Goal: Task Accomplishment & Management: Manage account settings

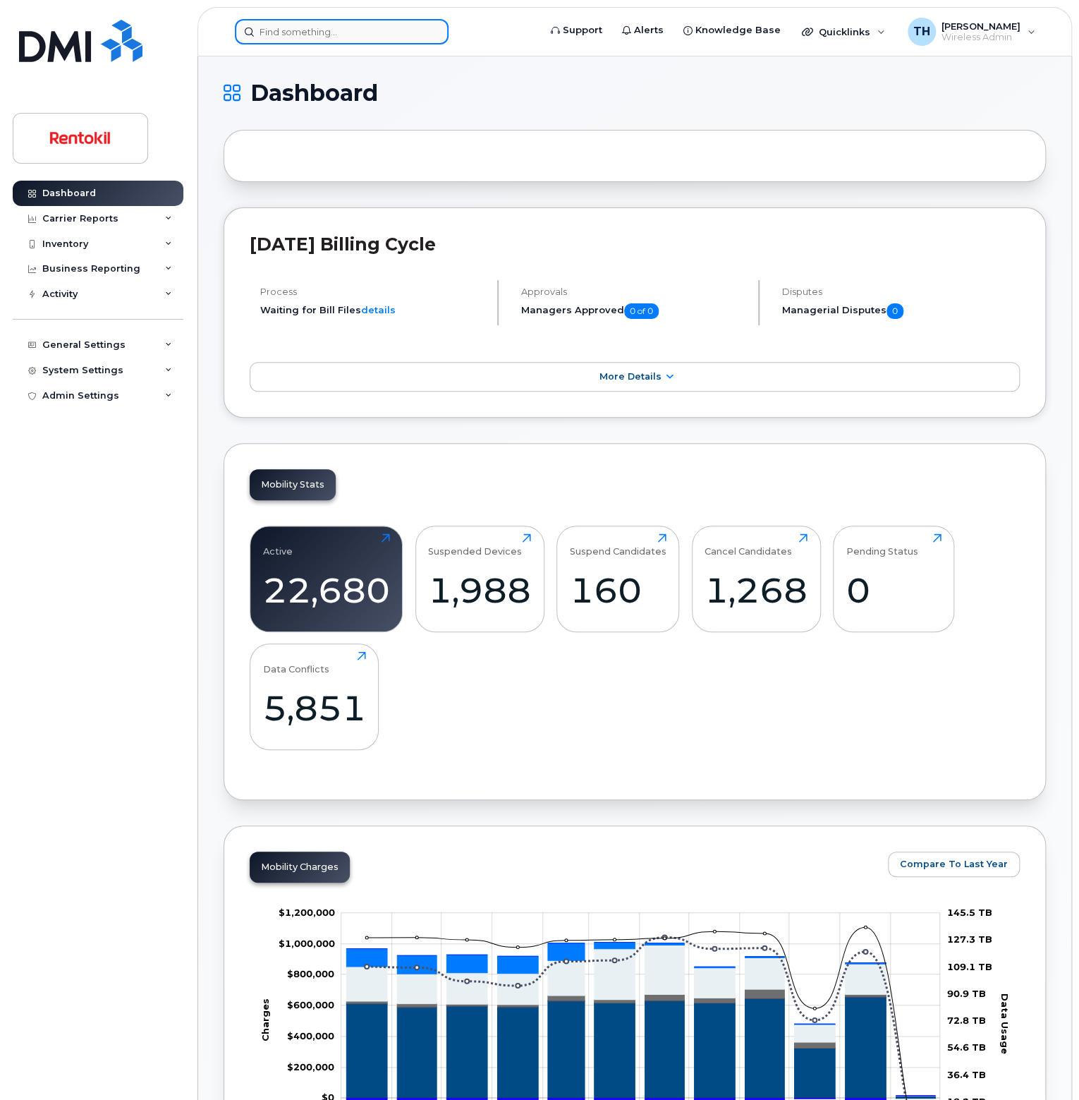
click at [300, 23] on input at bounding box center [342, 31] width 214 height 25
paste input "201.317.7771"
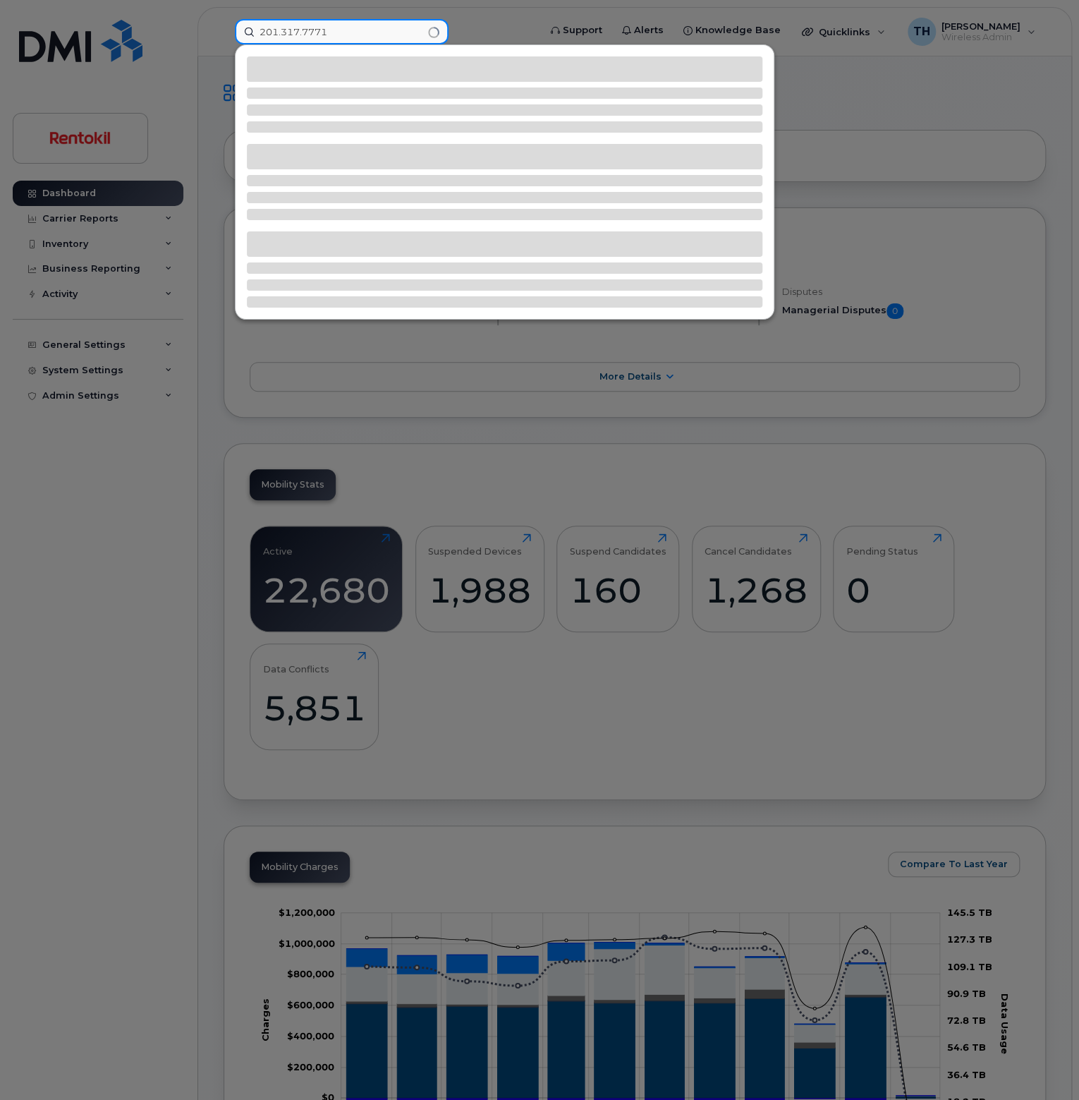
click at [357, 28] on input "201.317.7771" at bounding box center [342, 31] width 214 height 25
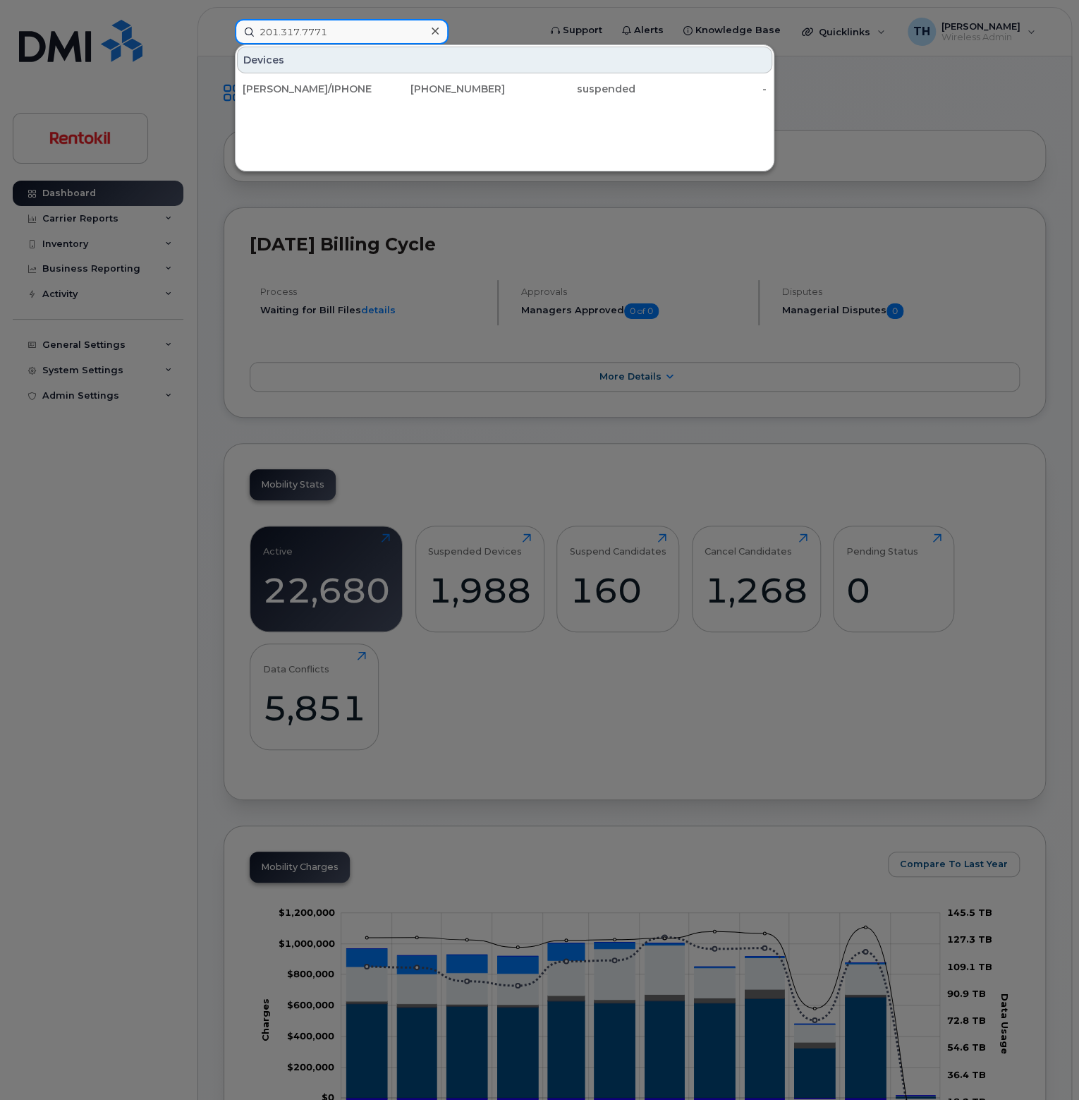
type input "201.317.7771"
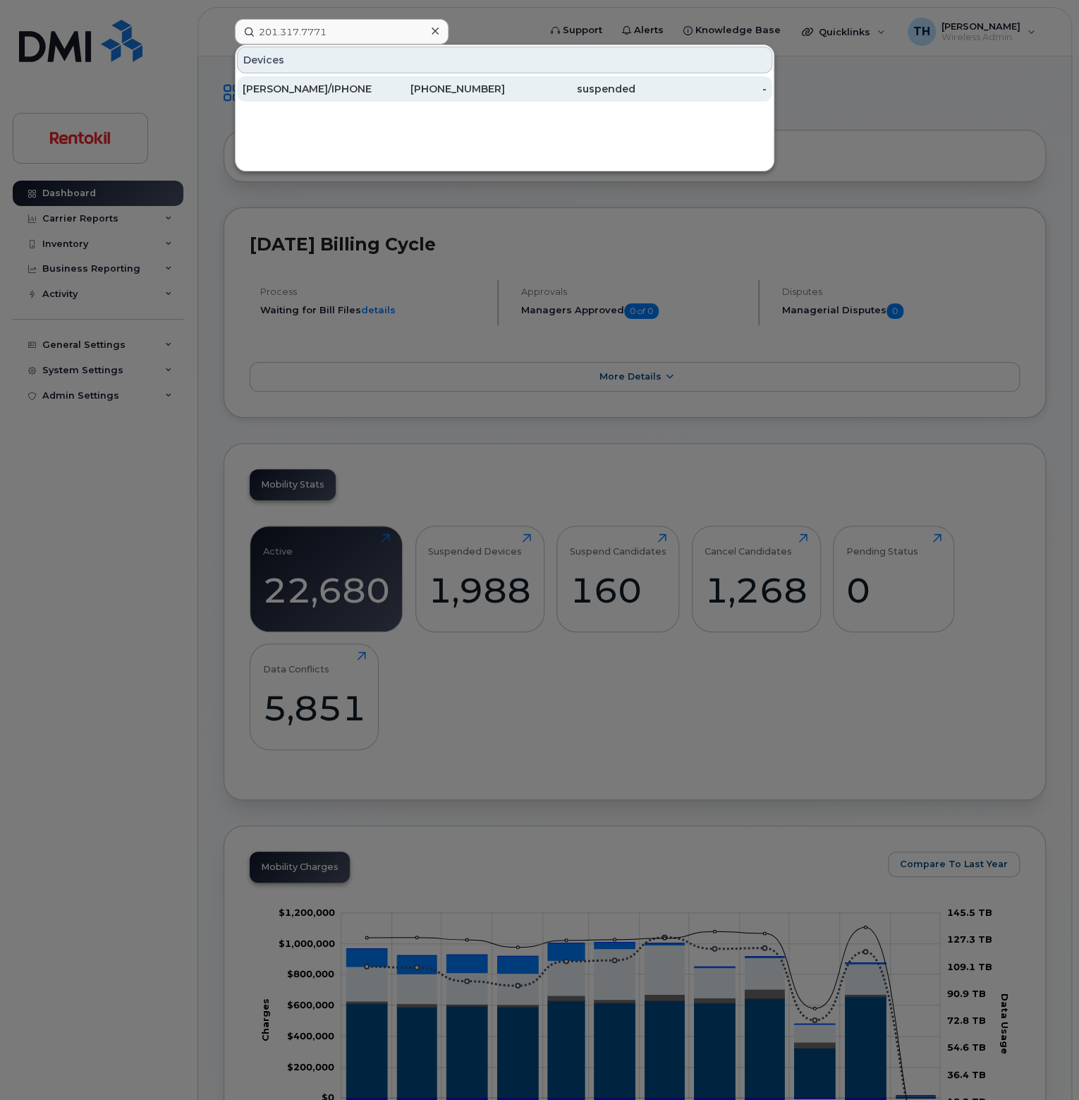
drag, startPoint x: 353, startPoint y: 44, endPoint x: 343, endPoint y: 98, distance: 55.2
click at [343, 98] on div "JOSEPH BOLTON/IPHONE" at bounding box center [308, 88] width 131 height 25
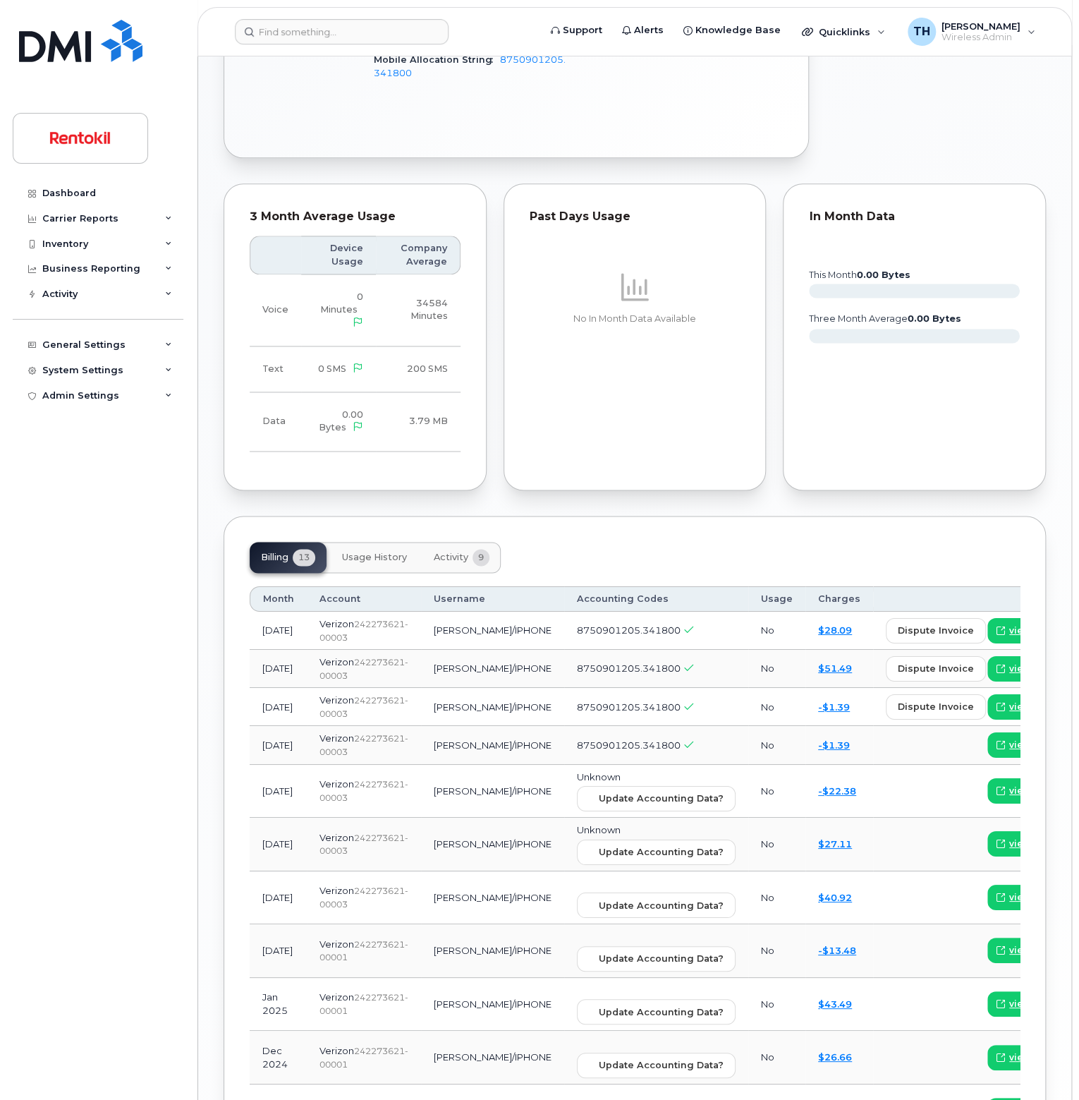
scroll to position [776, 0]
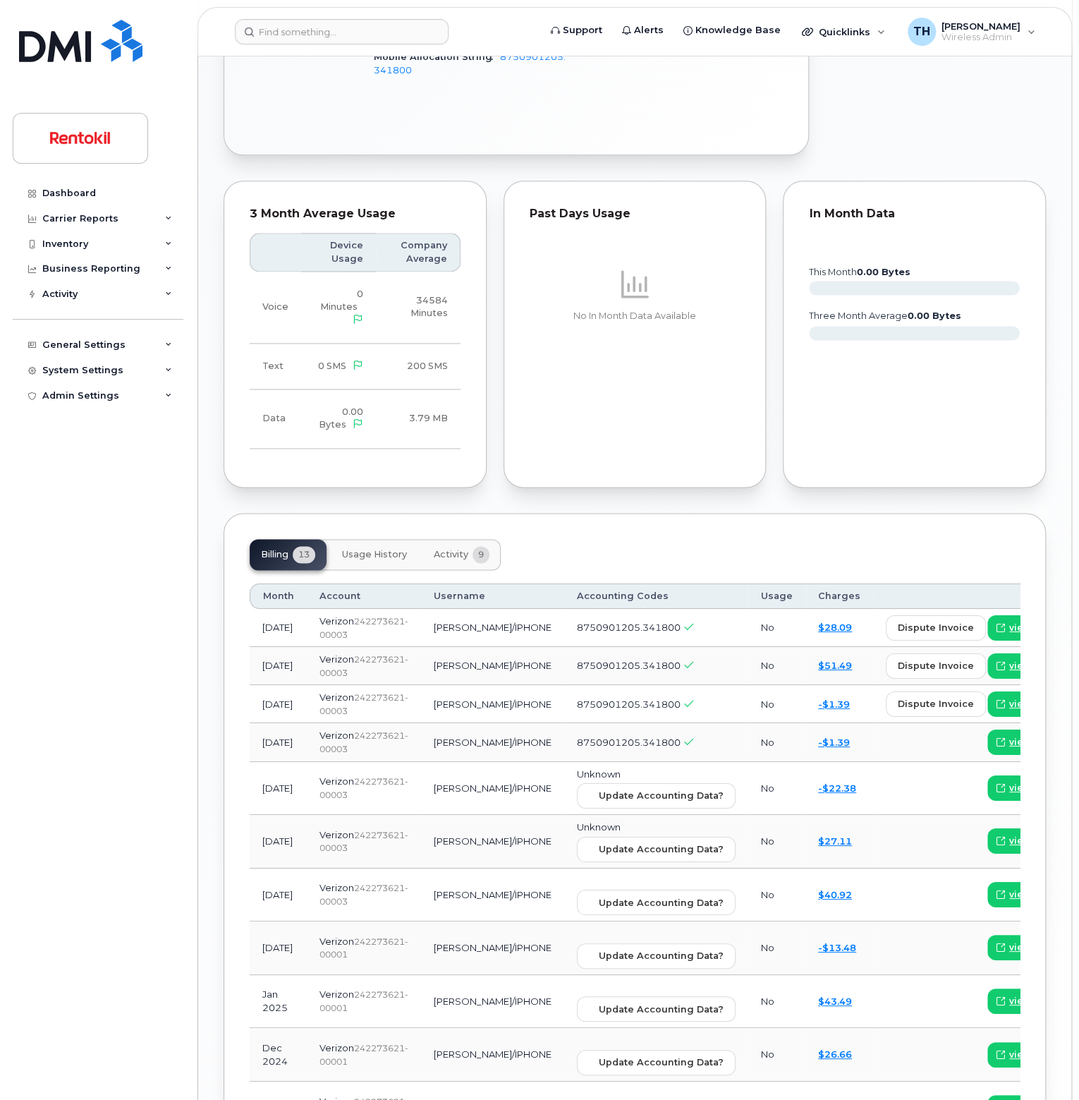
click at [454, 547] on button "Activity 9" at bounding box center [462, 554] width 78 height 31
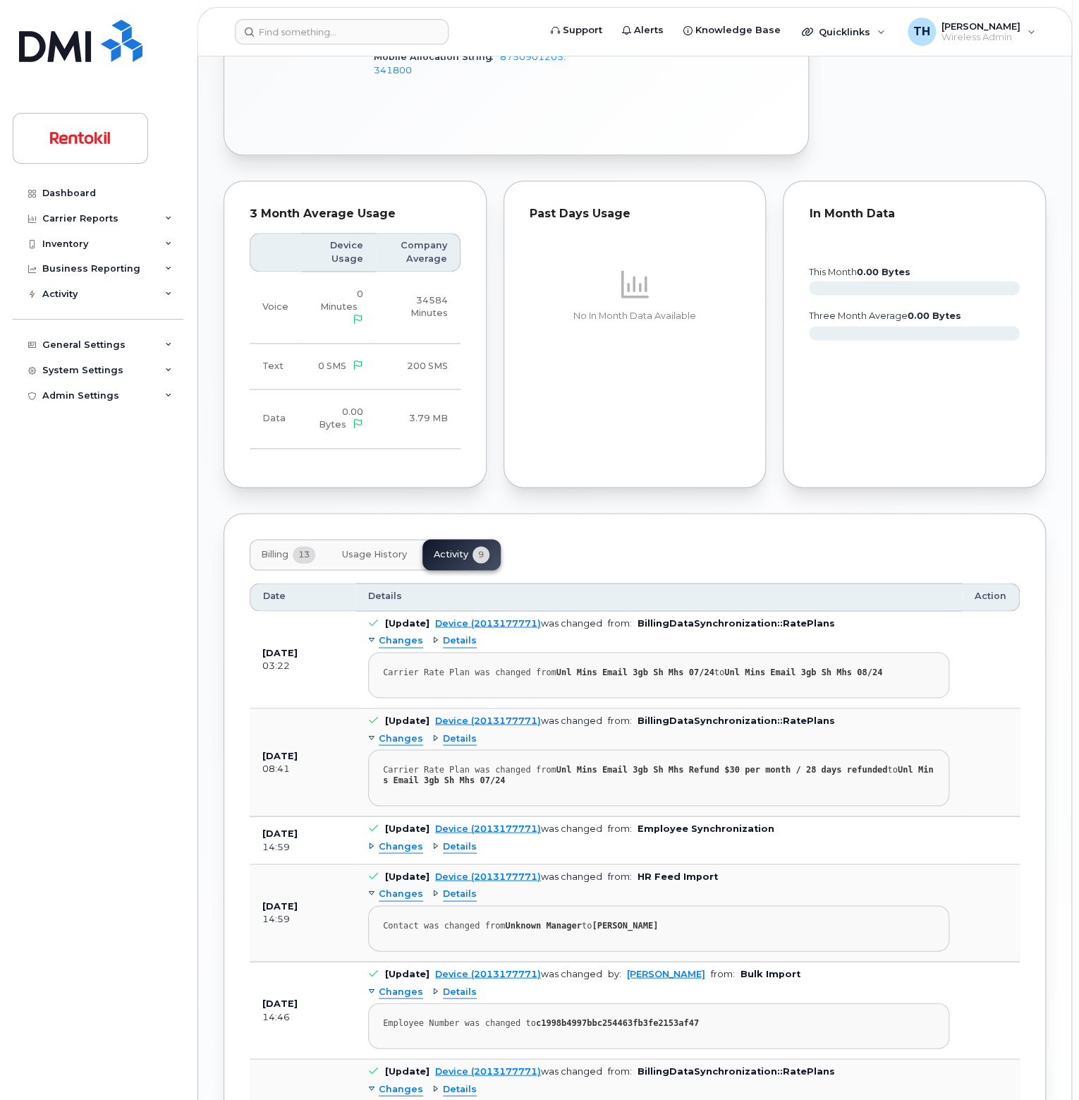
click at [360, 570] on div "Date Details Action Sep 03, 2025 03:22 [Update] Device (2013177771) was changed…" at bounding box center [635, 977] width 770 height 814
click at [375, 549] on span "Usage History" at bounding box center [374, 554] width 65 height 11
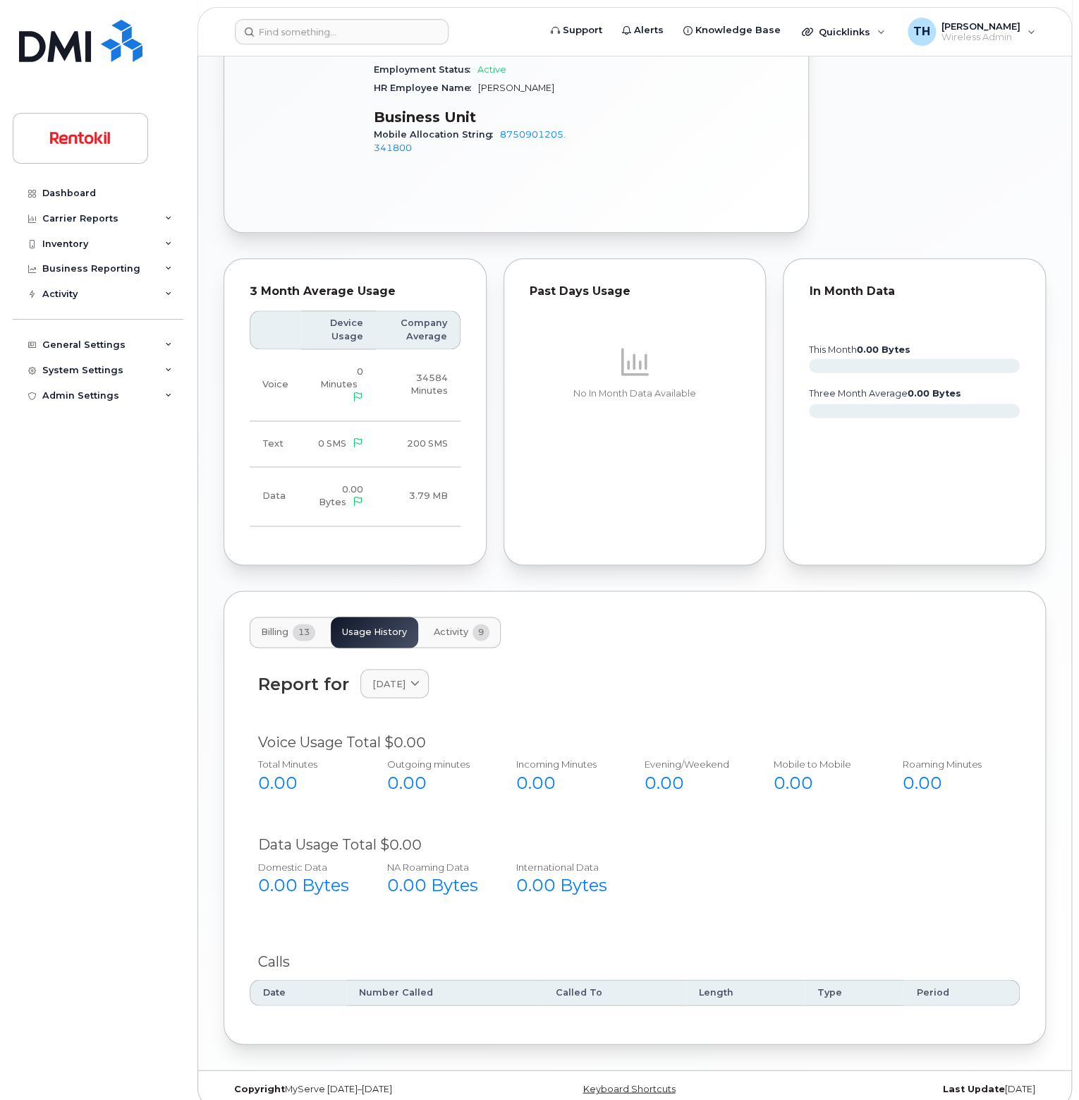
scroll to position [734, 0]
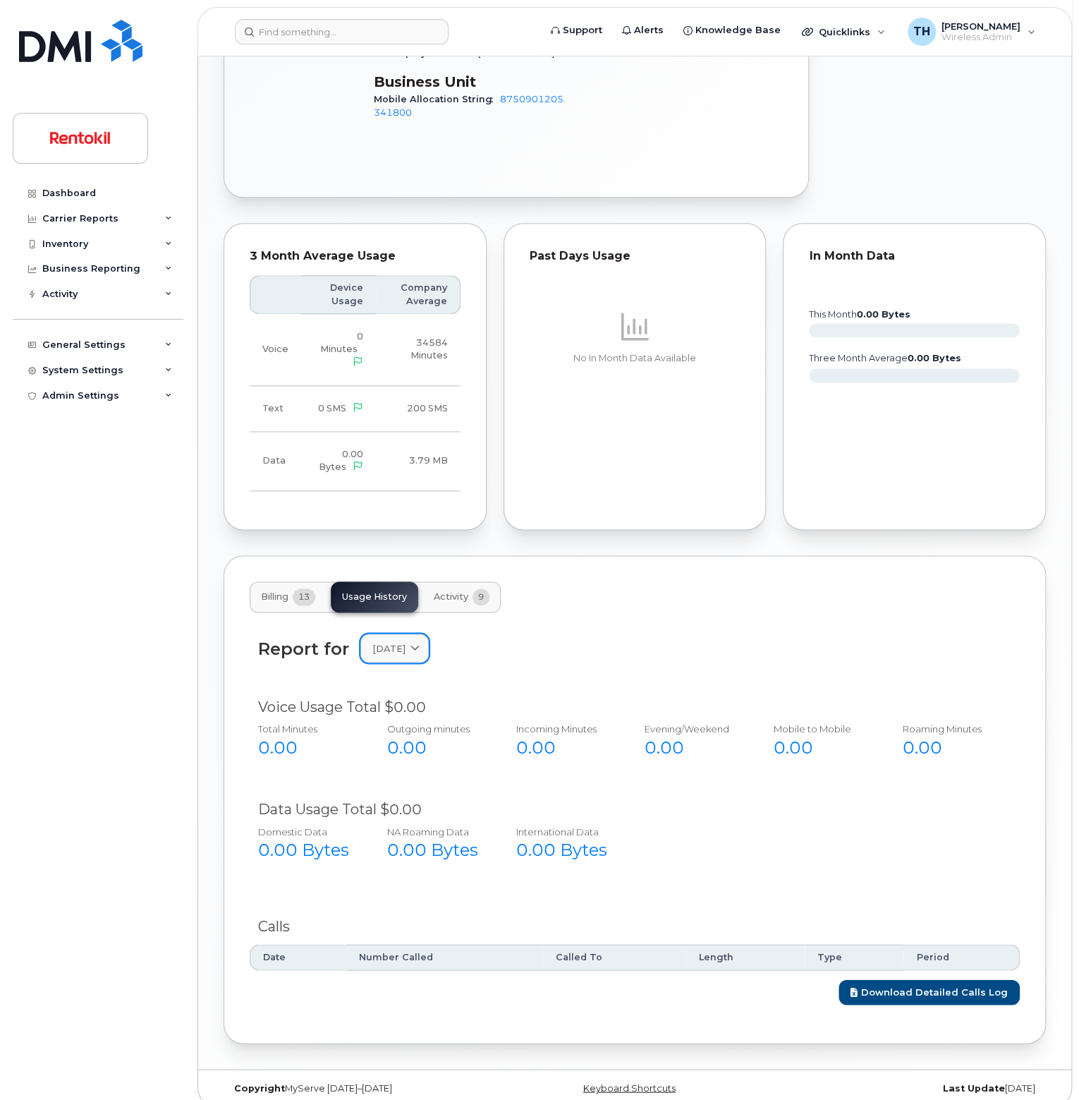
click at [375, 641] on span "August 2025" at bounding box center [388, 647] width 33 height 13
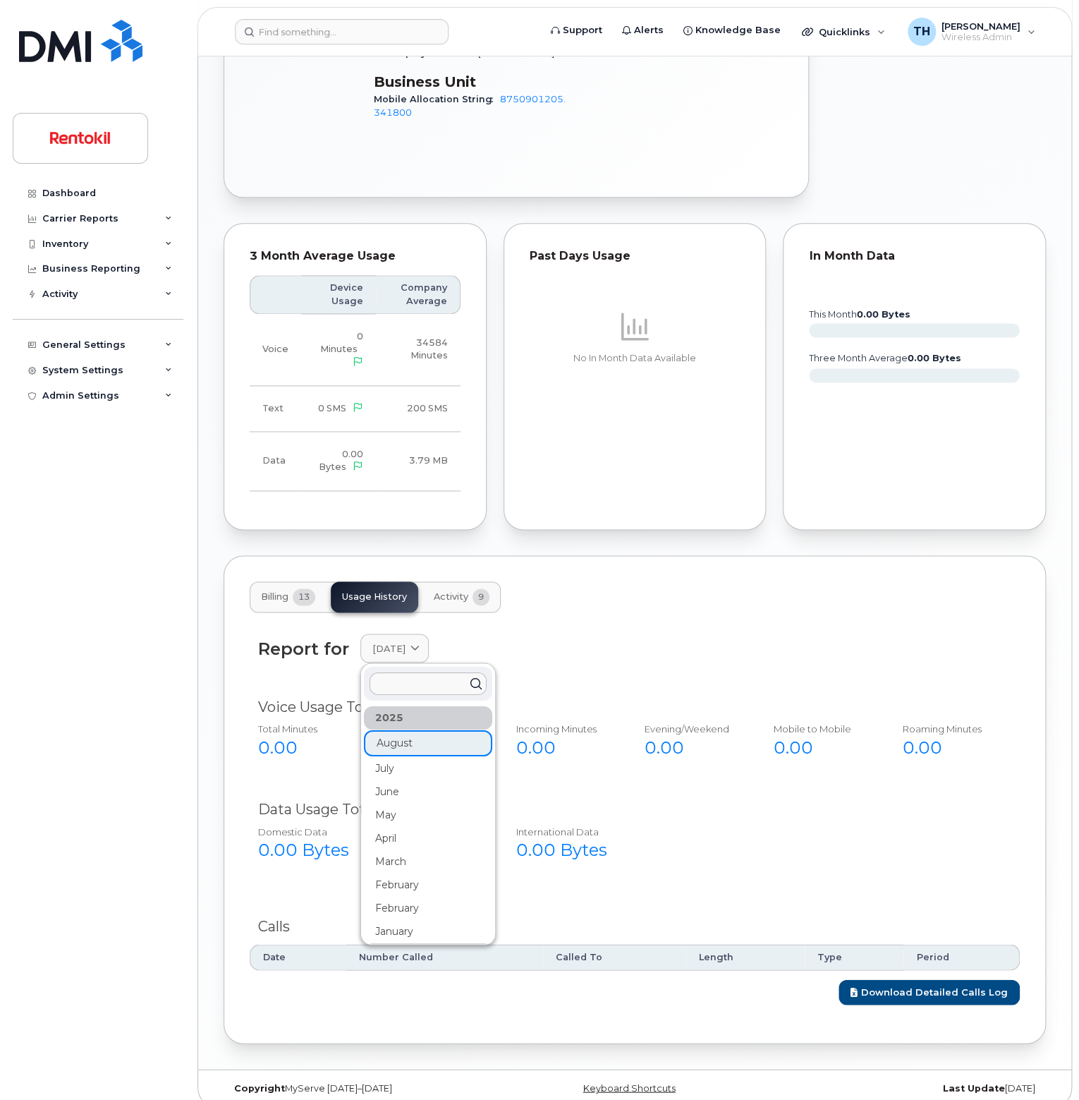
click at [409, 756] on div "July" at bounding box center [428, 767] width 128 height 23
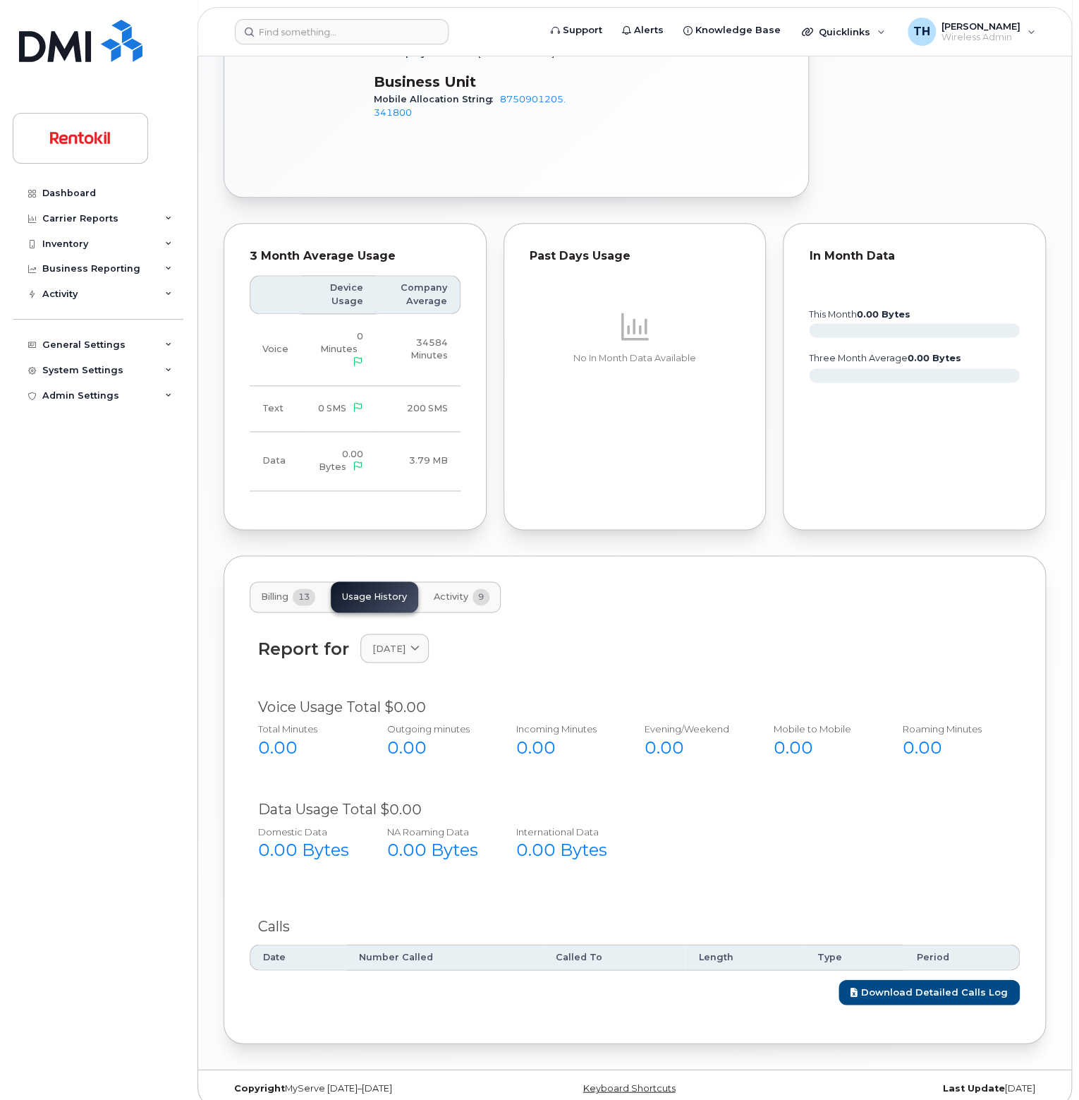
click at [400, 625] on div "Report for July 2025 2025 August July June May April March February February Ja…" at bounding box center [635, 656] width 770 height 63
click at [395, 641] on span "July 2025" at bounding box center [388, 647] width 33 height 13
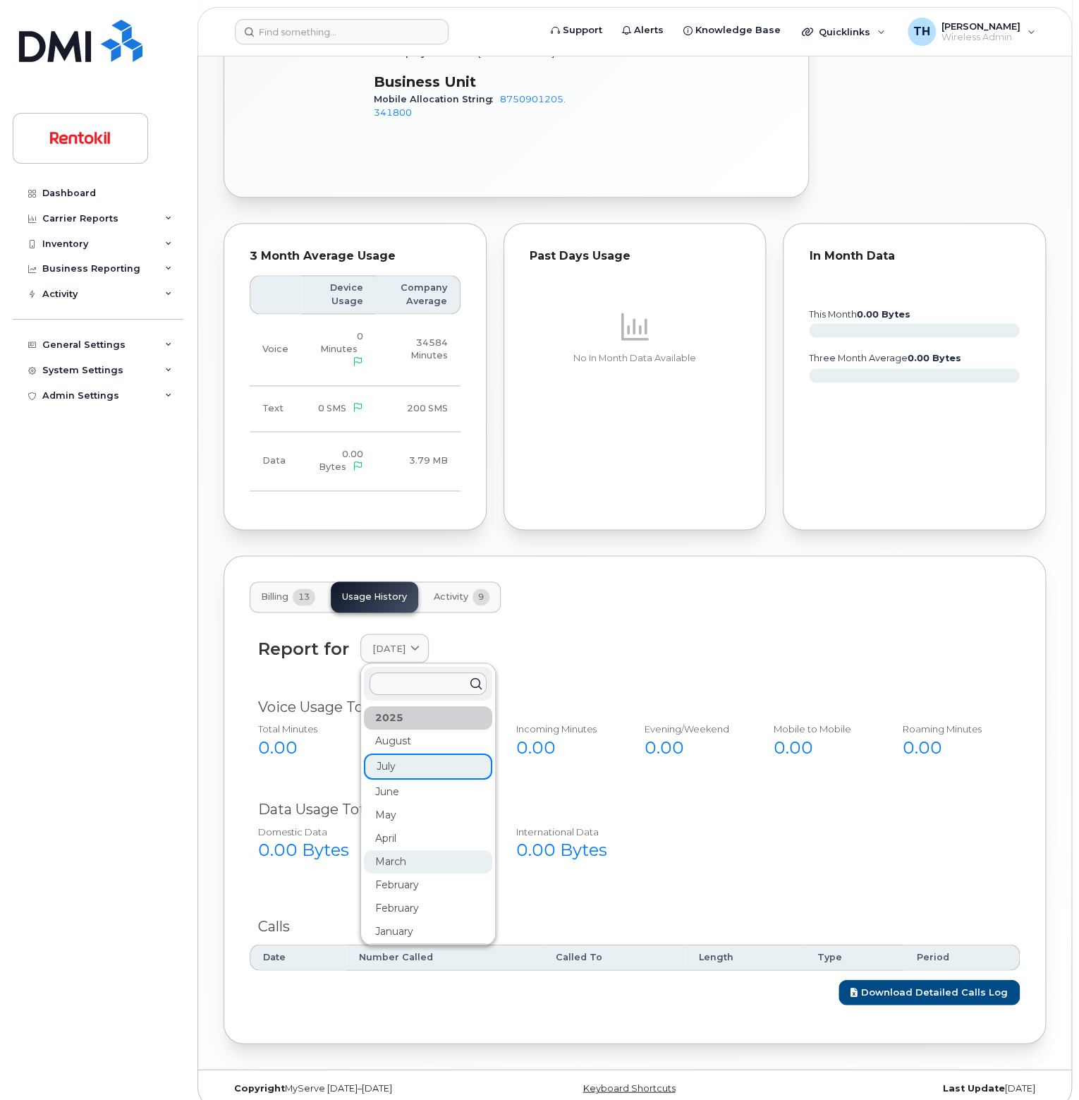
click at [416, 849] on div "March" at bounding box center [428, 860] width 128 height 23
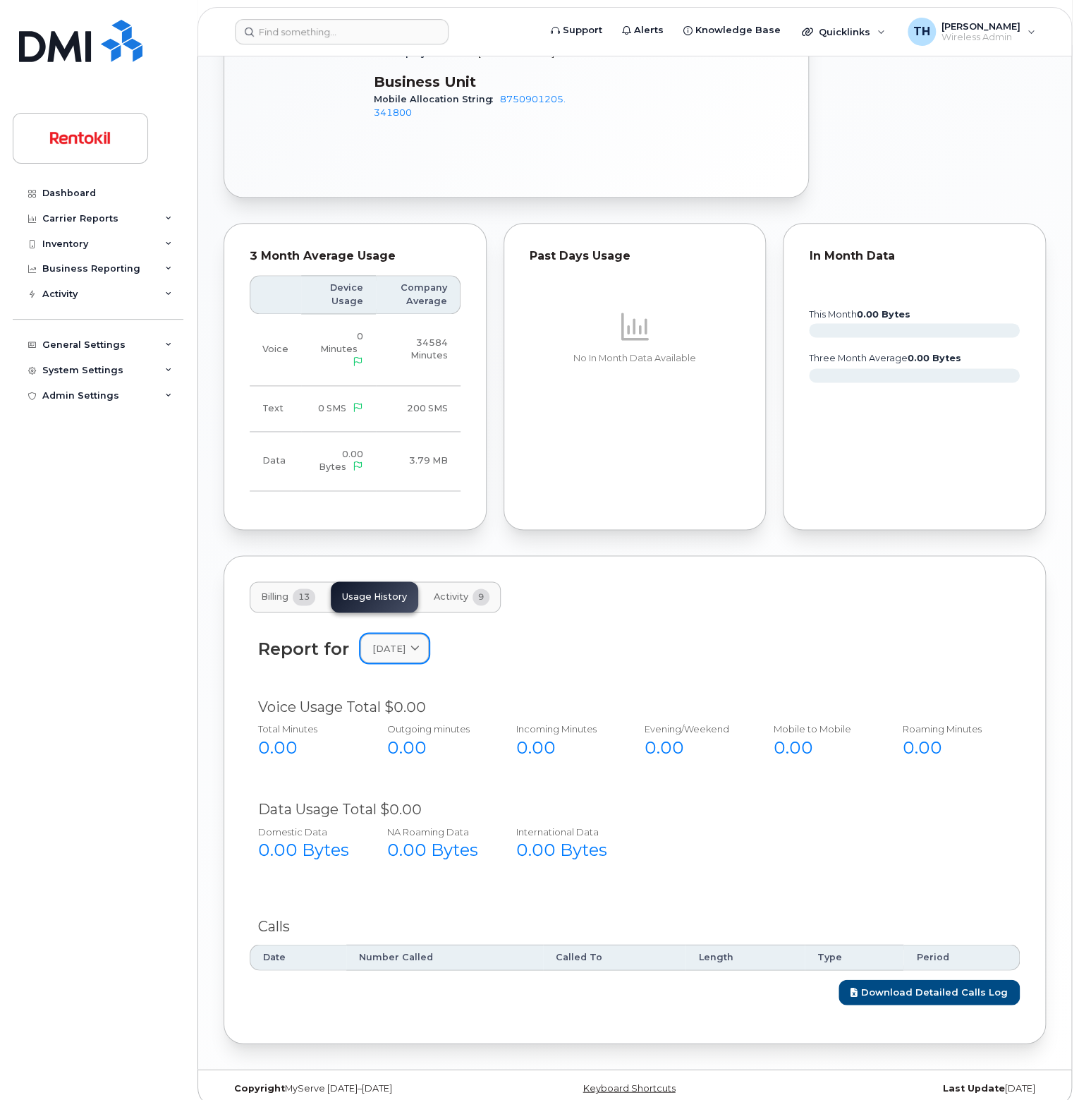
click at [404, 633] on link "March 2025" at bounding box center [394, 647] width 68 height 29
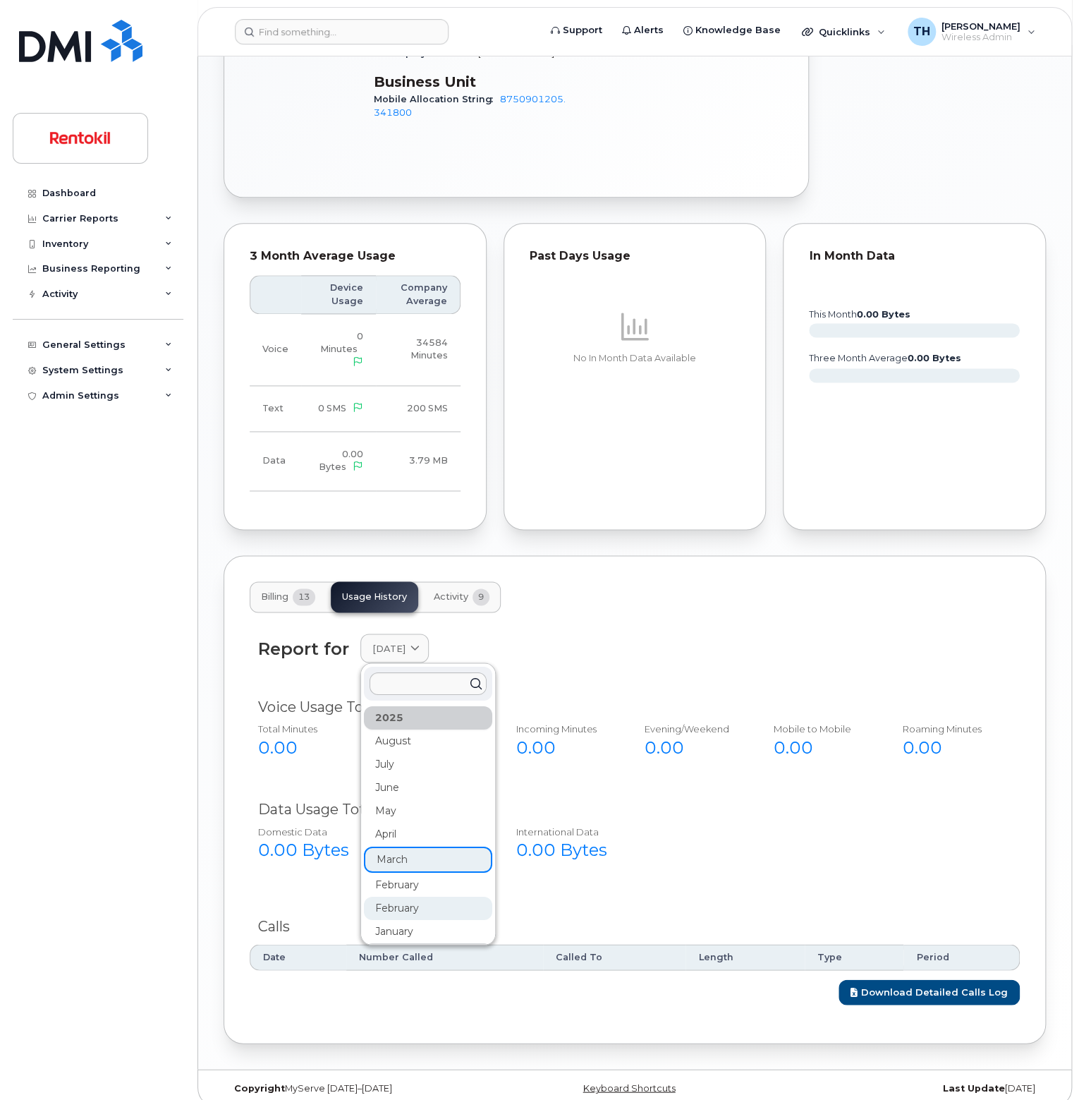
click at [415, 896] on div "February" at bounding box center [428, 907] width 128 height 23
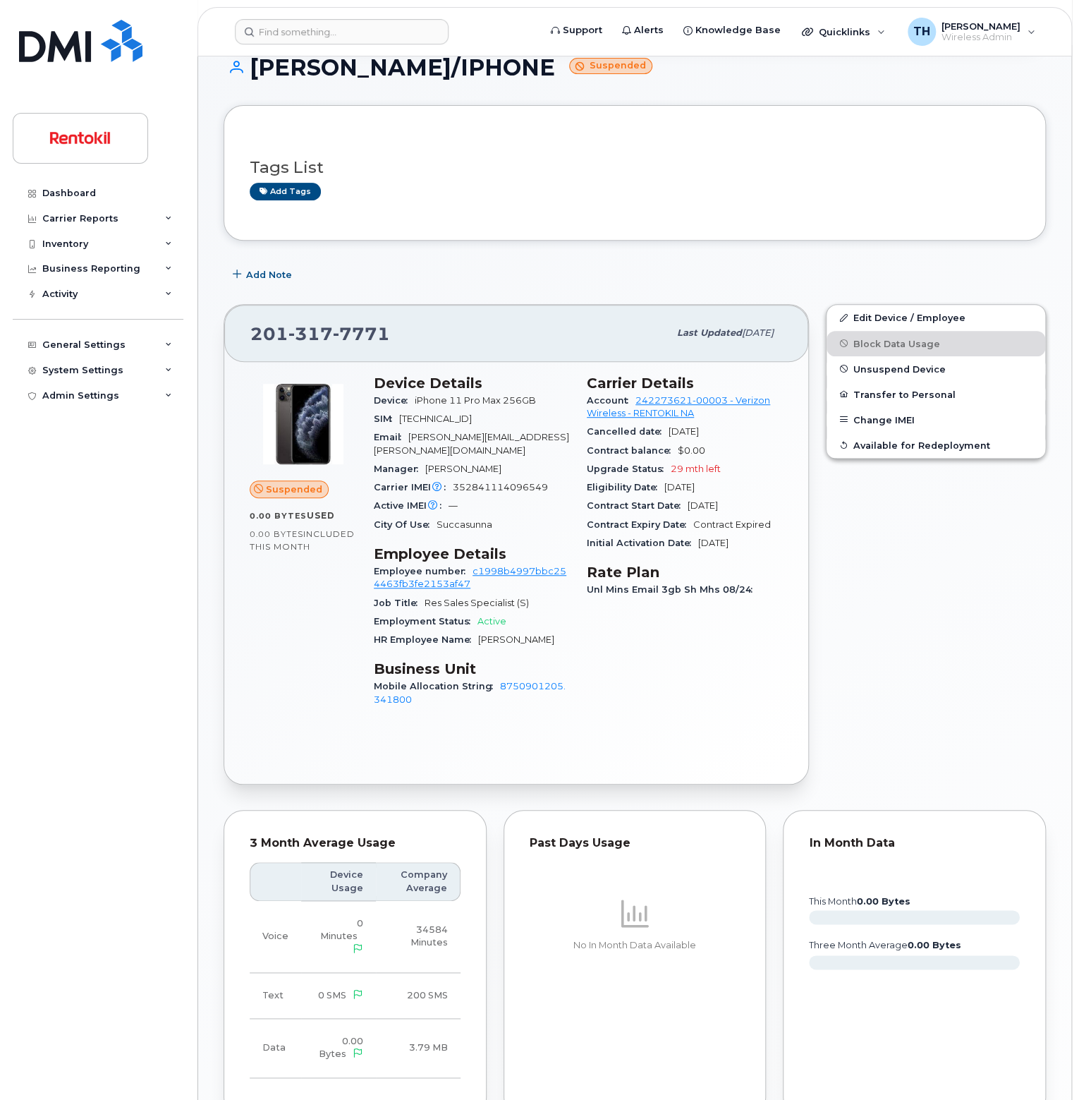
scroll to position [0, 0]
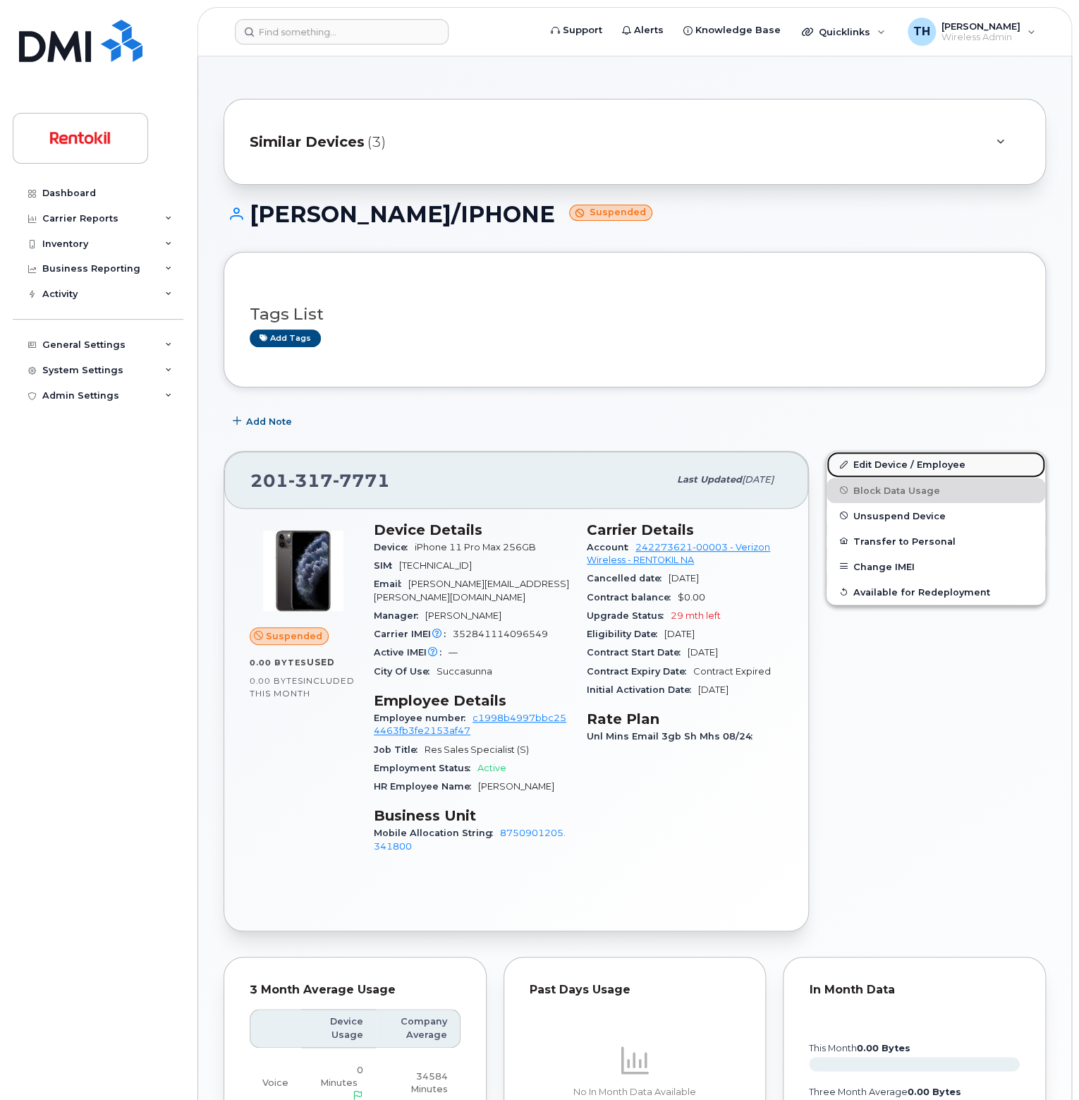
click at [865, 468] on link "Edit Device / Employee" at bounding box center [936, 463] width 219 height 25
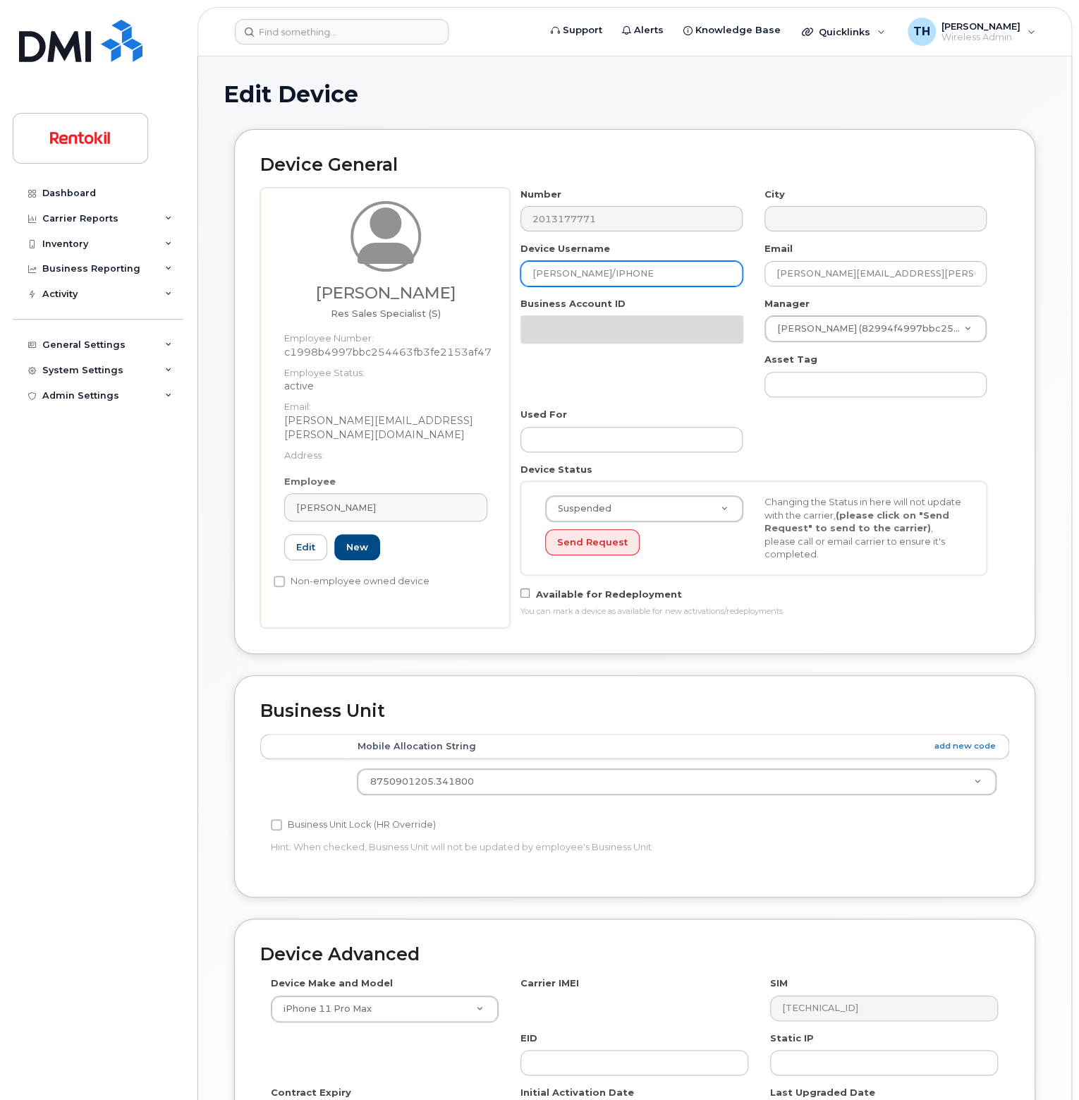
click at [634, 273] on input "[PERSON_NAME]/IPHONE" at bounding box center [632, 273] width 222 height 25
click at [635, 273] on input "[PERSON_NAME]/IPHONE" at bounding box center [632, 273] width 222 height 25
click at [635, 274] on input "[PERSON_NAME]/IPHONE" at bounding box center [632, 273] width 222 height 25
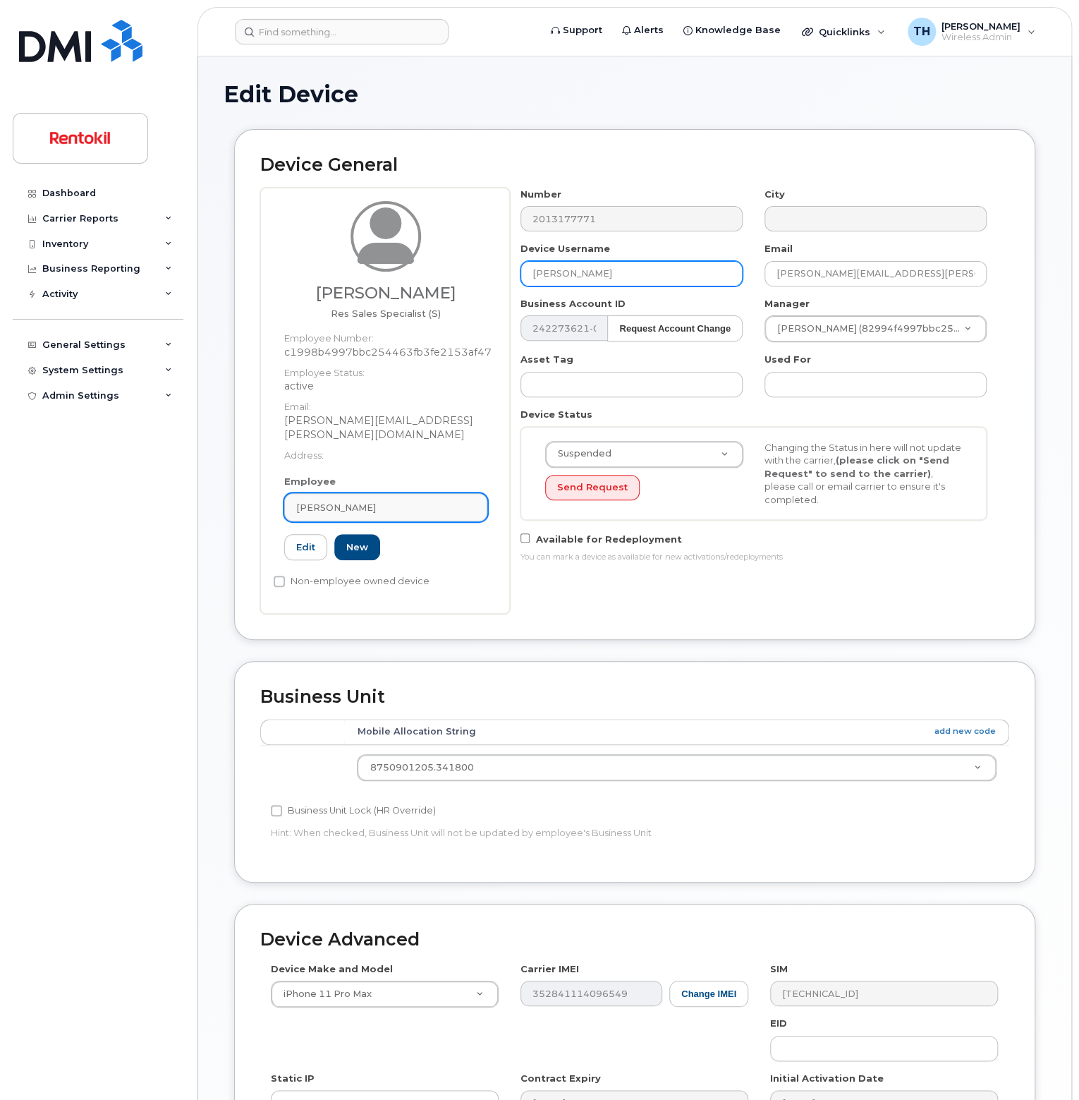
type input "[PERSON_NAME]"
click at [423, 501] on div "Joseph Bolton" at bounding box center [385, 507] width 179 height 13
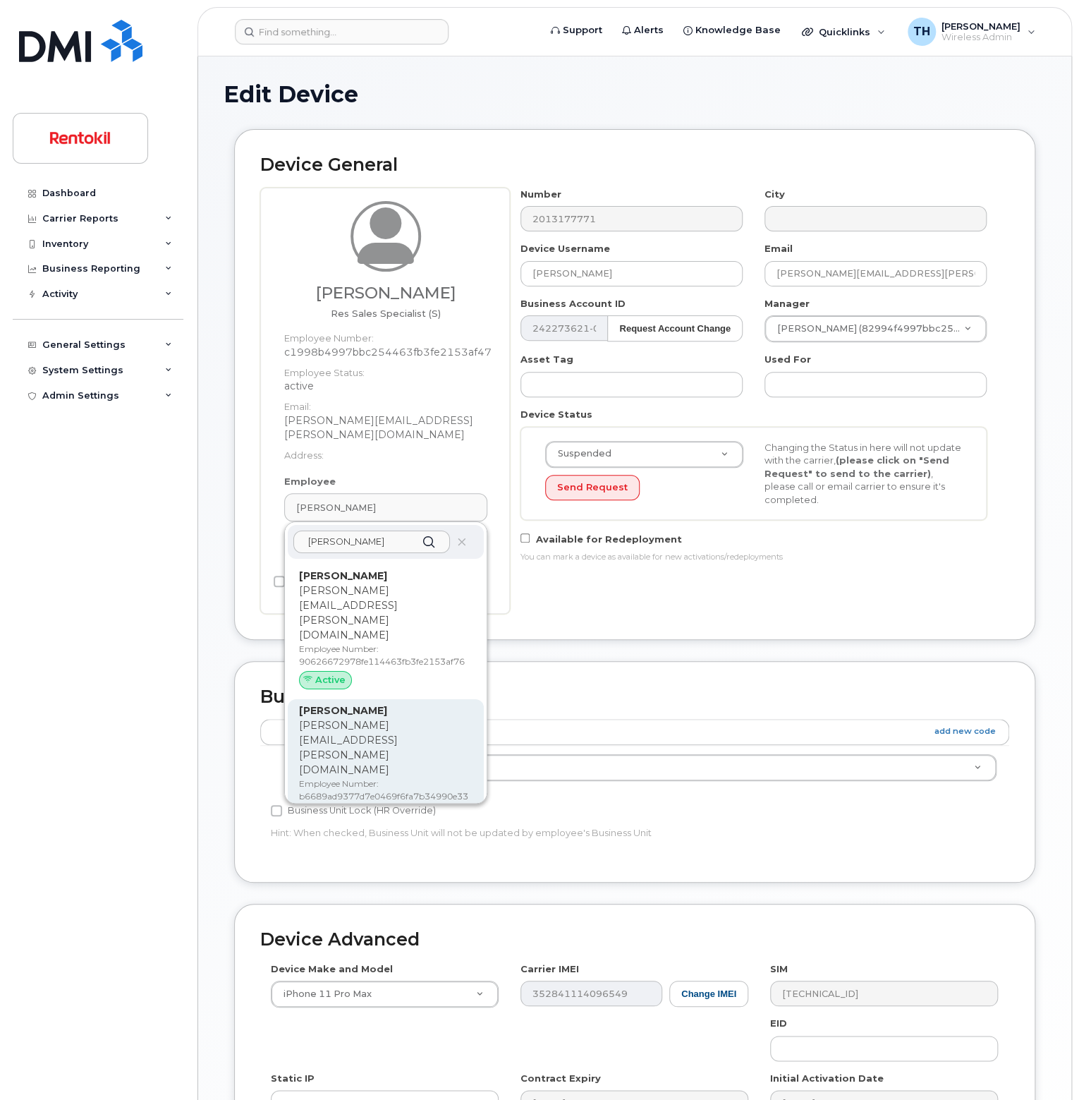
type input "[PERSON_NAME]"
click at [429, 777] on p "Employee Number: b6689ad9377d7e0469f6fa7b34990e33" at bounding box center [386, 789] width 174 height 25
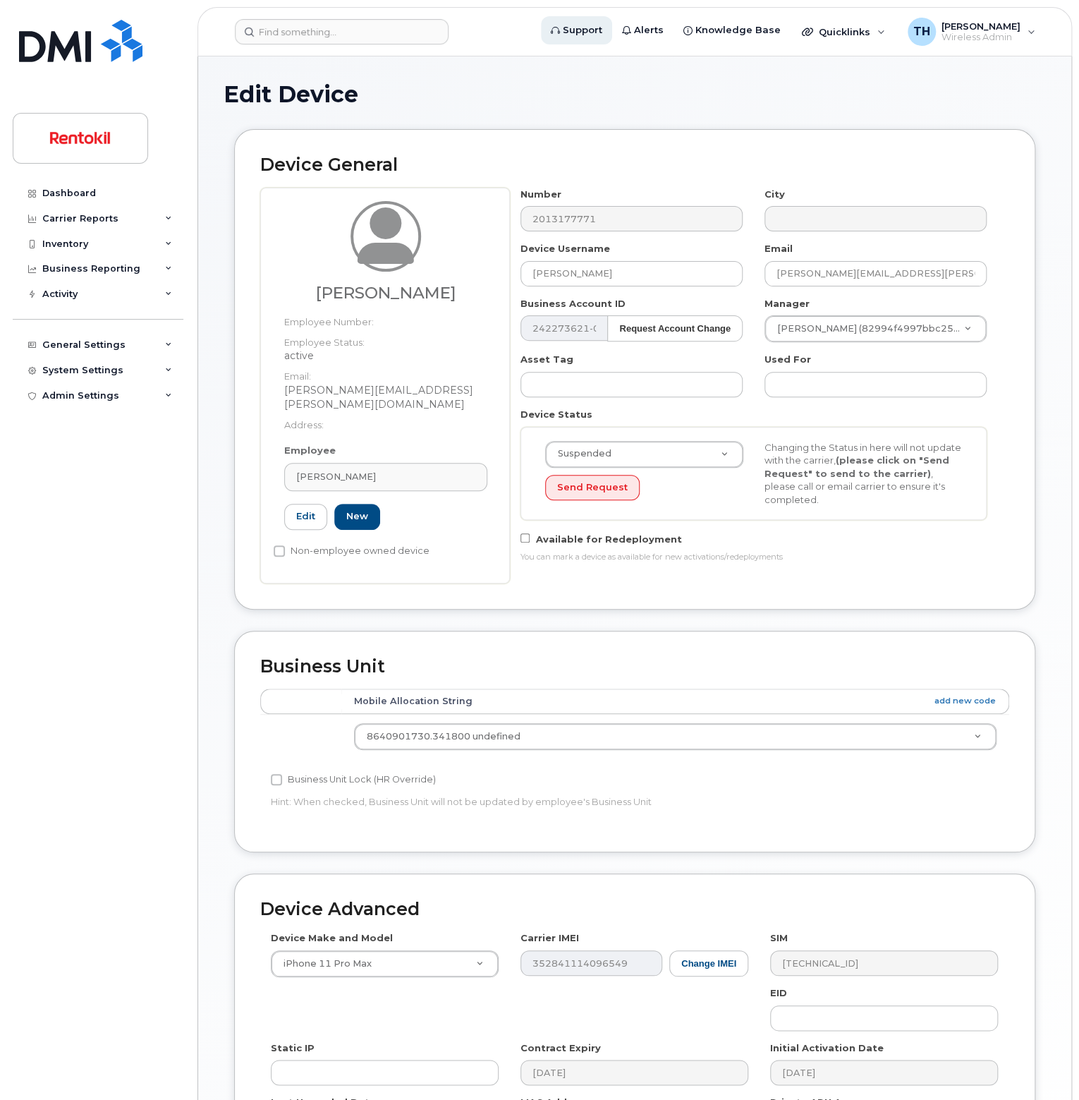
type input "b6689ad9377d7e0469f6fa7b34990e33"
type input "tyler.hallacher@rentokil.com"
type input "35104549"
click at [643, 276] on input "[PERSON_NAME]" at bounding box center [632, 273] width 222 height 25
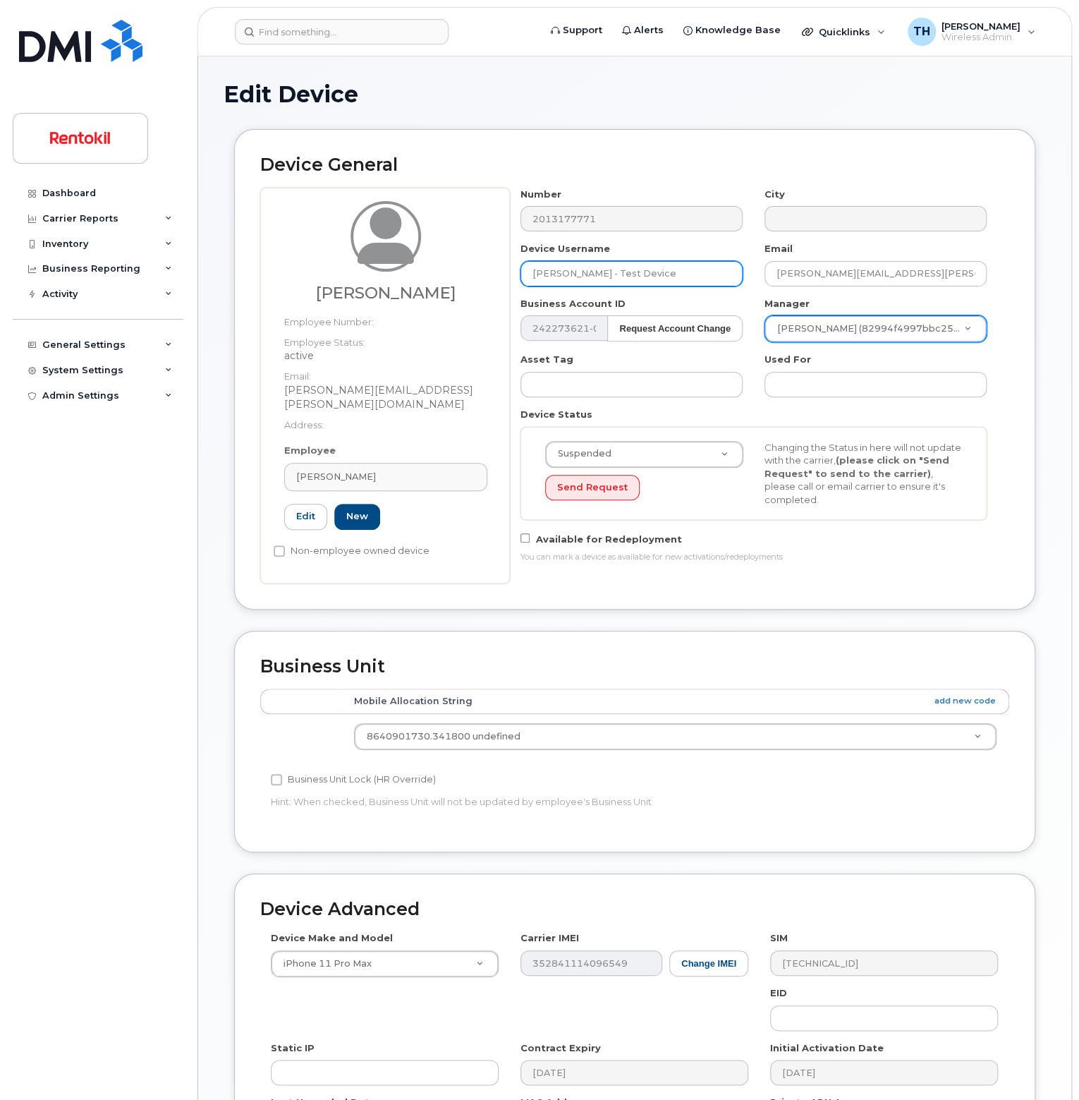
type input "Tyler Hallacher - Test Device"
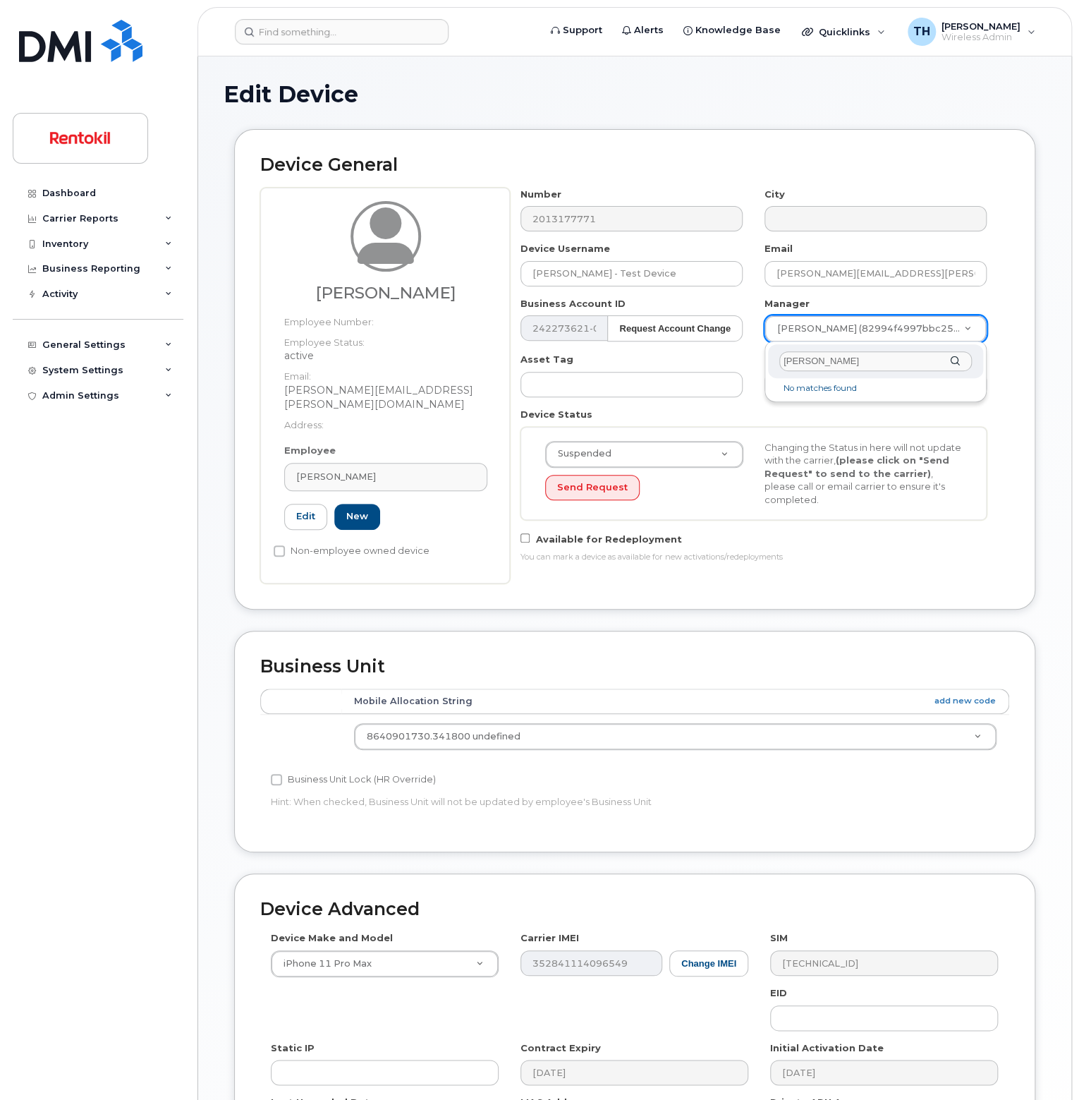
drag, startPoint x: 872, startPoint y: 355, endPoint x: 794, endPoint y: 344, distance: 78.3
click at [808, 348] on div "dan laskey" at bounding box center [875, 361] width 215 height 35
type input "daniel las"
type input "2909385"
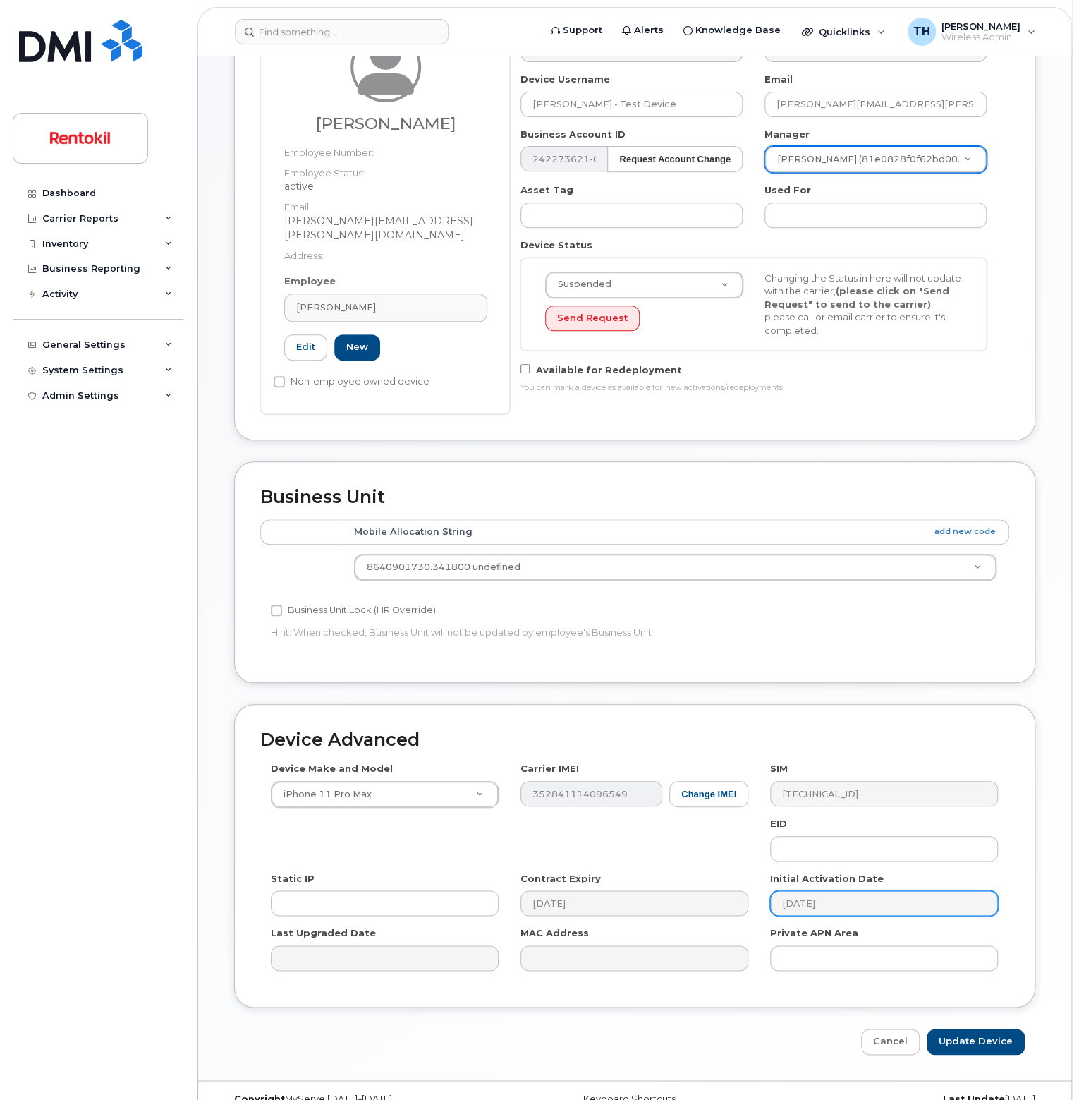
scroll to position [181, 0]
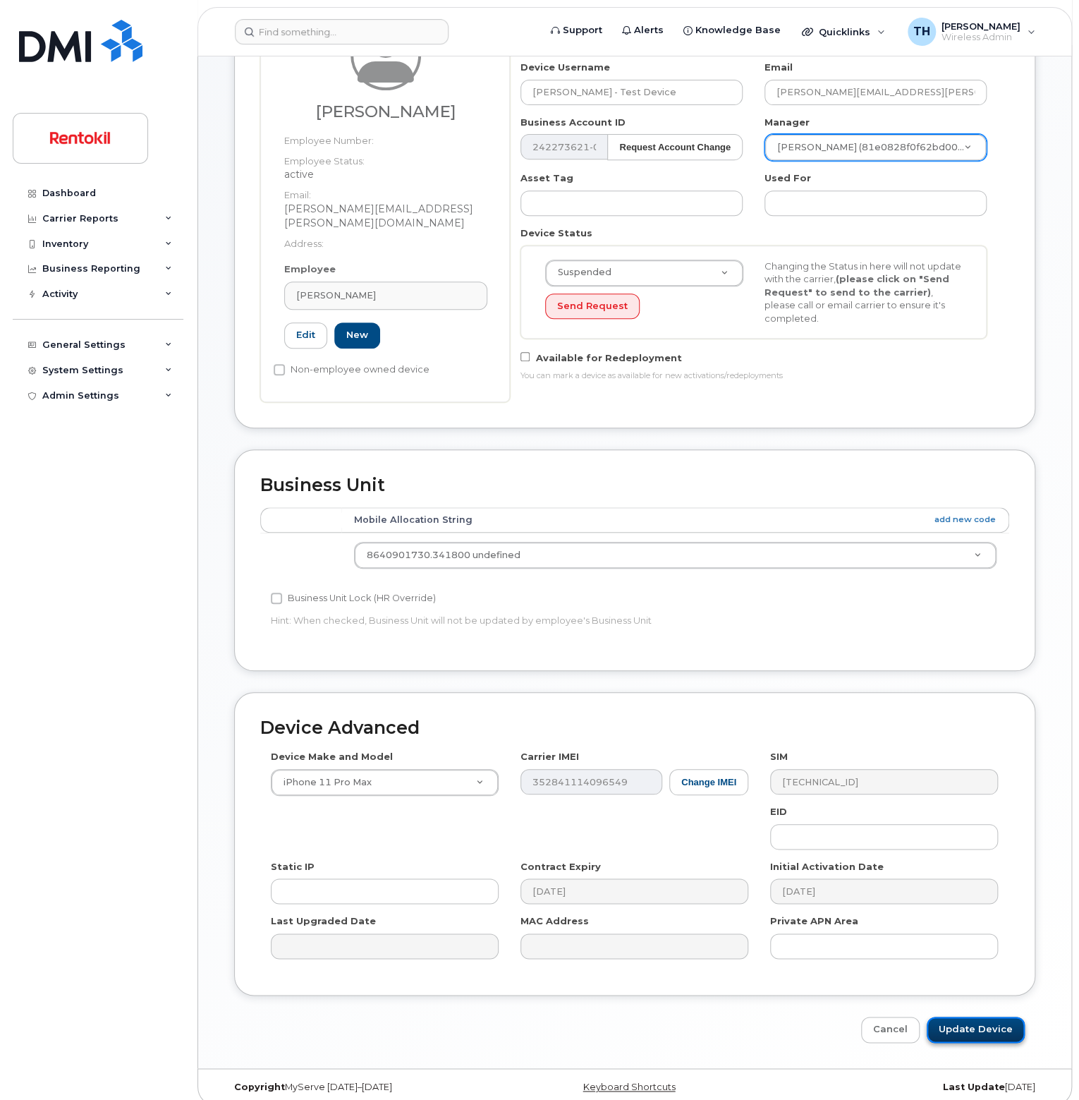
click at [979, 1025] on input "Update Device" at bounding box center [976, 1030] width 98 height 26
type input "Saving..."
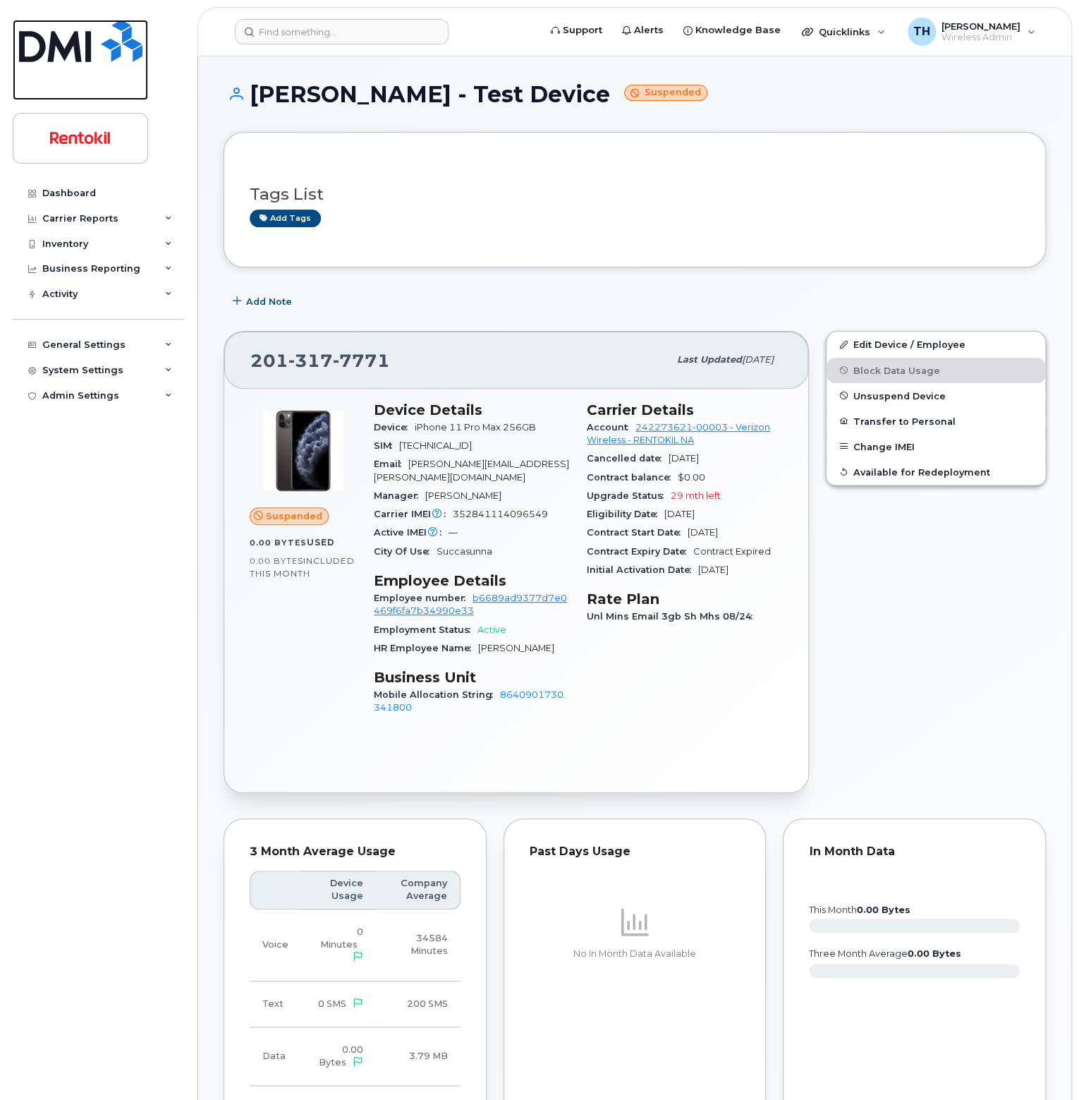
click at [66, 50] on img at bounding box center [80, 41] width 123 height 42
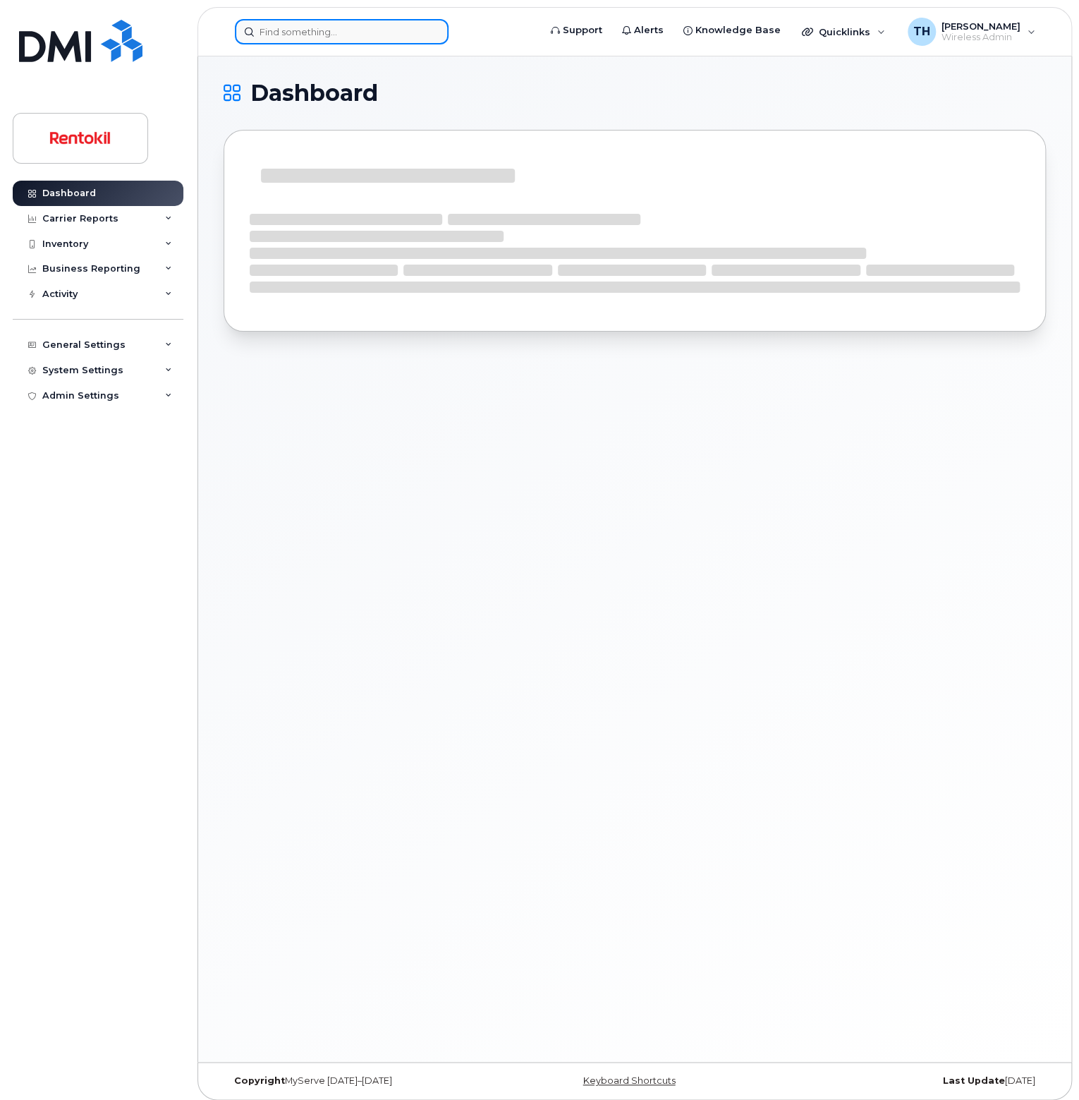
click at [310, 35] on input at bounding box center [342, 31] width 214 height 25
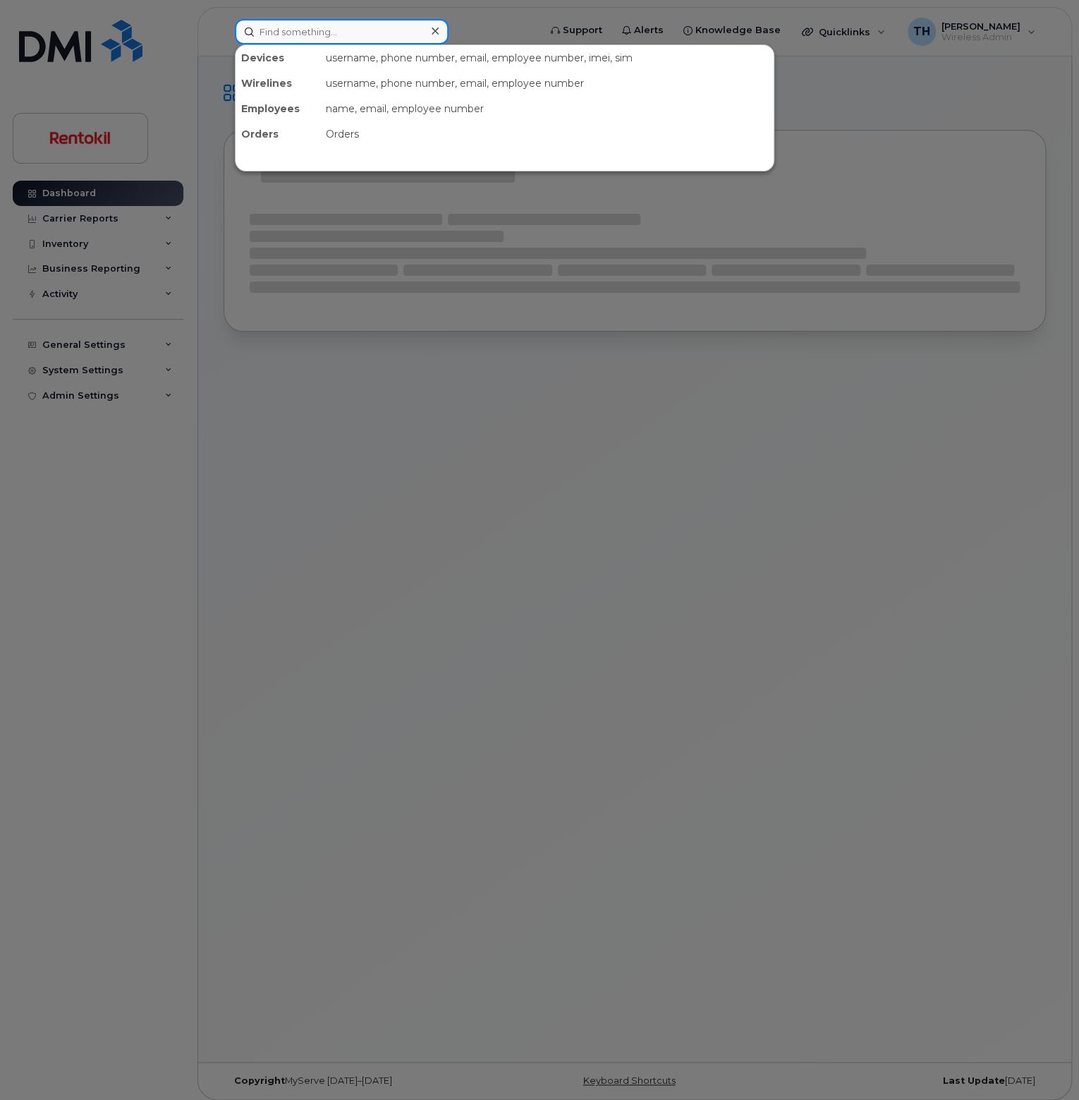
paste input "813-778-4537"
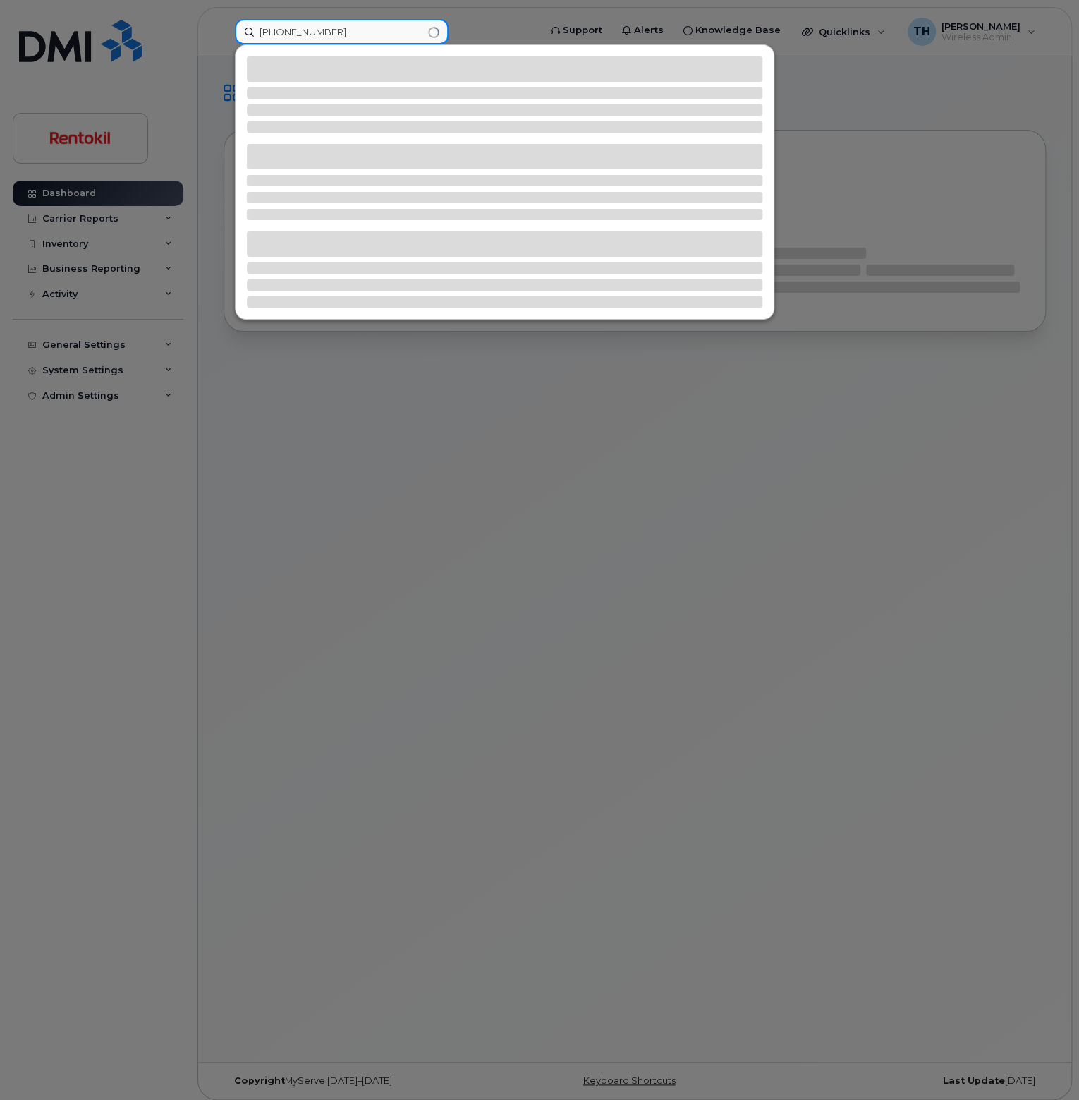
click at [347, 33] on input "813-778-4537" at bounding box center [342, 31] width 214 height 25
click at [361, 32] on input "813-778-4537" at bounding box center [342, 31] width 214 height 25
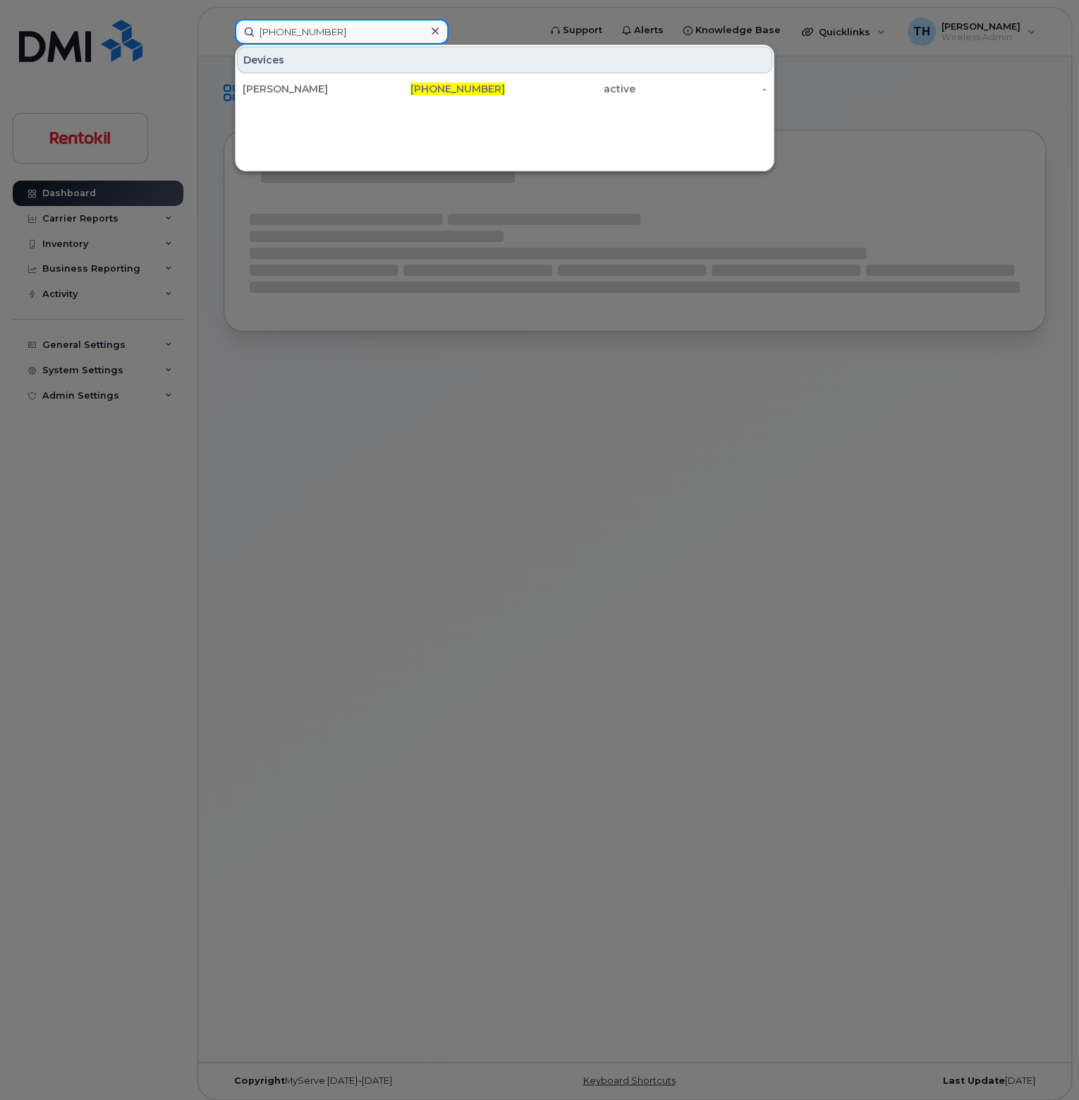
type input "813-778-4537"
click at [361, 92] on div "CHAD FROWICK" at bounding box center [308, 89] width 131 height 14
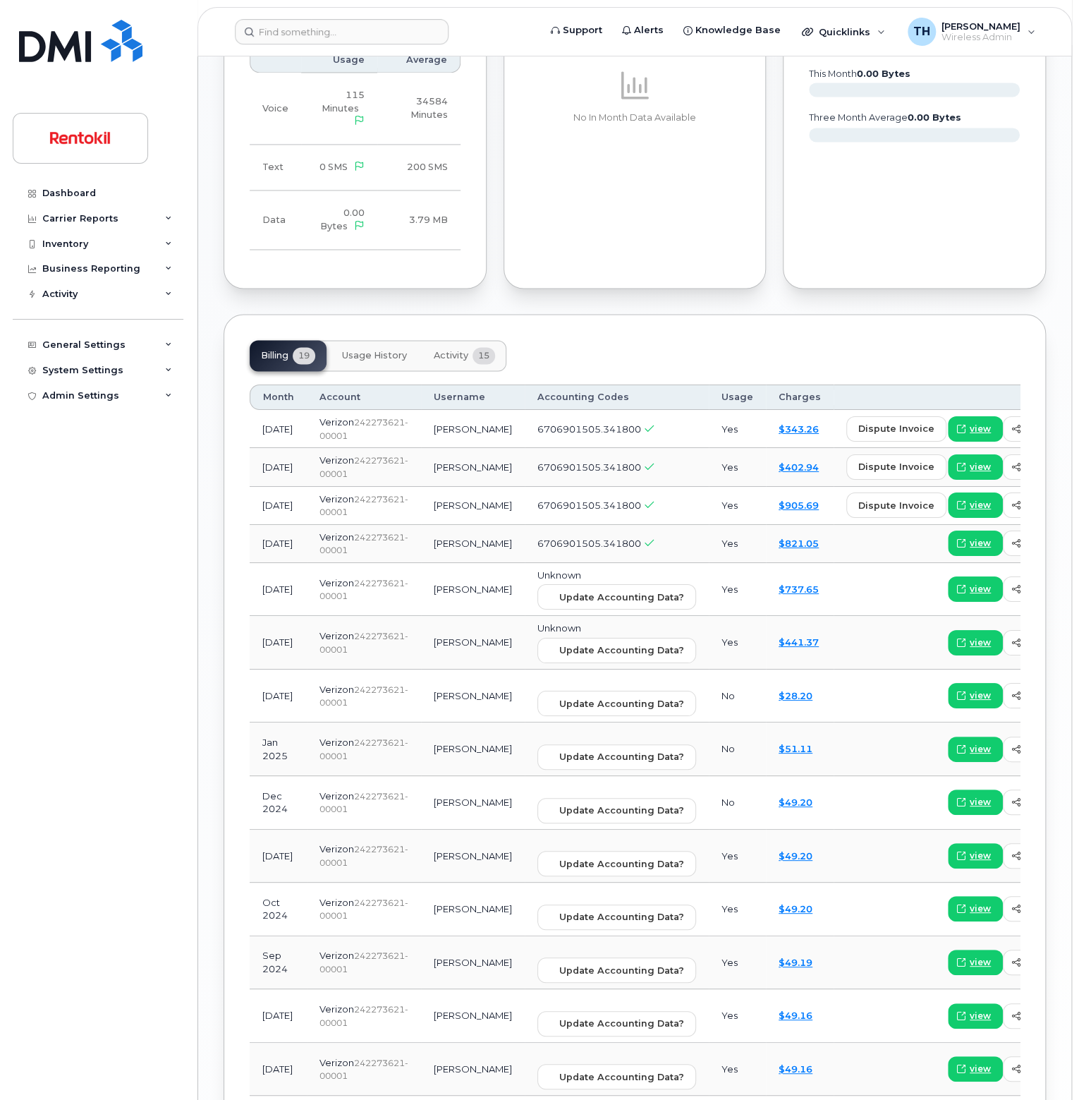
click at [469, 352] on button "Activity 15" at bounding box center [465, 355] width 84 height 31
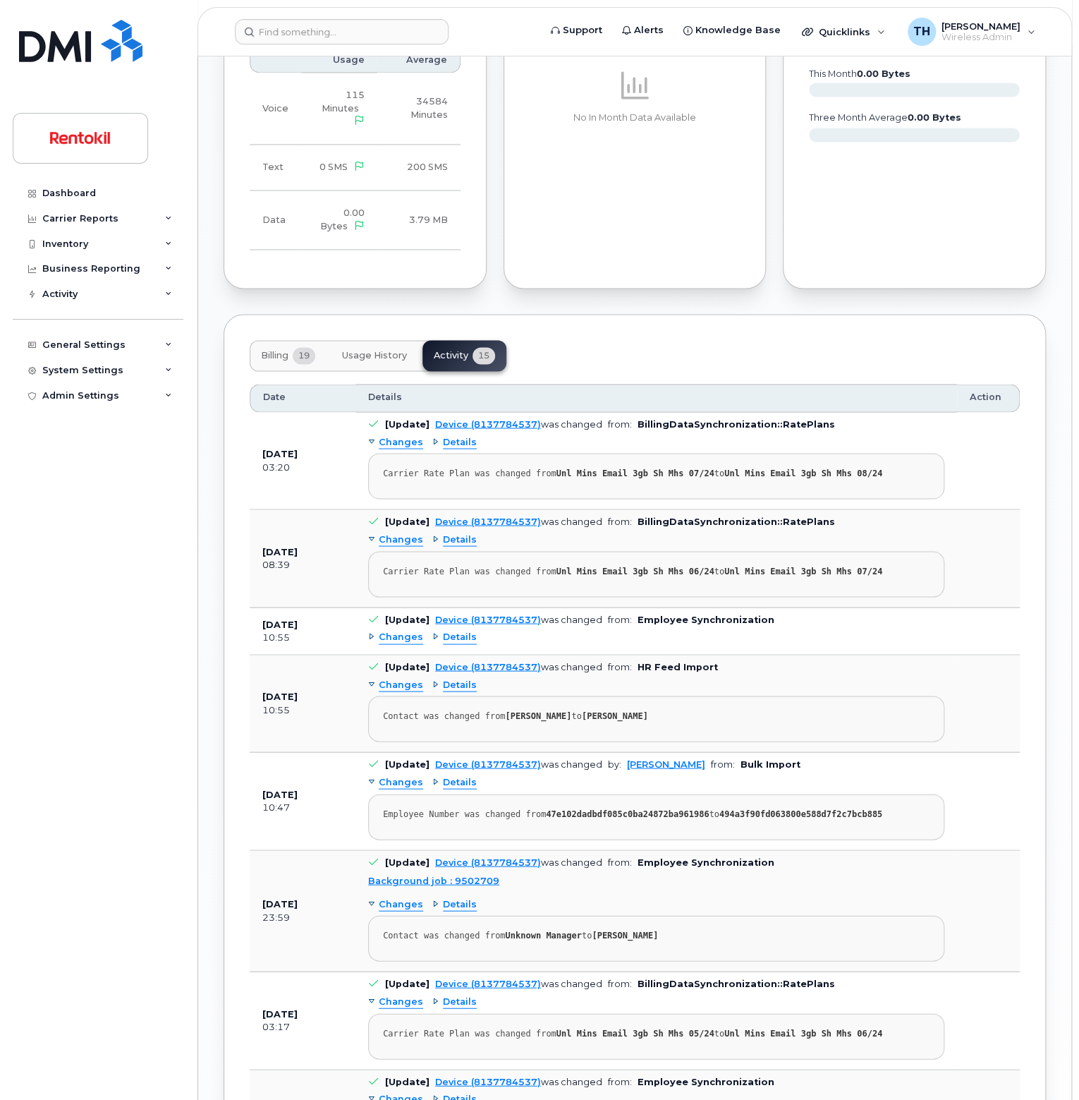
click at [392, 350] on span "Usage History" at bounding box center [374, 355] width 65 height 11
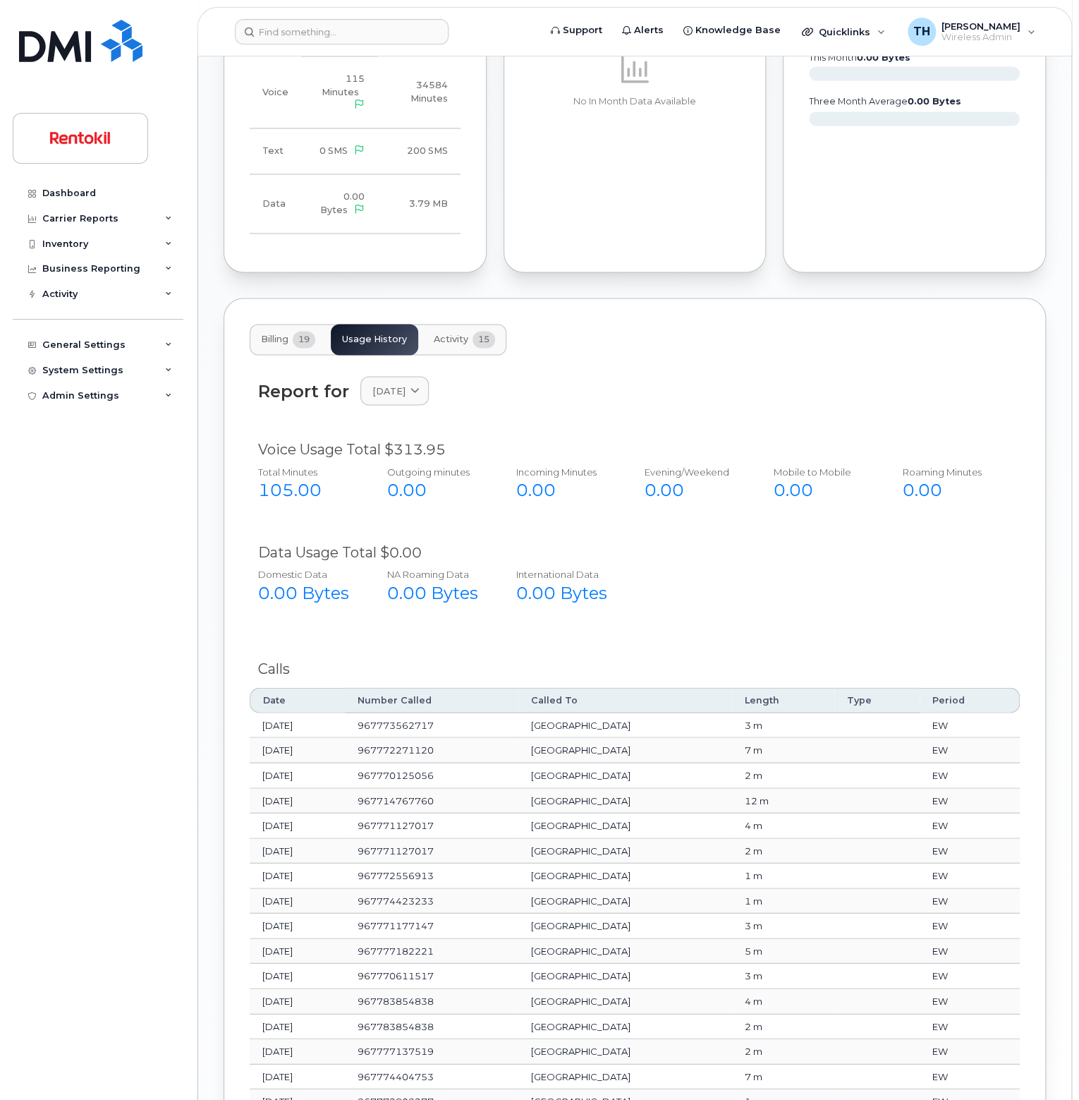
scroll to position [1340, 0]
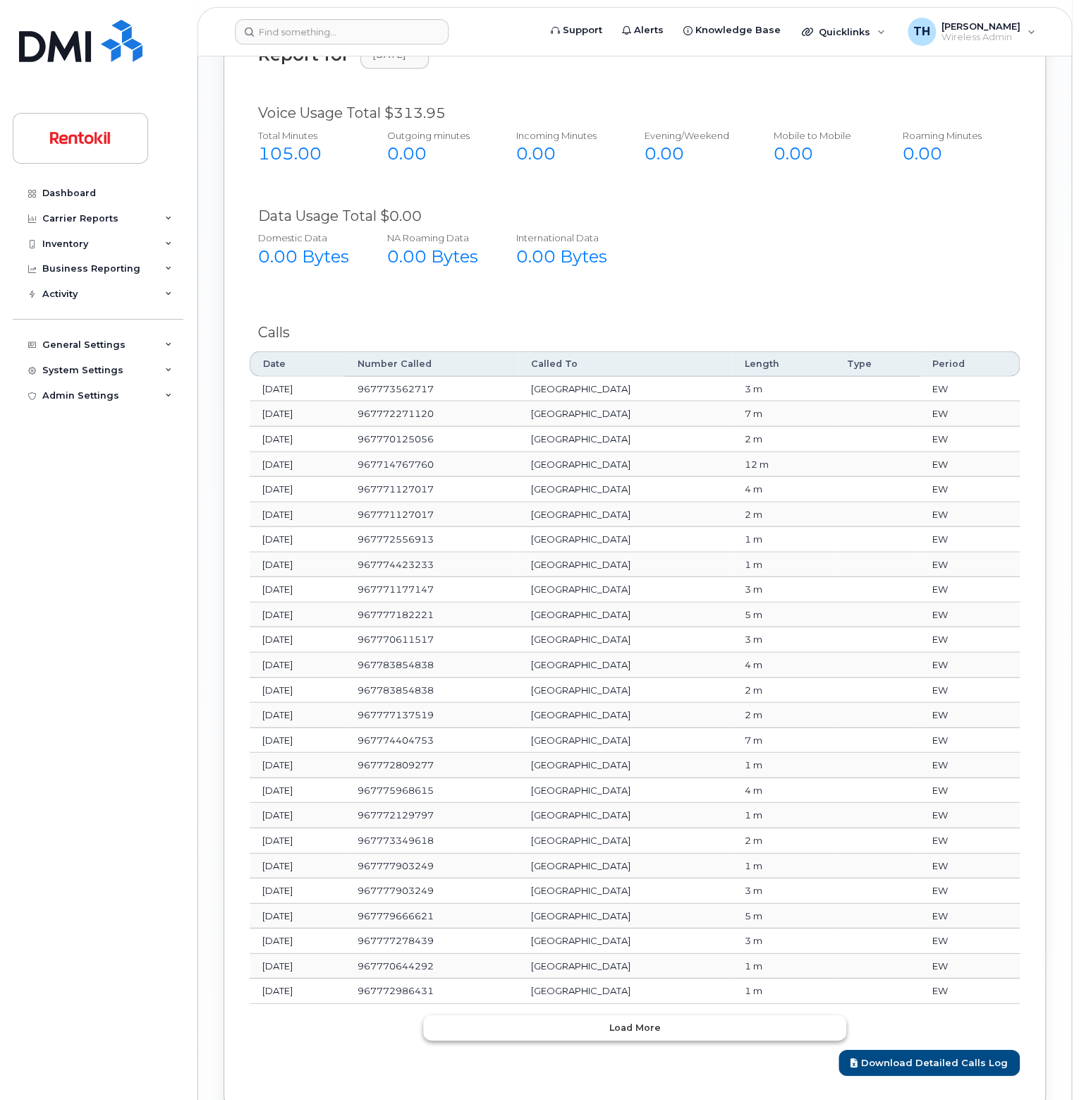
click at [655, 1020] on span "Load more" at bounding box center [635, 1026] width 51 height 13
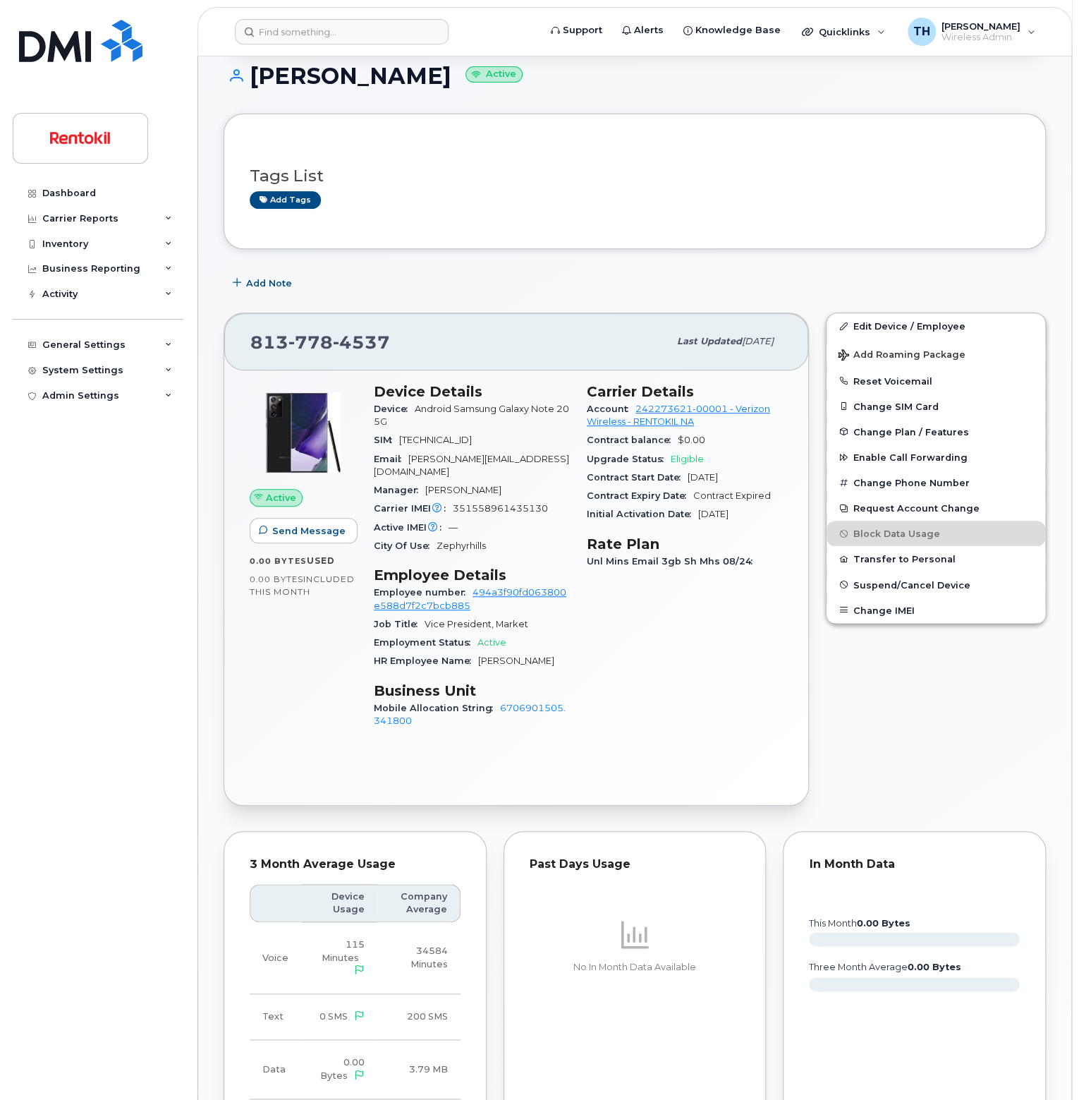
scroll to position [491, 0]
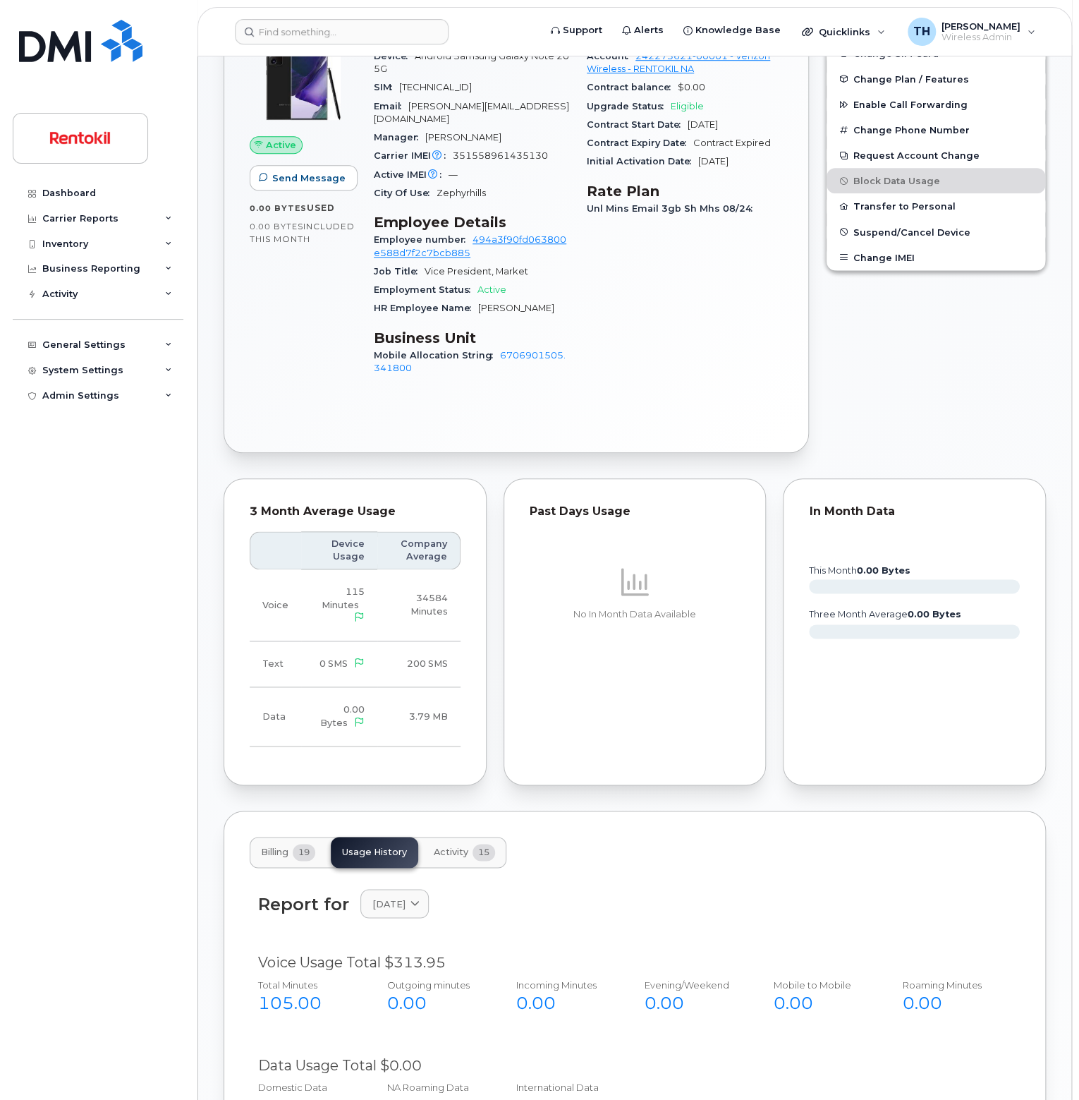
click at [463, 849] on button "Activity 15" at bounding box center [465, 852] width 84 height 31
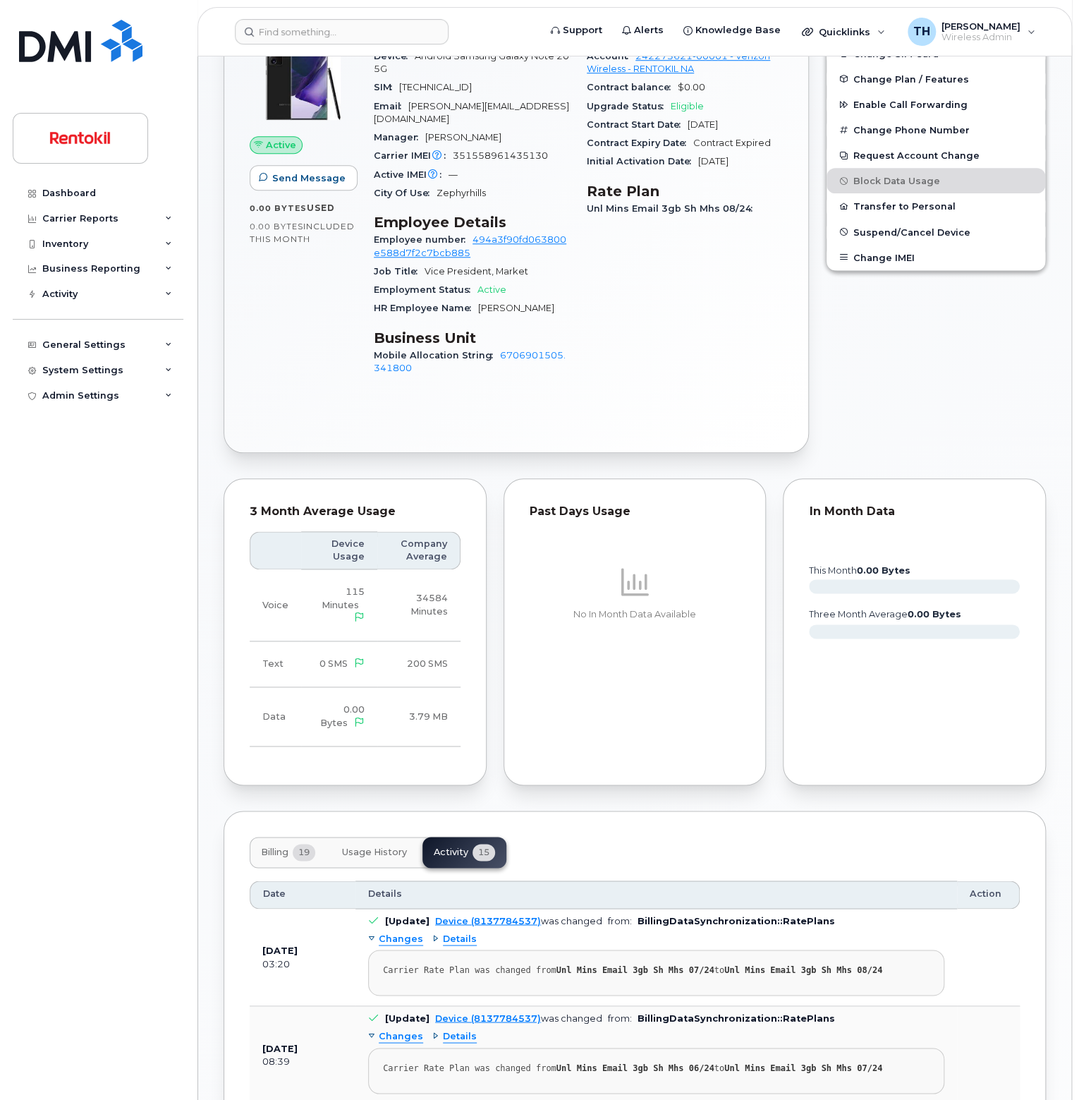
click at [295, 846] on button "Billing 19" at bounding box center [288, 852] width 77 height 31
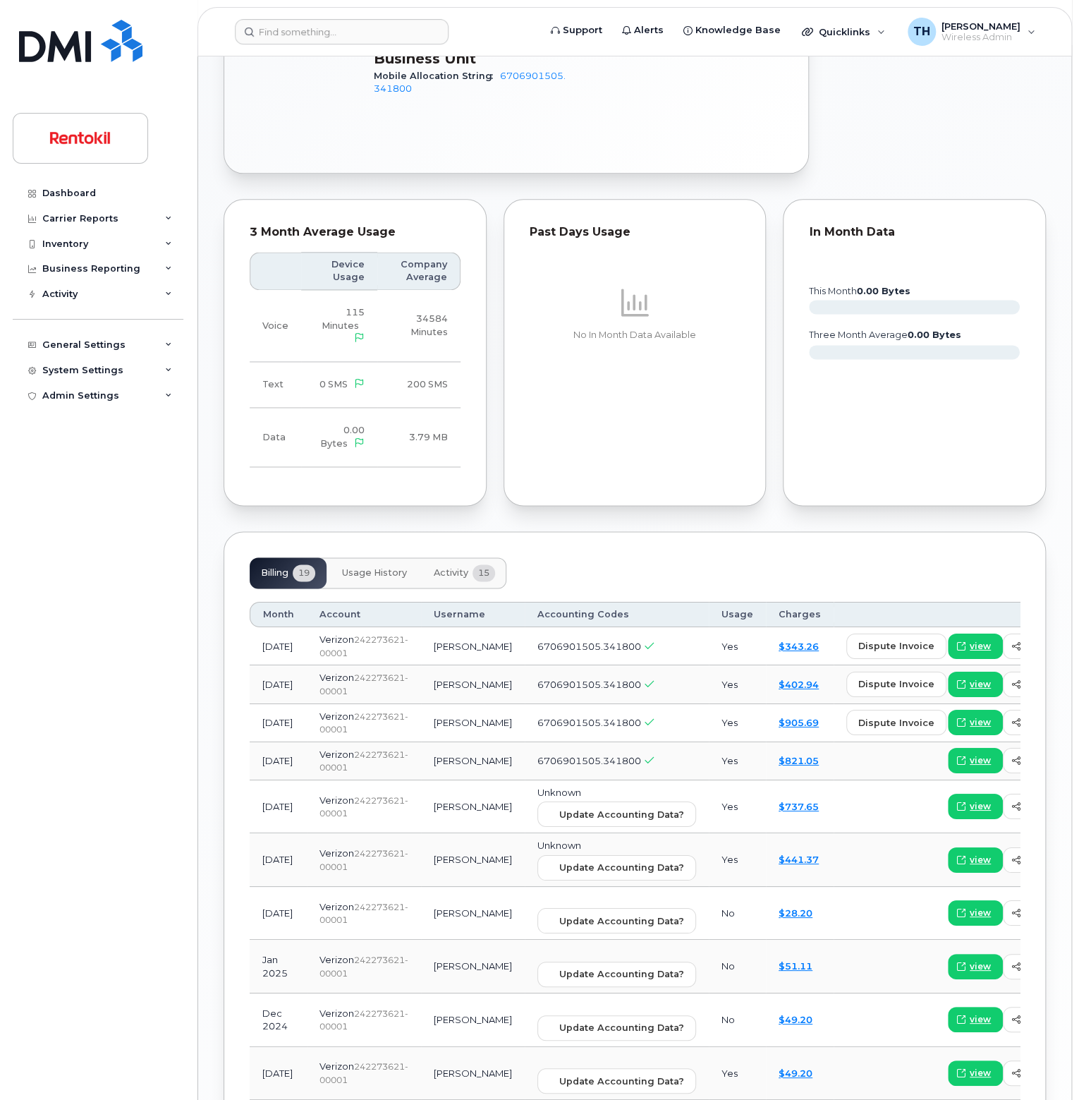
scroll to position [773, 0]
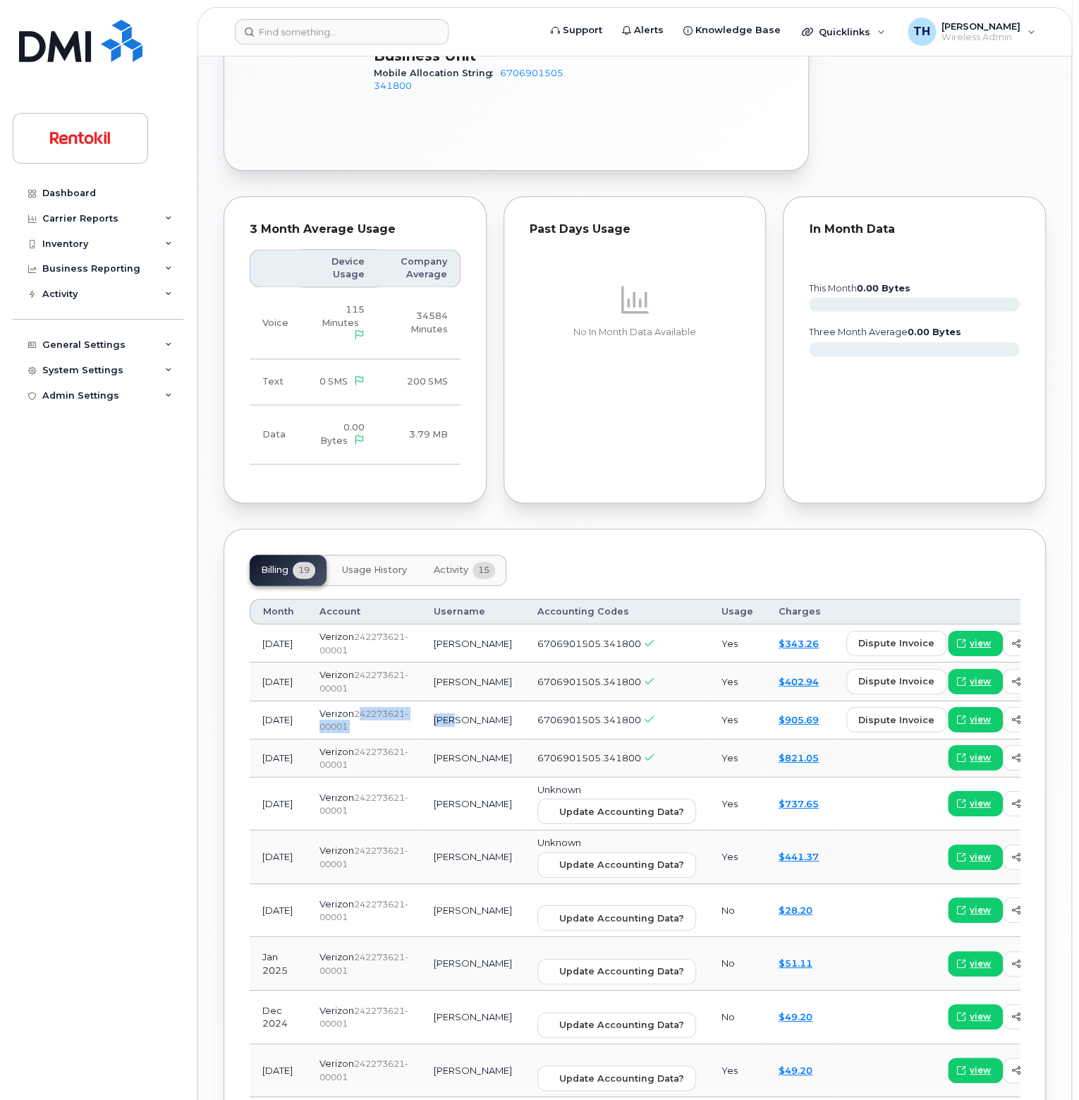
drag, startPoint x: 367, startPoint y: 732, endPoint x: 451, endPoint y: 729, distance: 84.7
click at [451, 729] on tr "[DATE] Verizon  242273621-00001 [PERSON_NAME] 6706901505.341800 Yes $905.69 dis…" at bounding box center [705, 720] width 910 height 38
click at [386, 733] on td "Verizon  242273621-00001" at bounding box center [364, 720] width 114 height 38
click at [320, 732] on span "242273621-00001" at bounding box center [364, 720] width 89 height 24
click at [281, 739] on td "[DATE]" at bounding box center [278, 720] width 57 height 38
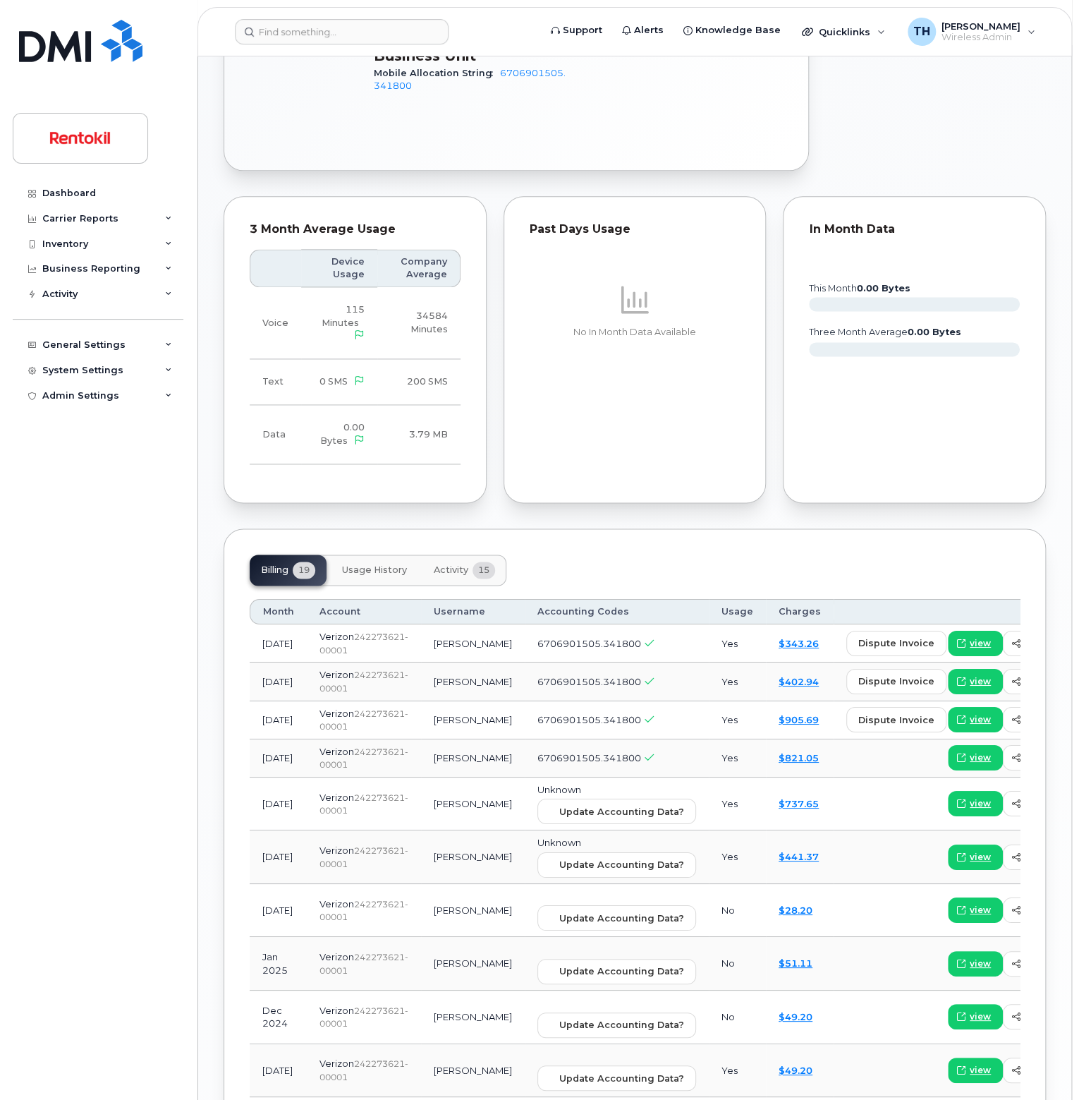
click at [281, 739] on td "[DATE]" at bounding box center [278, 720] width 57 height 38
click at [275, 679] on td "[DATE]" at bounding box center [278, 681] width 57 height 38
drag, startPoint x: 275, startPoint y: 679, endPoint x: 273, endPoint y: 643, distance: 36.7
click at [275, 672] on td "[DATE]" at bounding box center [278, 681] width 57 height 38
click at [273, 643] on td "[DATE]" at bounding box center [278, 643] width 57 height 38
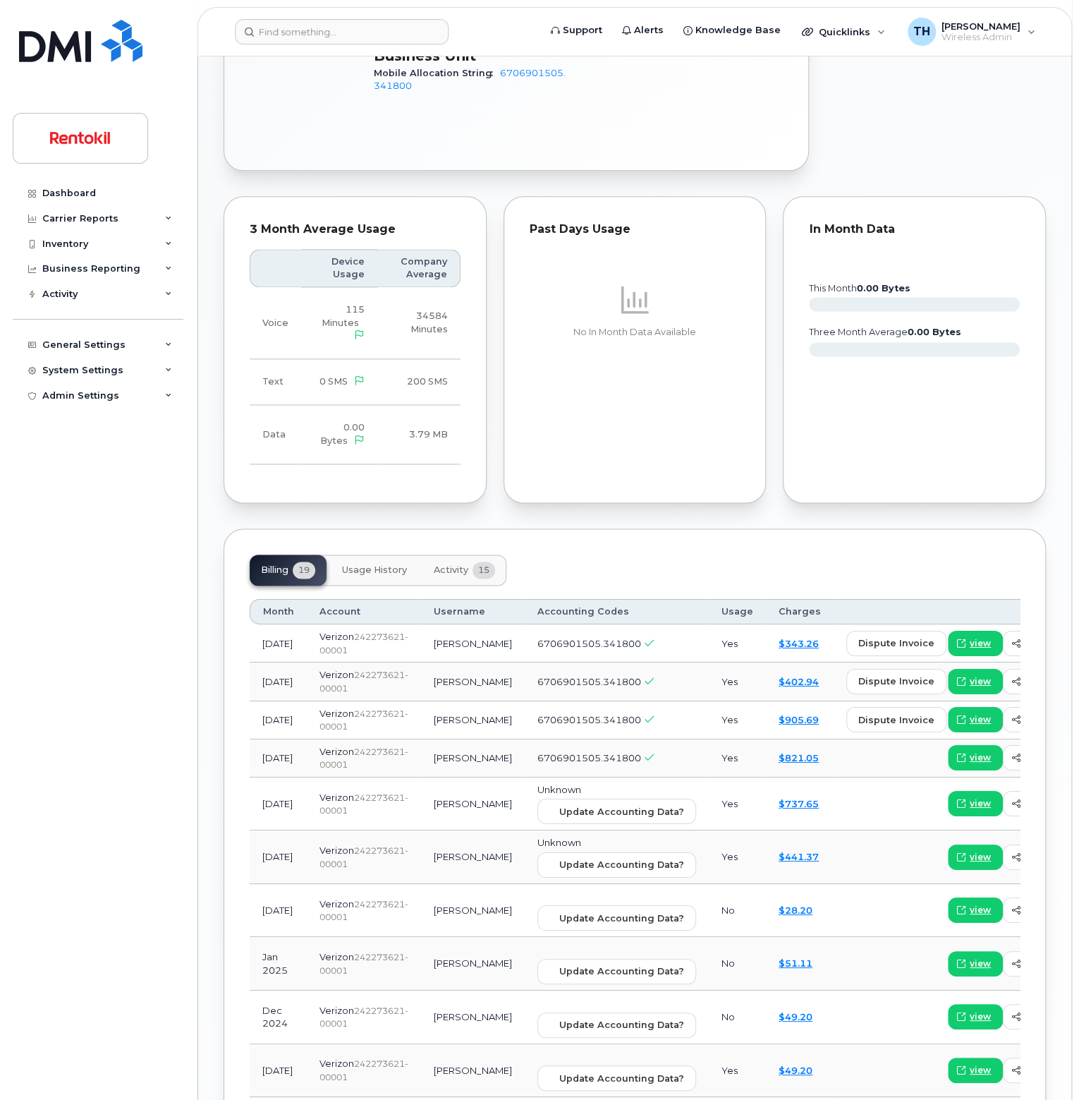
click at [273, 643] on td "[DATE]" at bounding box center [278, 643] width 57 height 38
click at [279, 691] on td "[DATE]" at bounding box center [278, 681] width 57 height 38
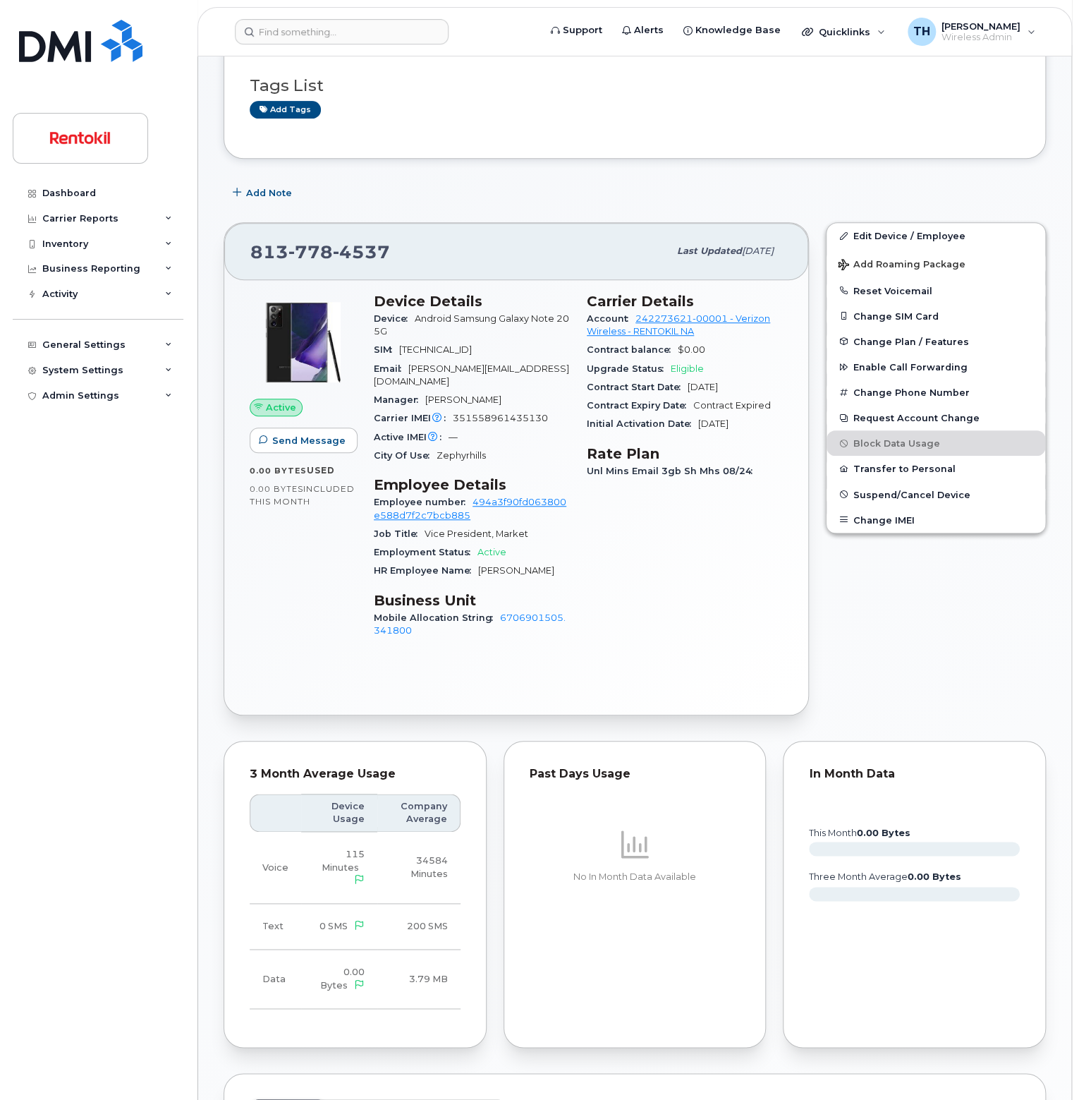
scroll to position [0, 0]
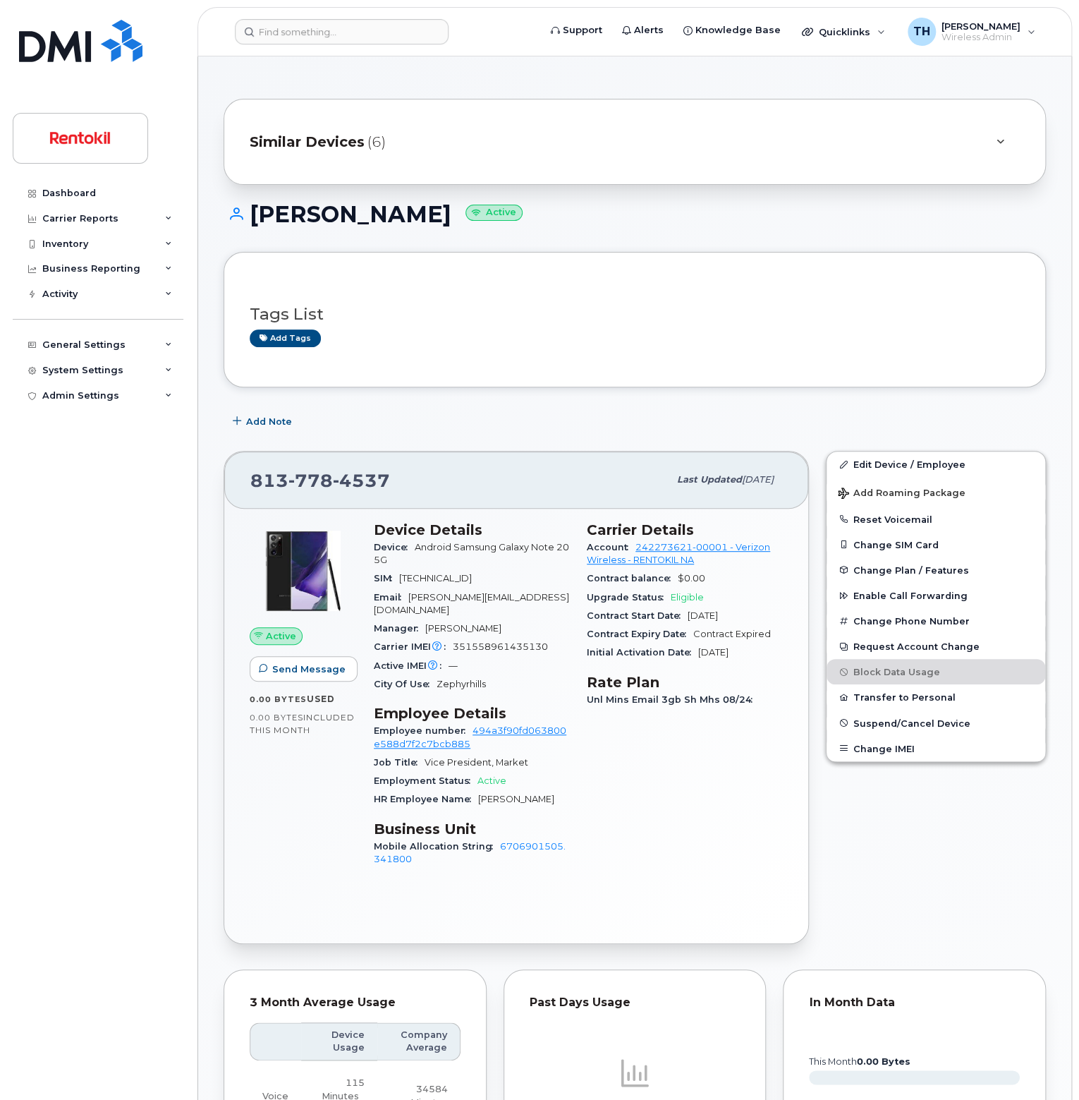
click at [340, 482] on span "4537" at bounding box center [361, 480] width 57 height 21
copy span "[PHONE_NUMBER]"
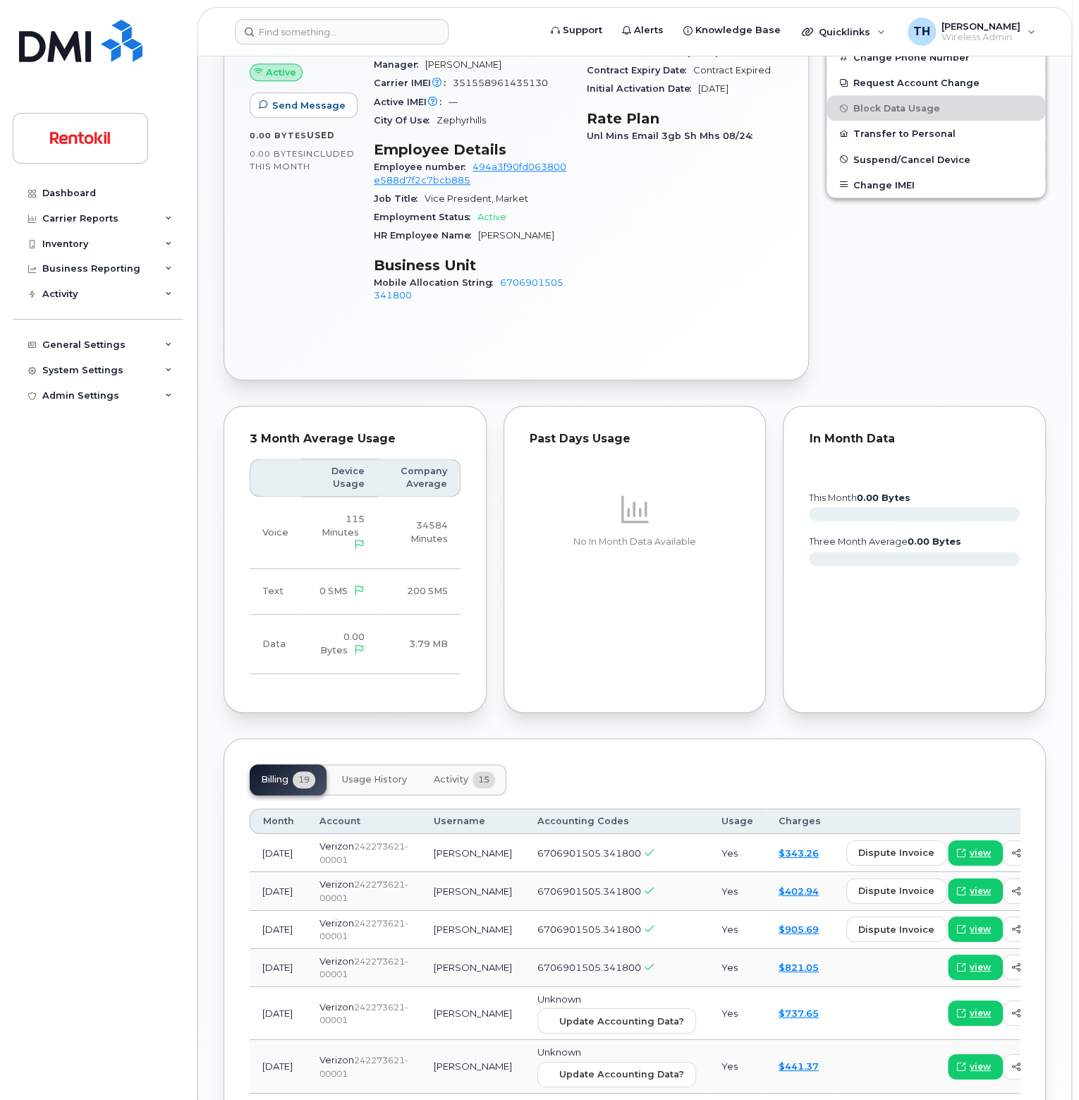
scroll to position [564, 0]
click at [354, 856] on div "Verizon  242273621-00001" at bounding box center [364, 851] width 89 height 26
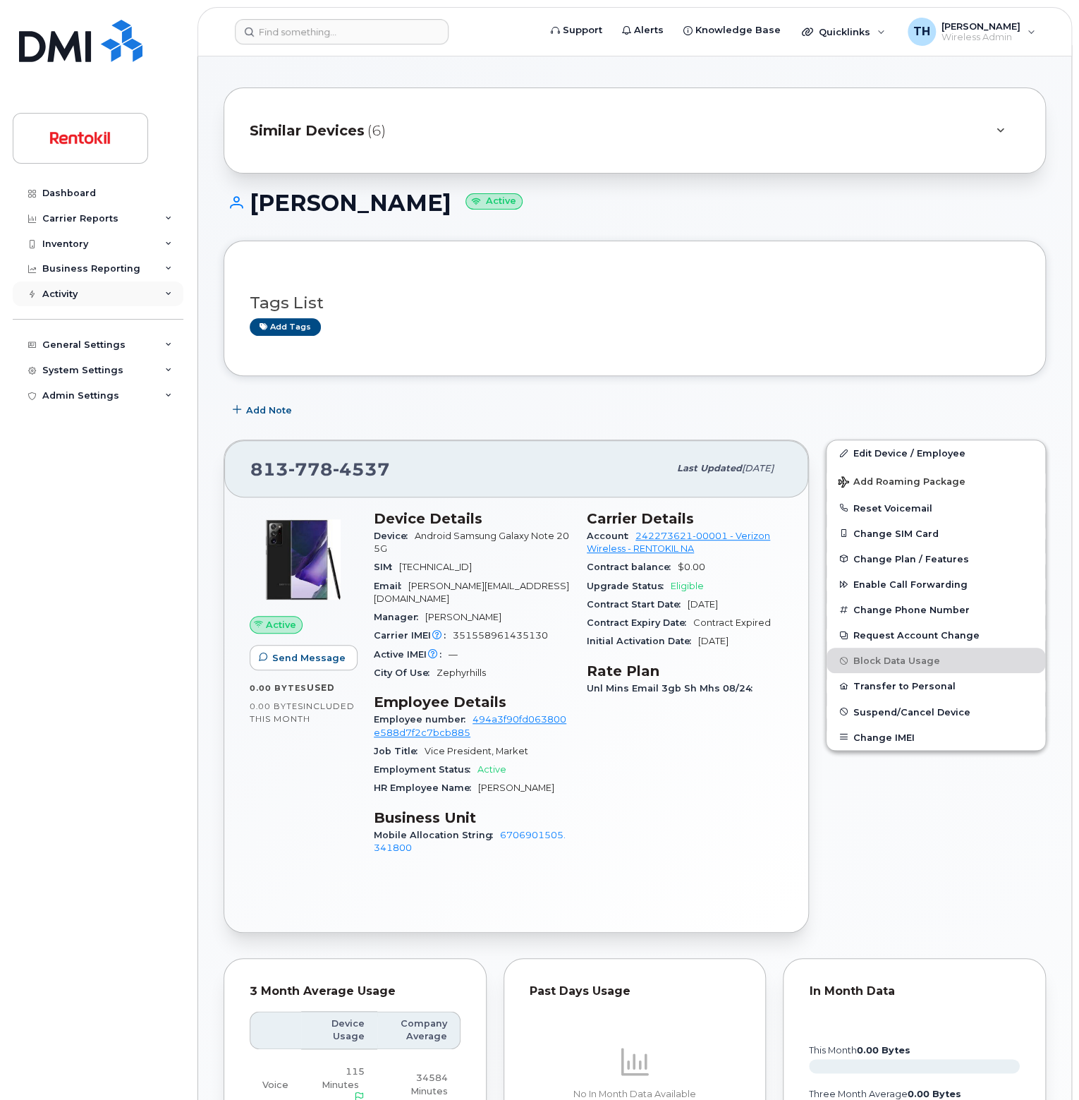
scroll to position [0, 0]
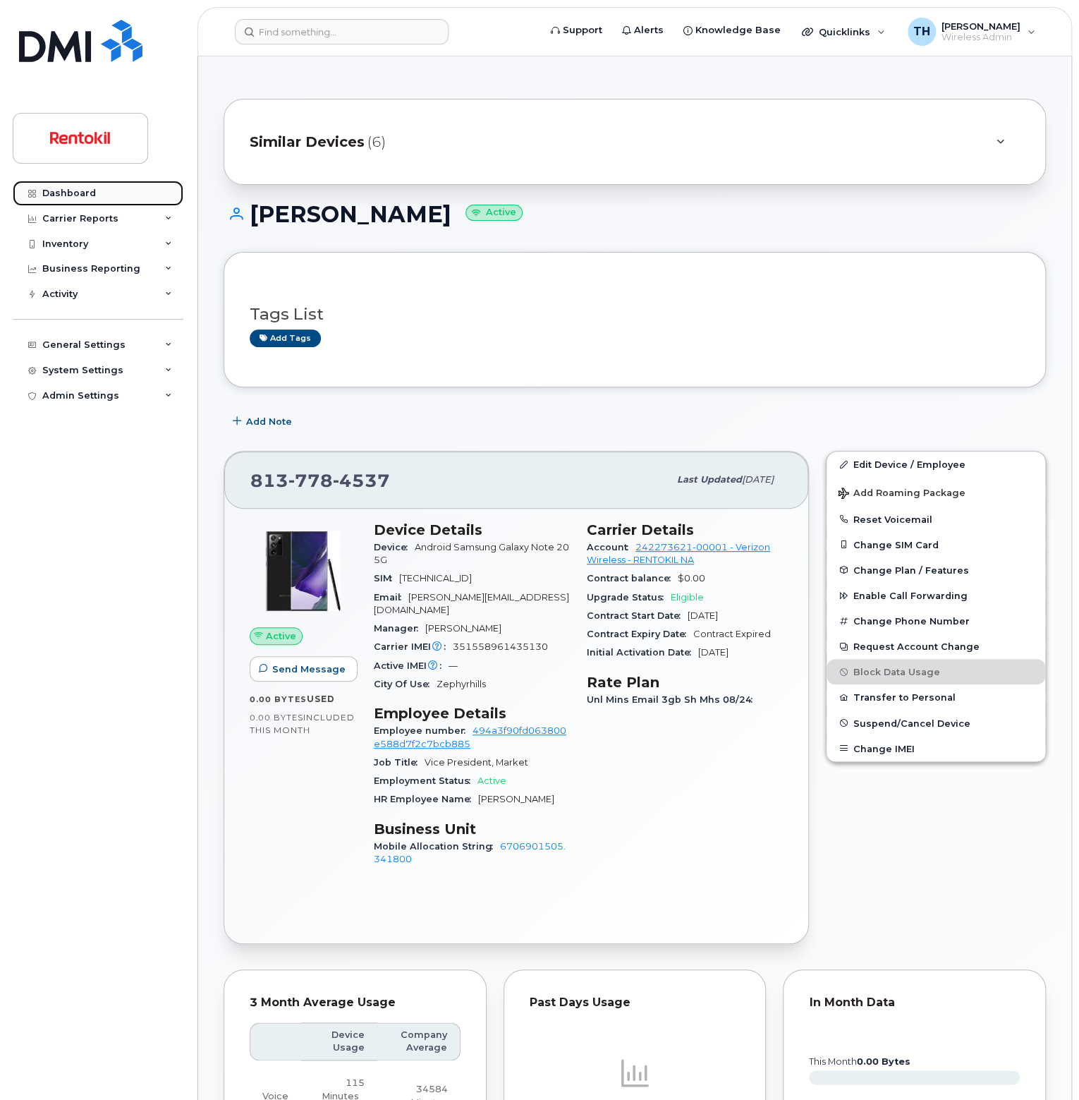
click at [101, 188] on link "Dashboard" at bounding box center [98, 193] width 171 height 25
click at [116, 231] on div "Inventory" at bounding box center [98, 243] width 171 height 25
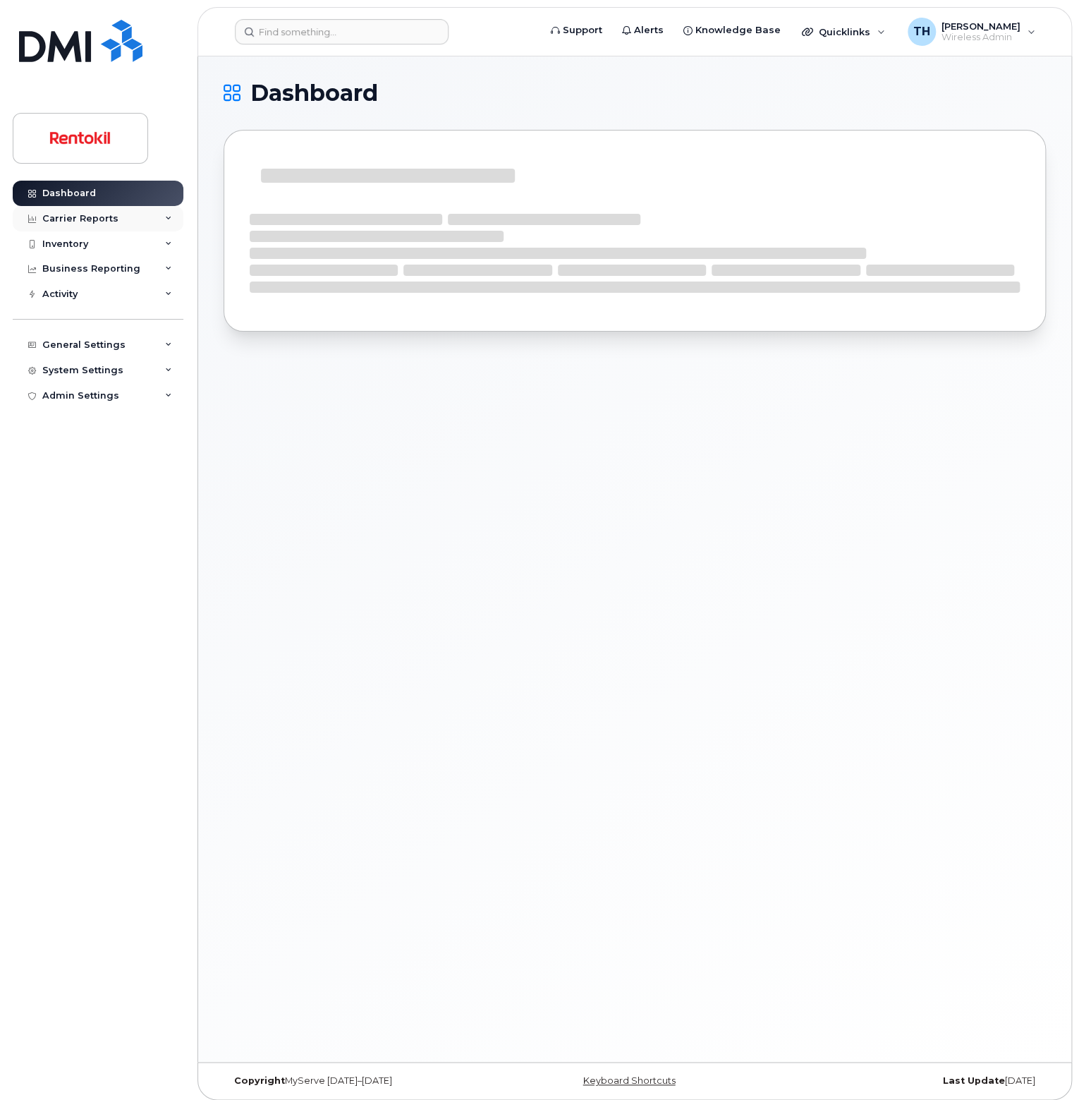
click at [108, 214] on div "Carrier Reports" at bounding box center [80, 218] width 76 height 11
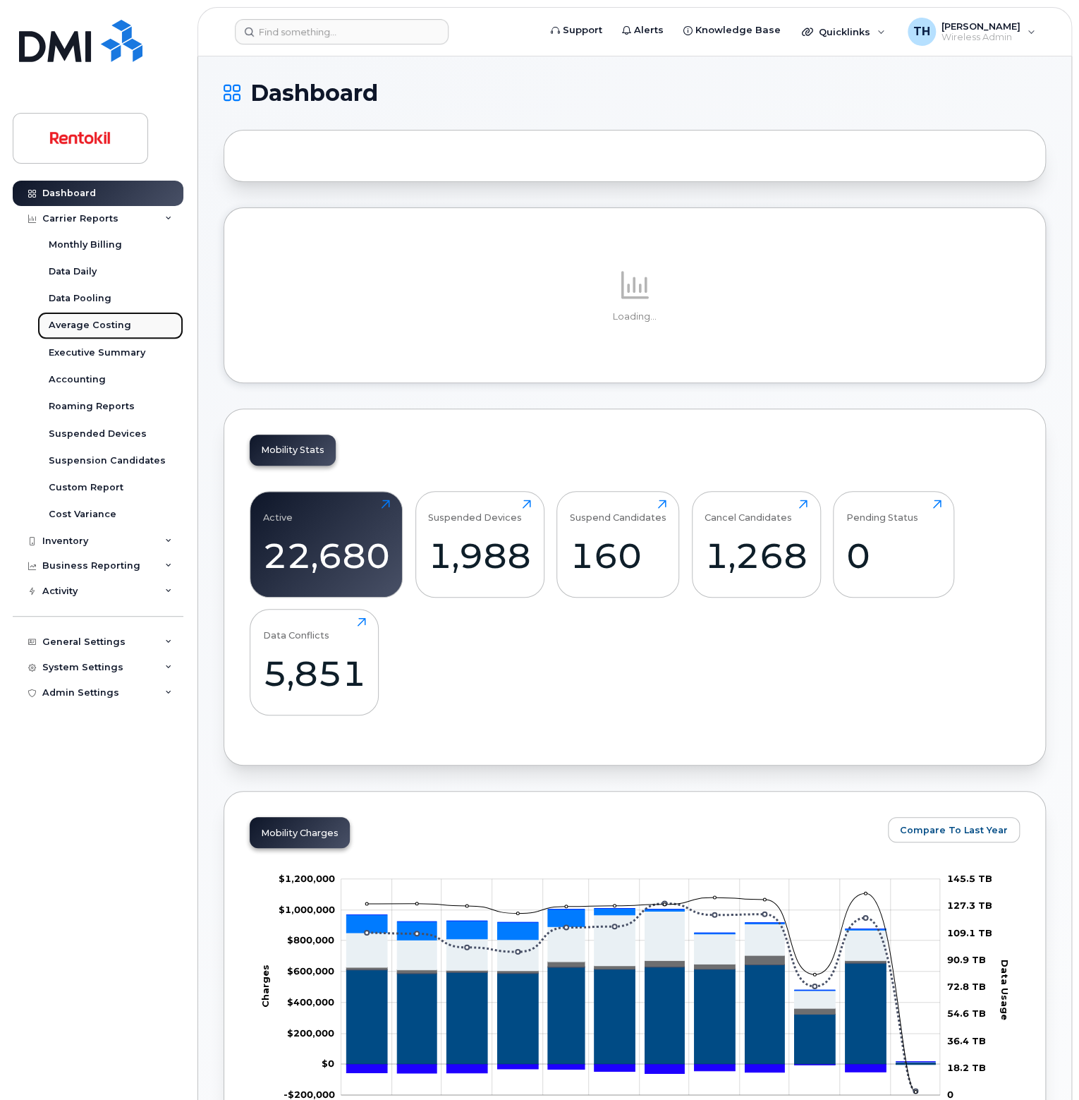
click at [92, 321] on div "Average Costing" at bounding box center [90, 325] width 83 height 13
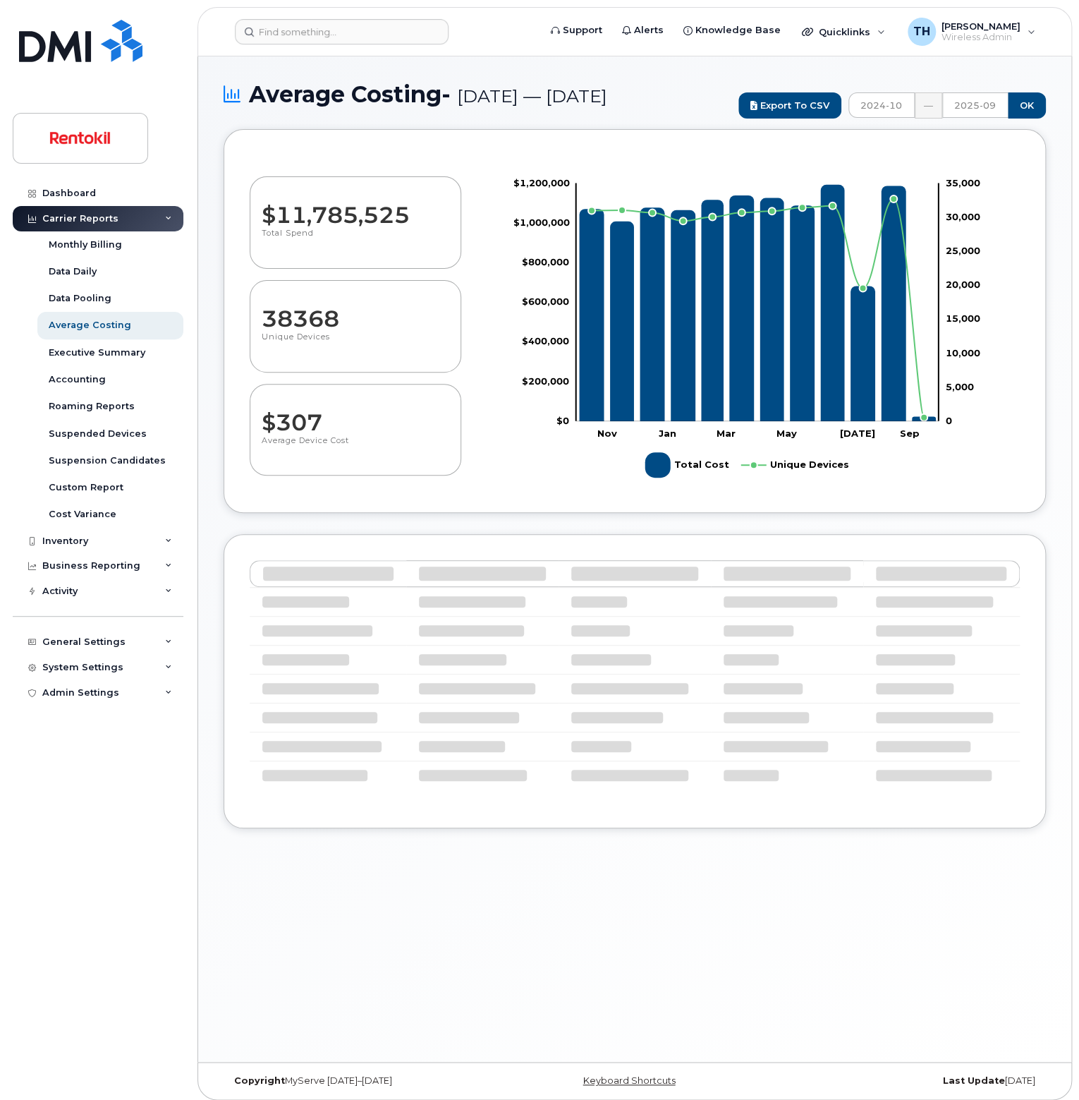
select select "100"
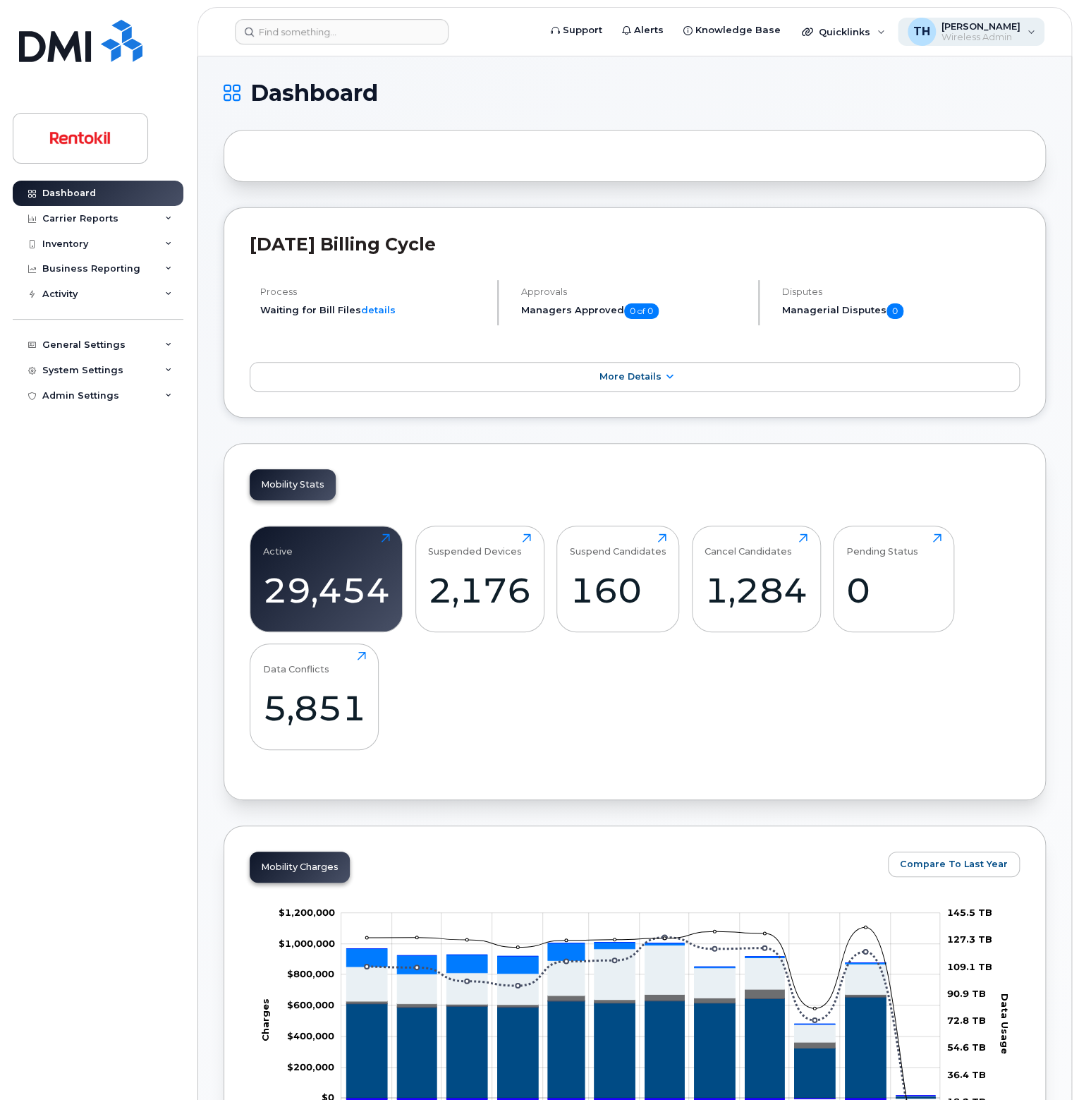
click at [1030, 30] on div "TH Tyler Hallacher Wireless Admin" at bounding box center [971, 32] width 147 height 28
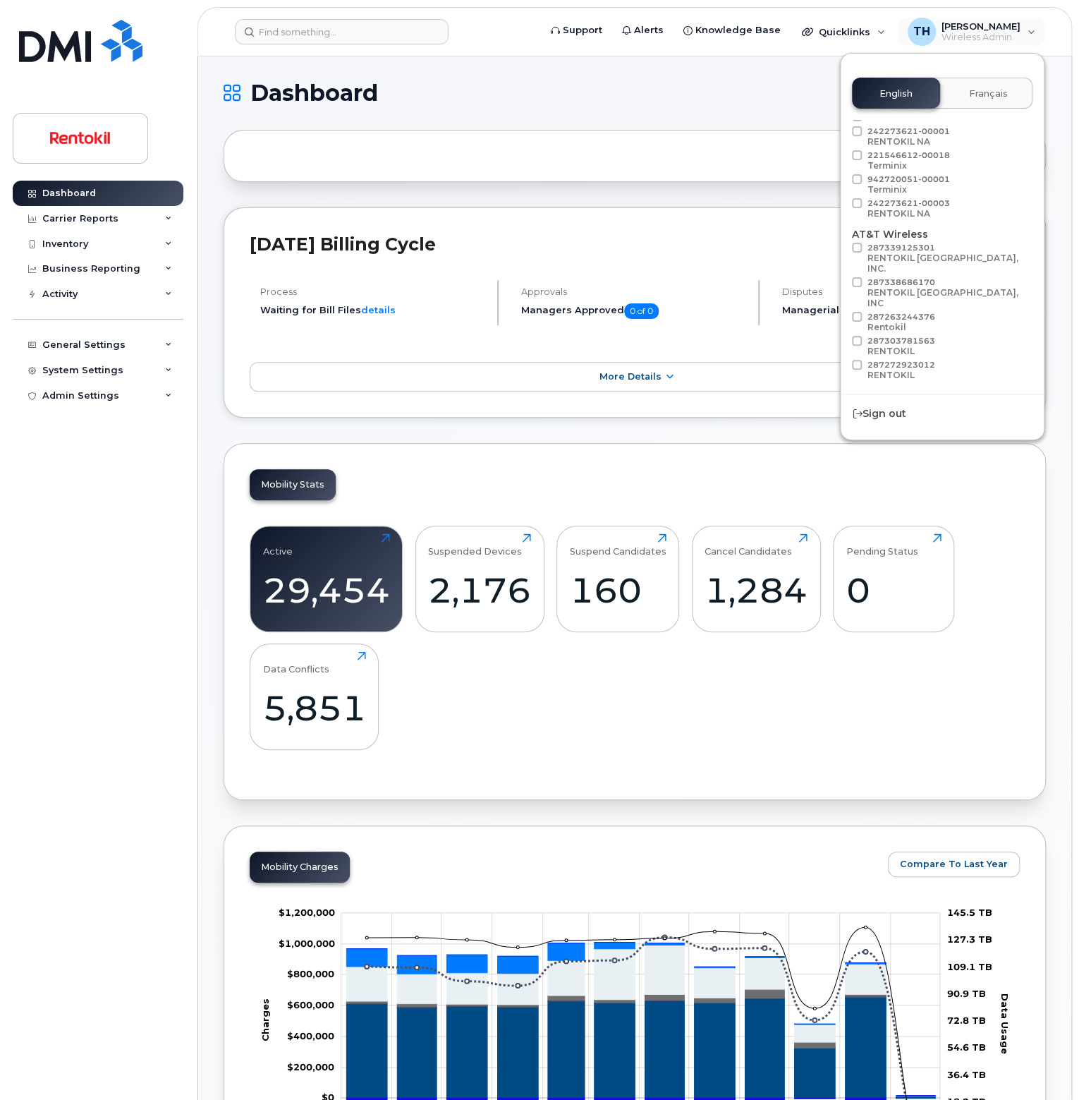
scroll to position [68, 0]
click at [930, 389] on span "Load more" at bounding box center [942, 395] width 51 height 13
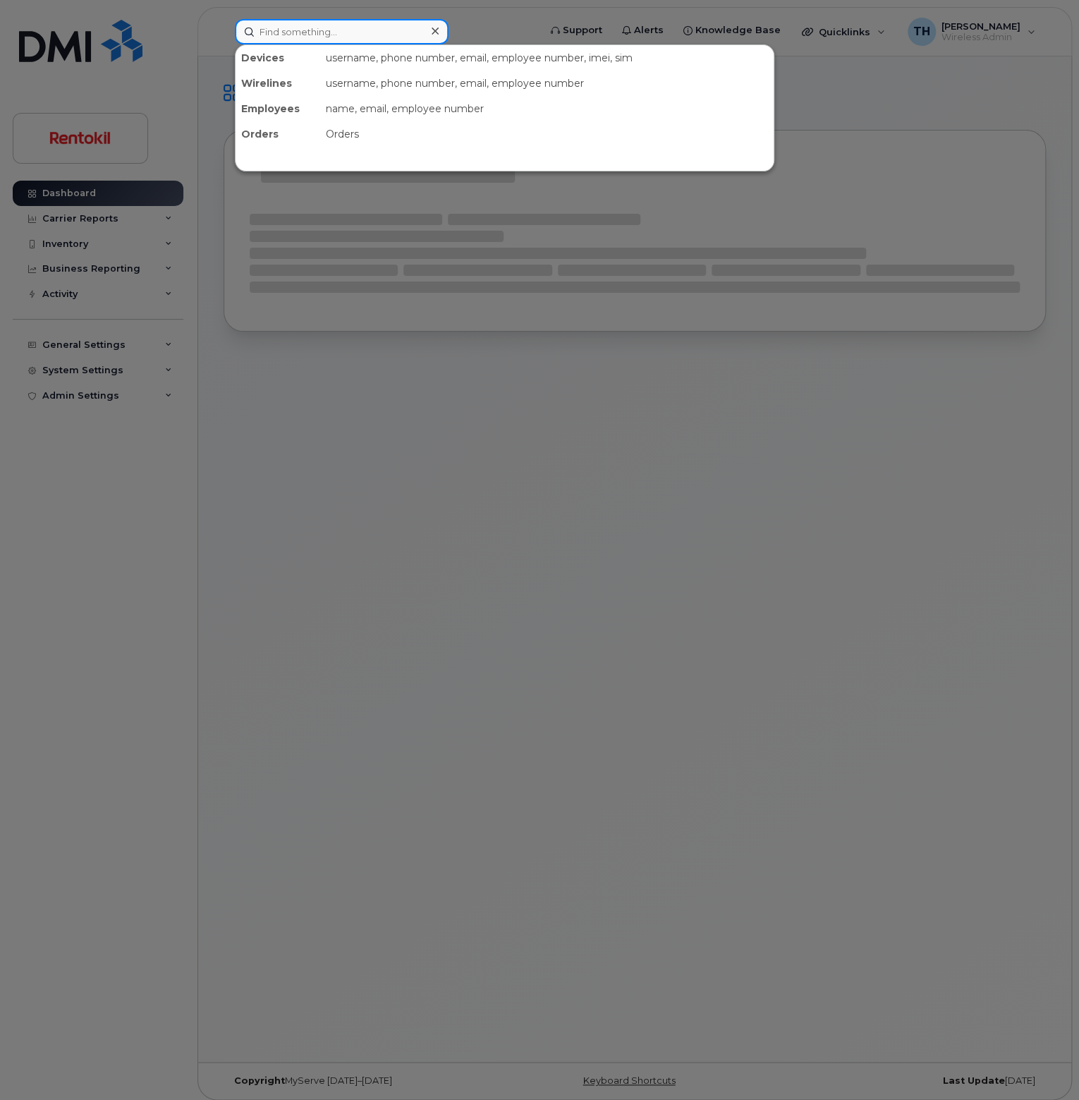
click at [346, 38] on input at bounding box center [342, 31] width 214 height 25
paste input "[PHONE_NUMBER]"
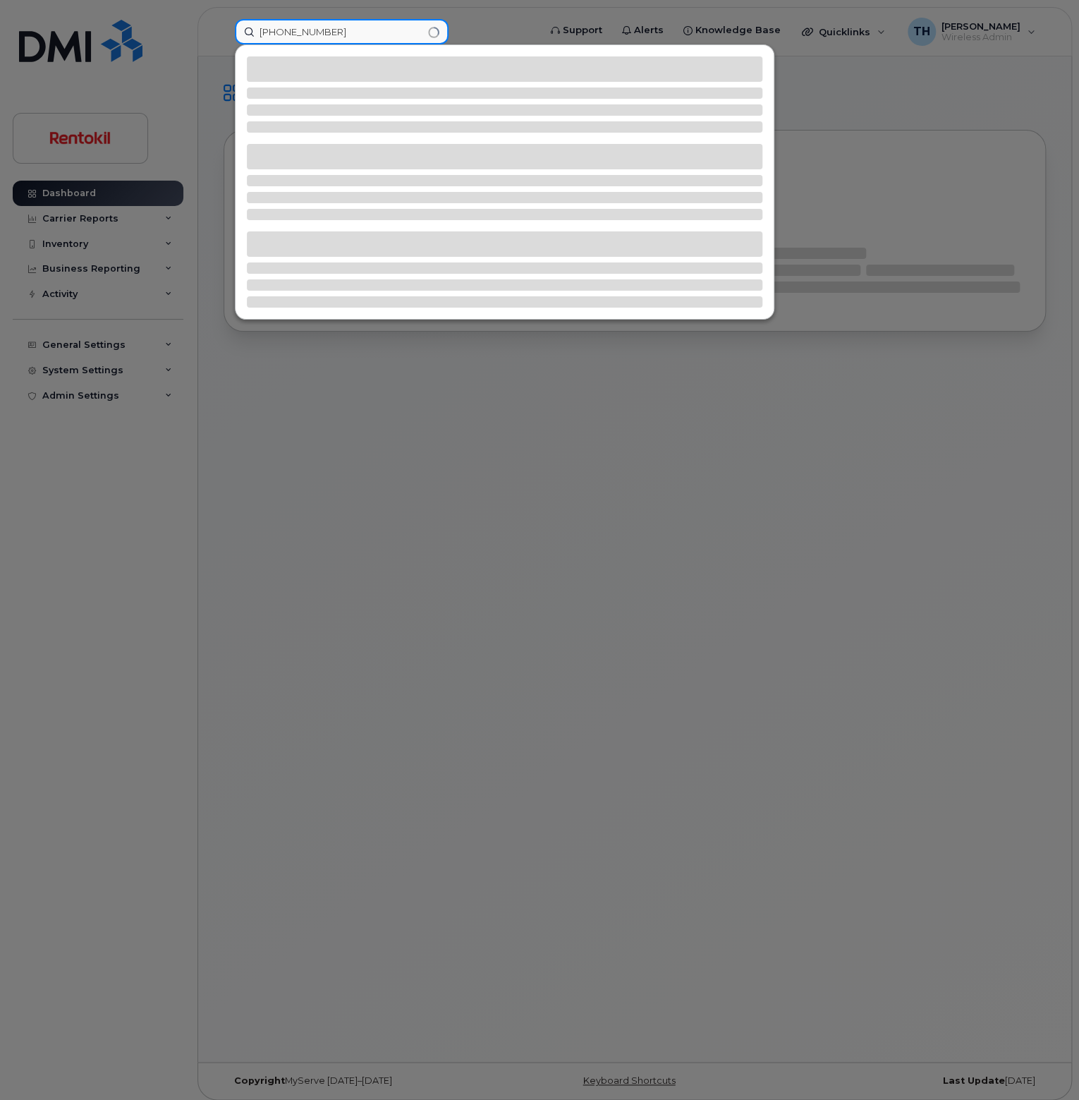
click at [390, 38] on input "[PHONE_NUMBER]" at bounding box center [342, 31] width 214 height 25
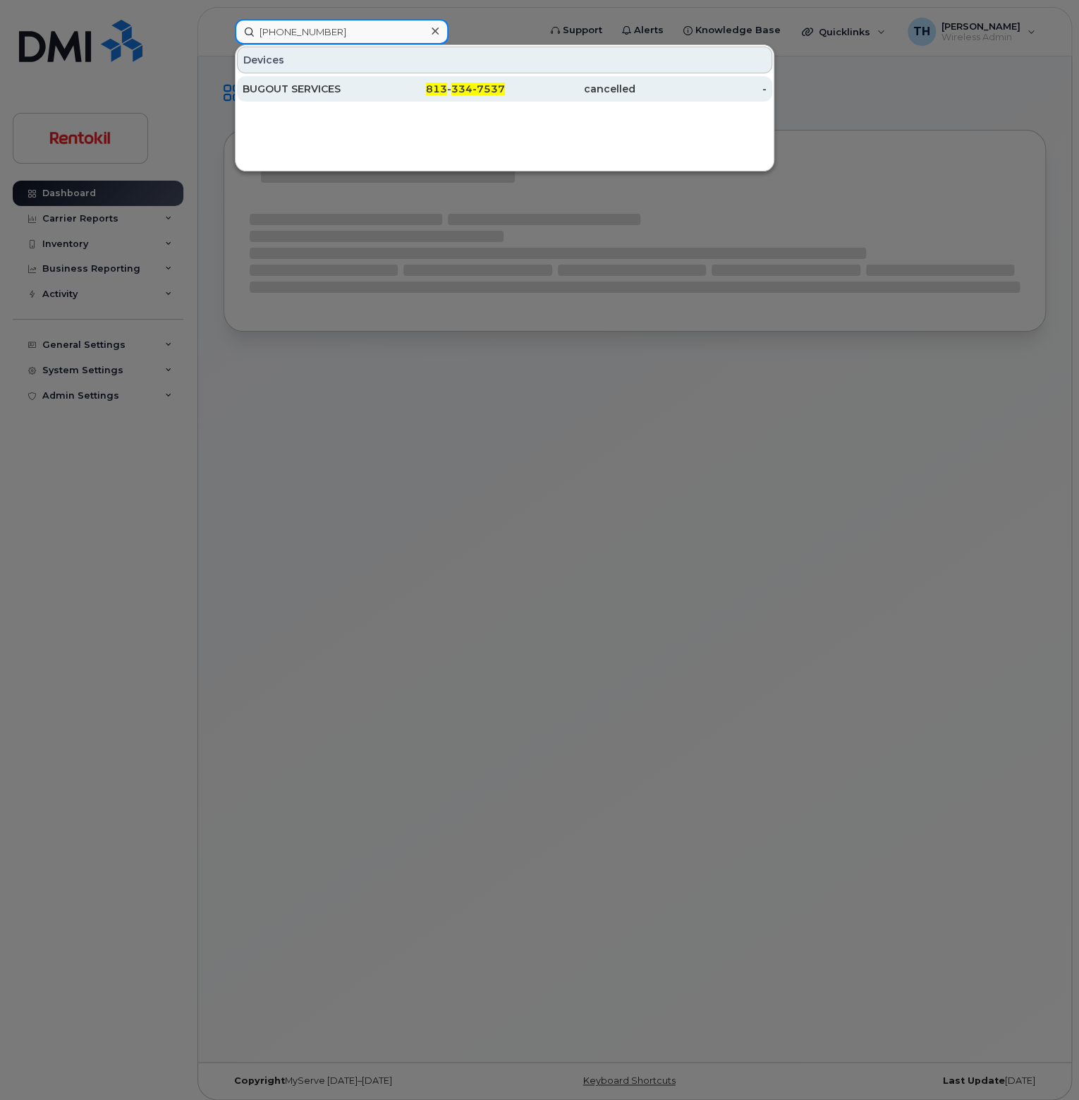
type input "[PHONE_NUMBER]"
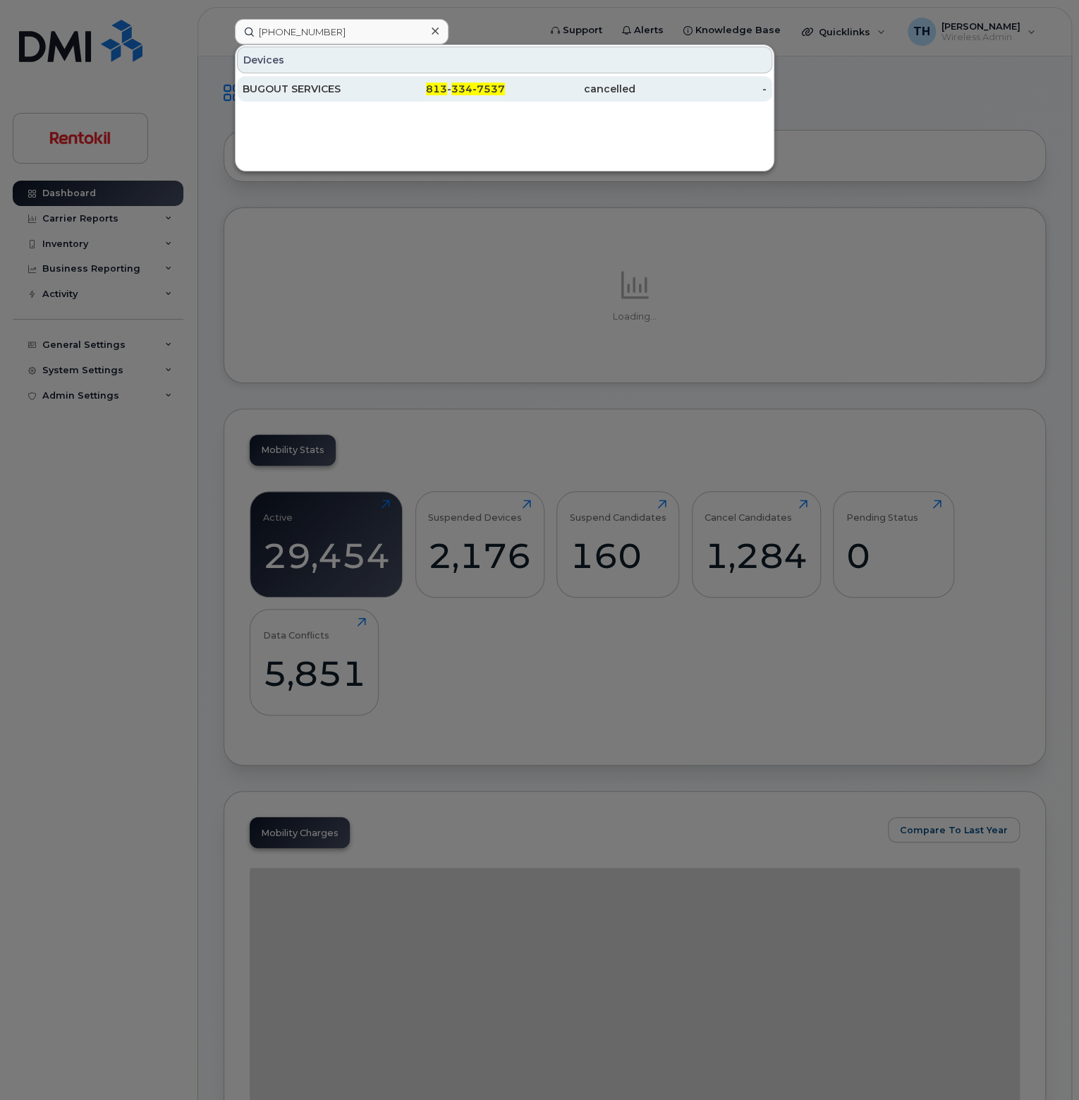
click at [382, 79] on div "813 - 334-7537" at bounding box center [439, 88] width 131 height 25
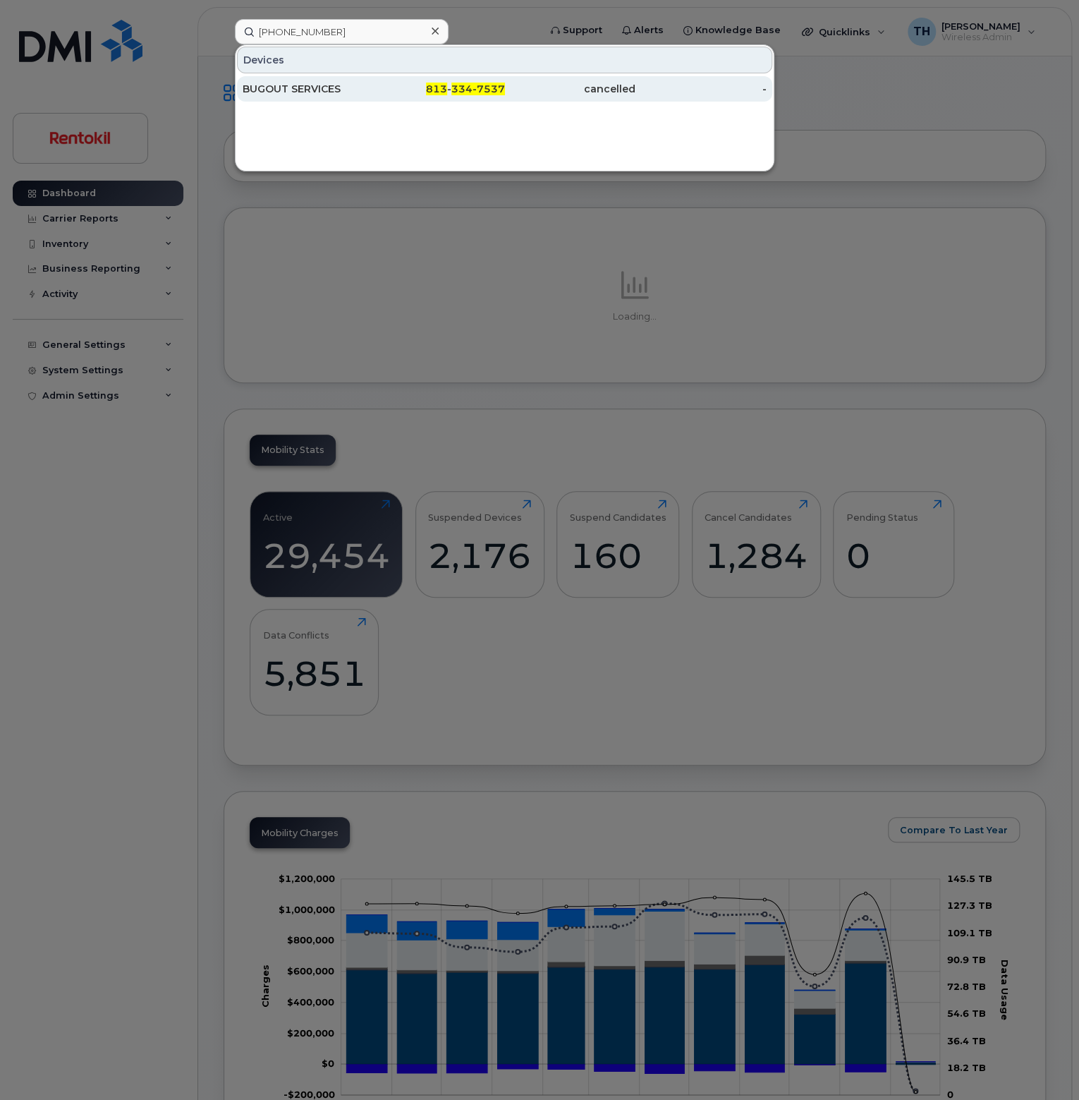
click at [380, 90] on div "813 - 334-7537" at bounding box center [439, 89] width 131 height 14
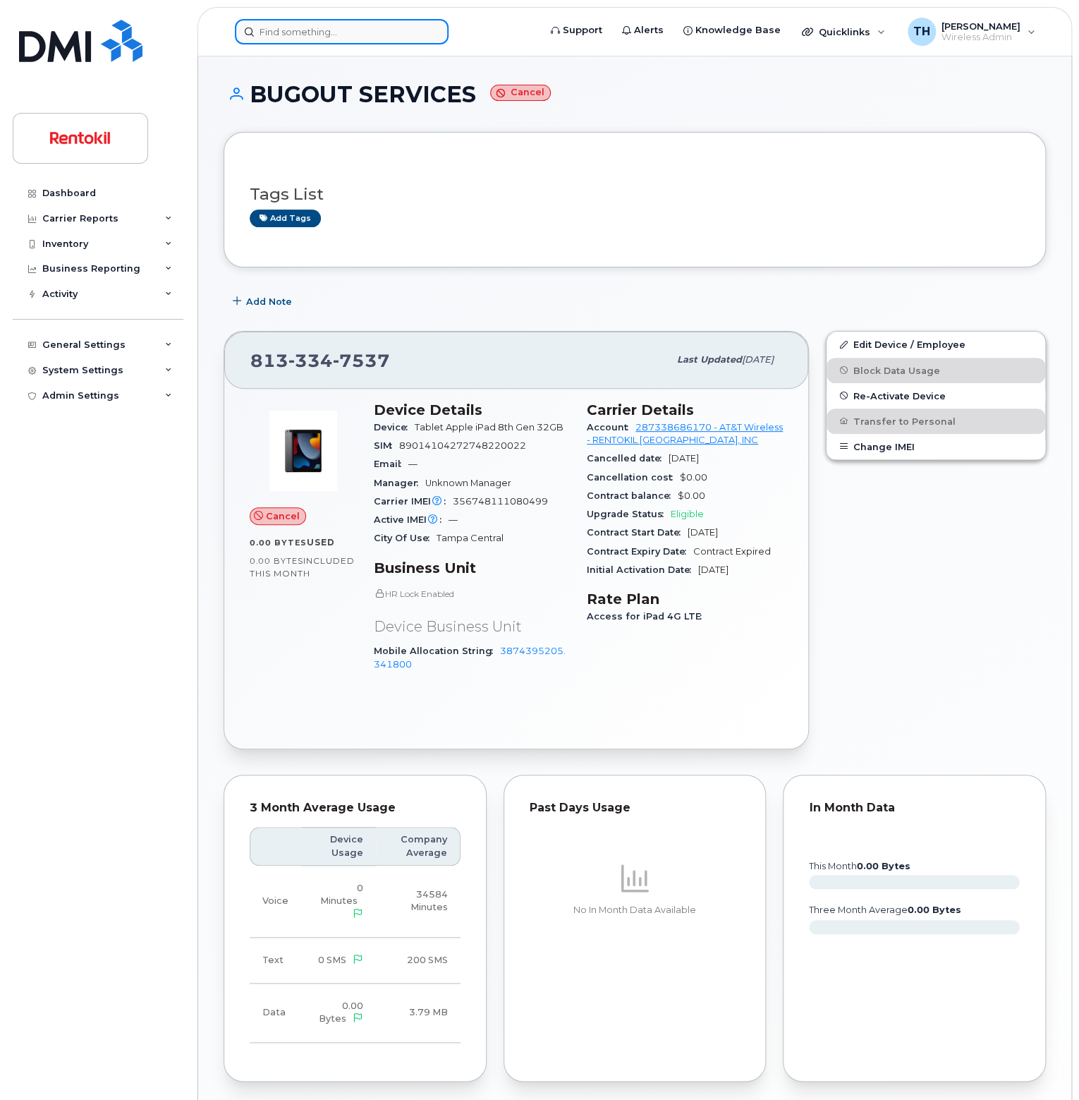
click at [302, 31] on input at bounding box center [342, 31] width 214 height 25
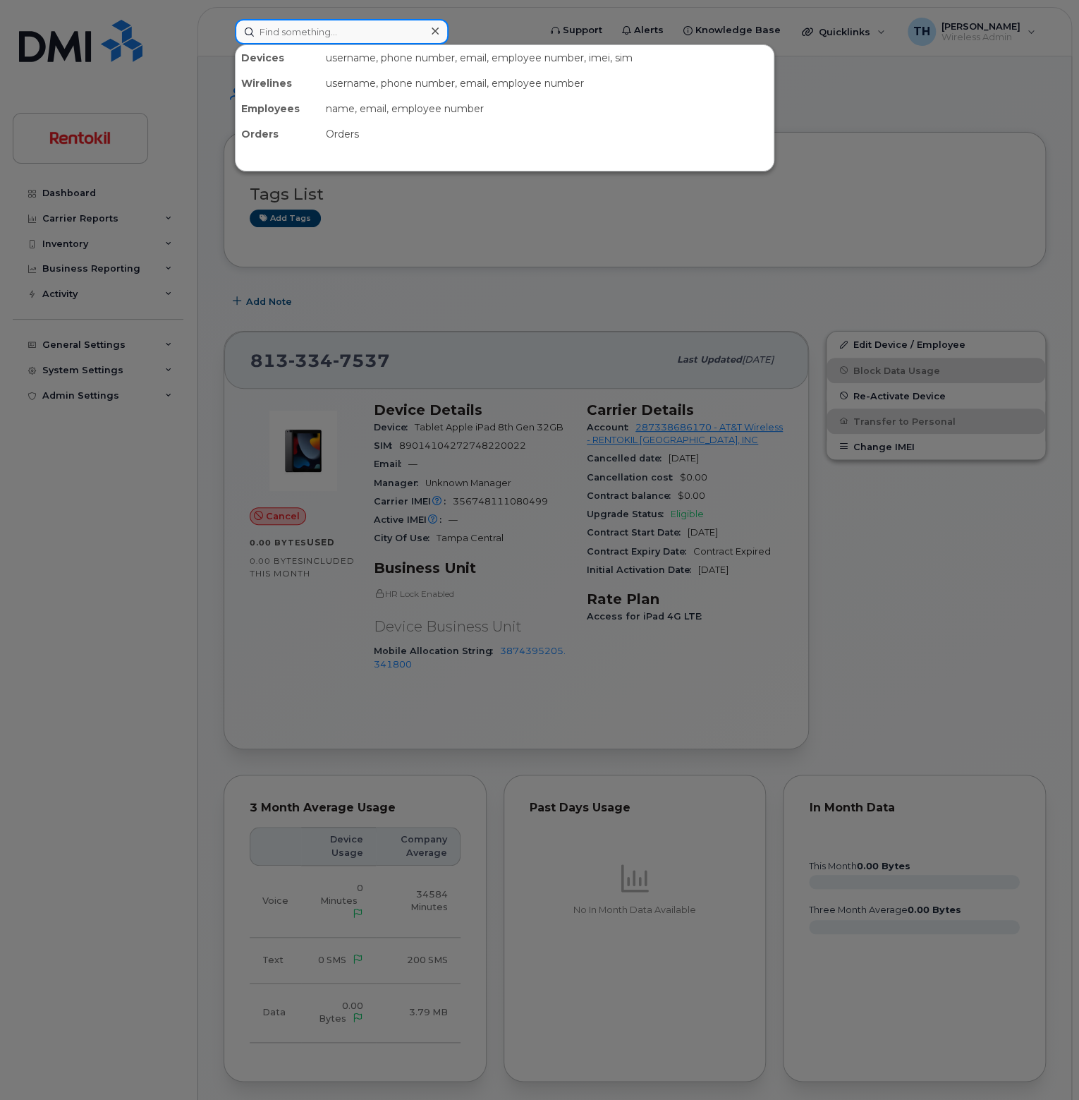
paste input "904 424-5914"
click at [344, 30] on input "904 424-5914" at bounding box center [342, 31] width 214 height 25
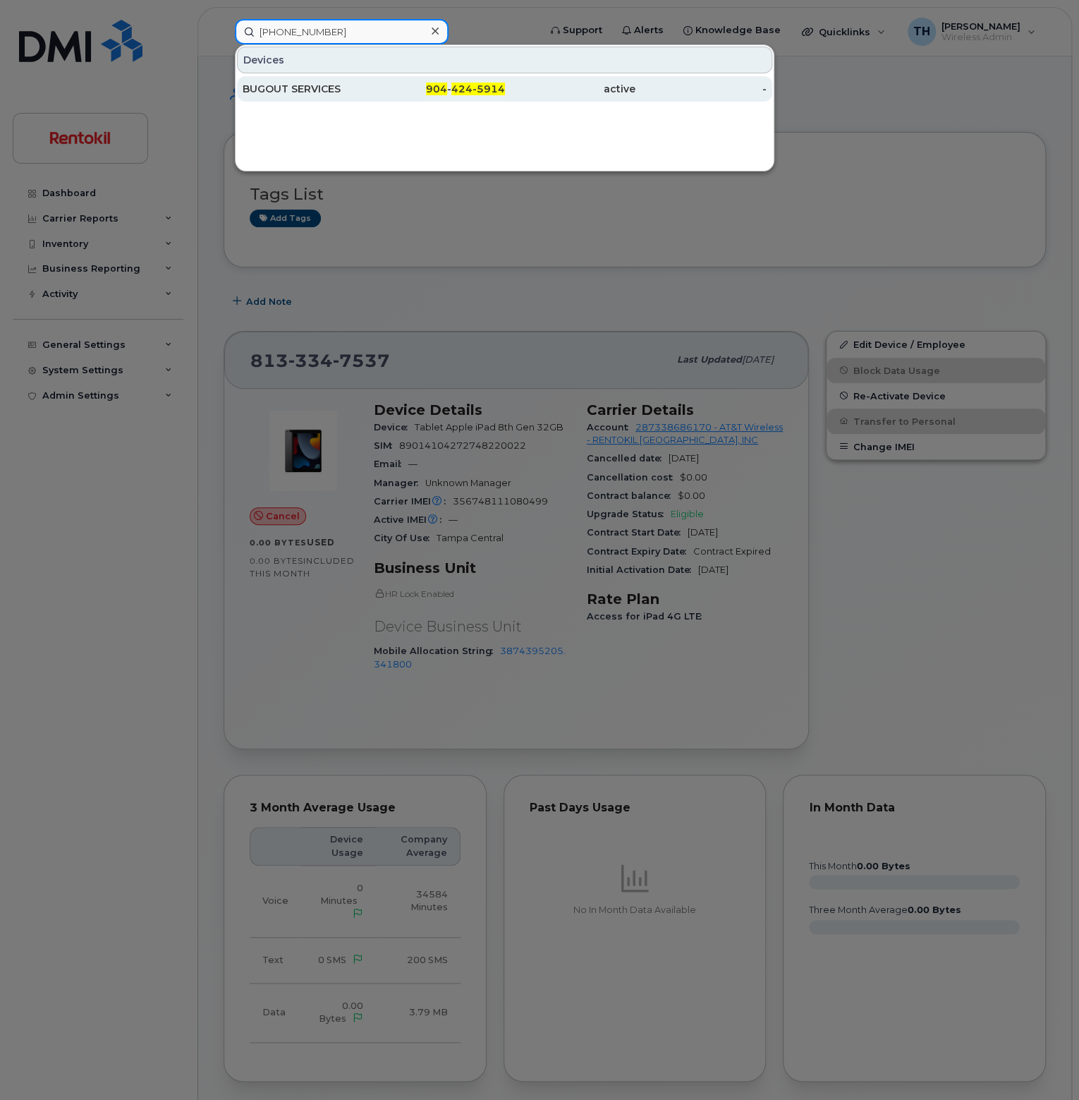
type input "904 424-5914"
click at [364, 90] on div "BUGOUT SERVICES" at bounding box center [308, 89] width 131 height 14
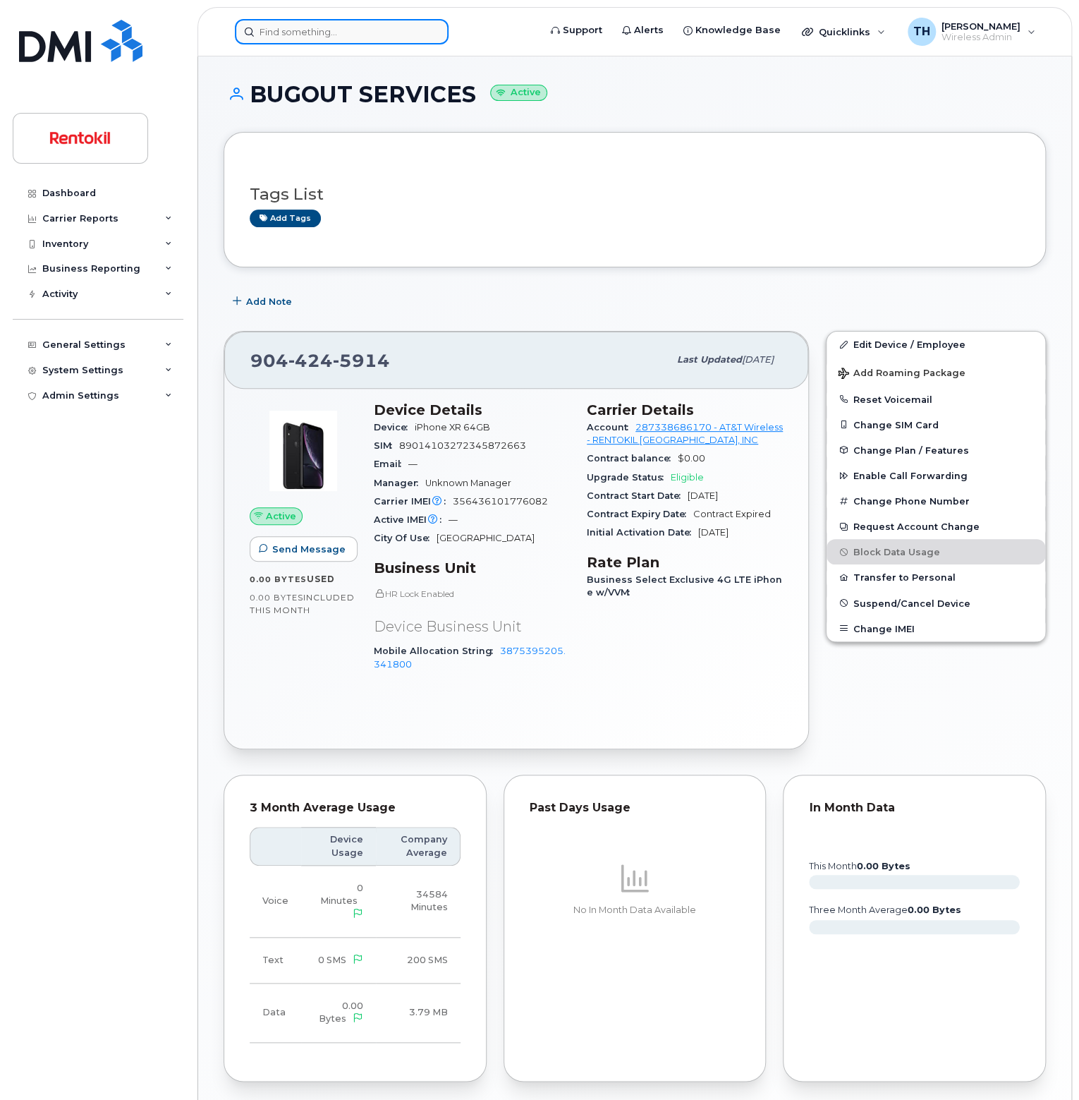
click at [342, 29] on input at bounding box center [342, 31] width 214 height 25
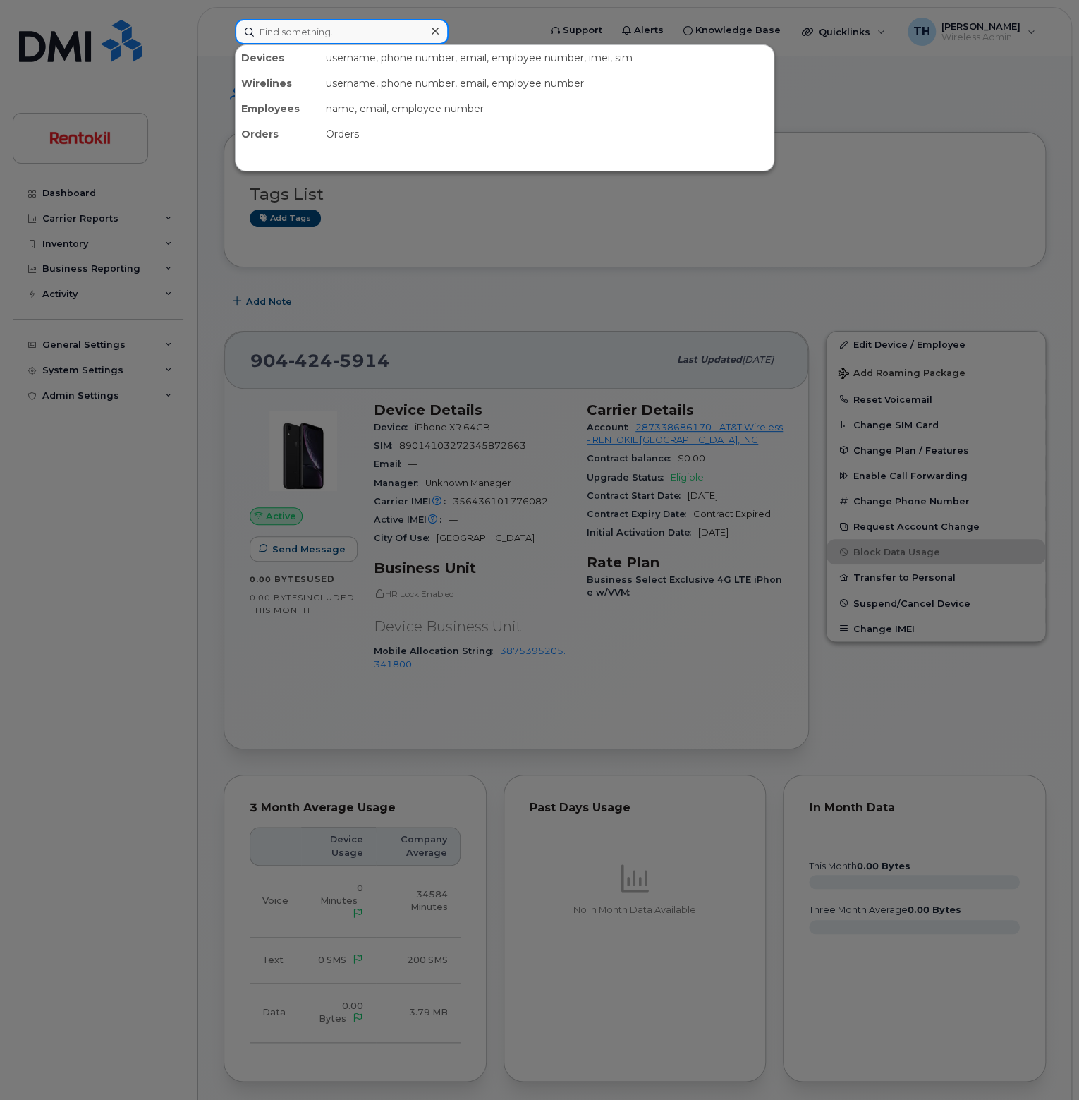
paste input "[PHONE_NUMBER]"
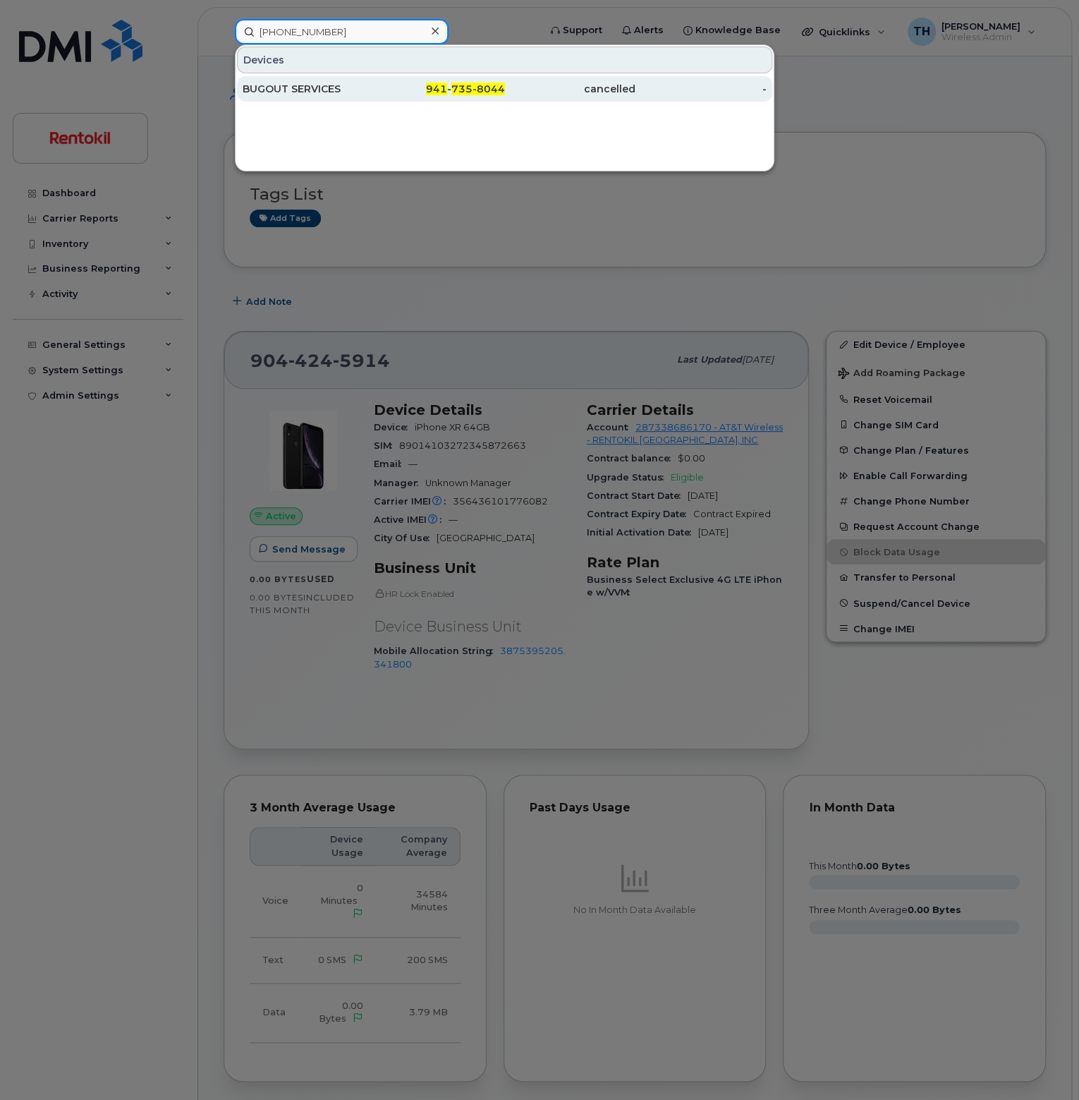
type input "[PHONE_NUMBER]"
click at [367, 81] on div "BUGOUT SERVICES" at bounding box center [308, 88] width 131 height 25
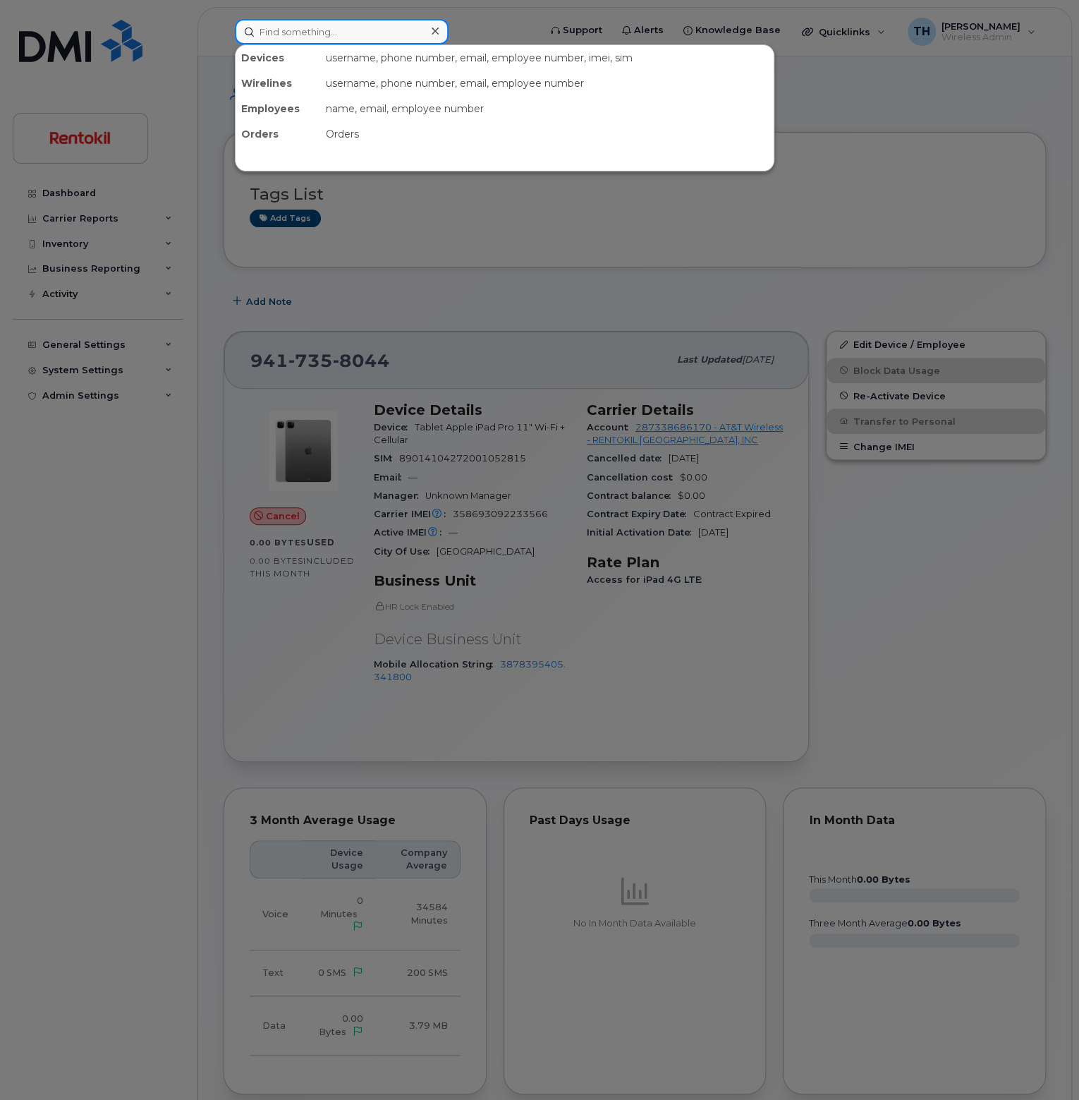
click at [267, 33] on input at bounding box center [342, 31] width 214 height 25
paste input "863 676-7727"
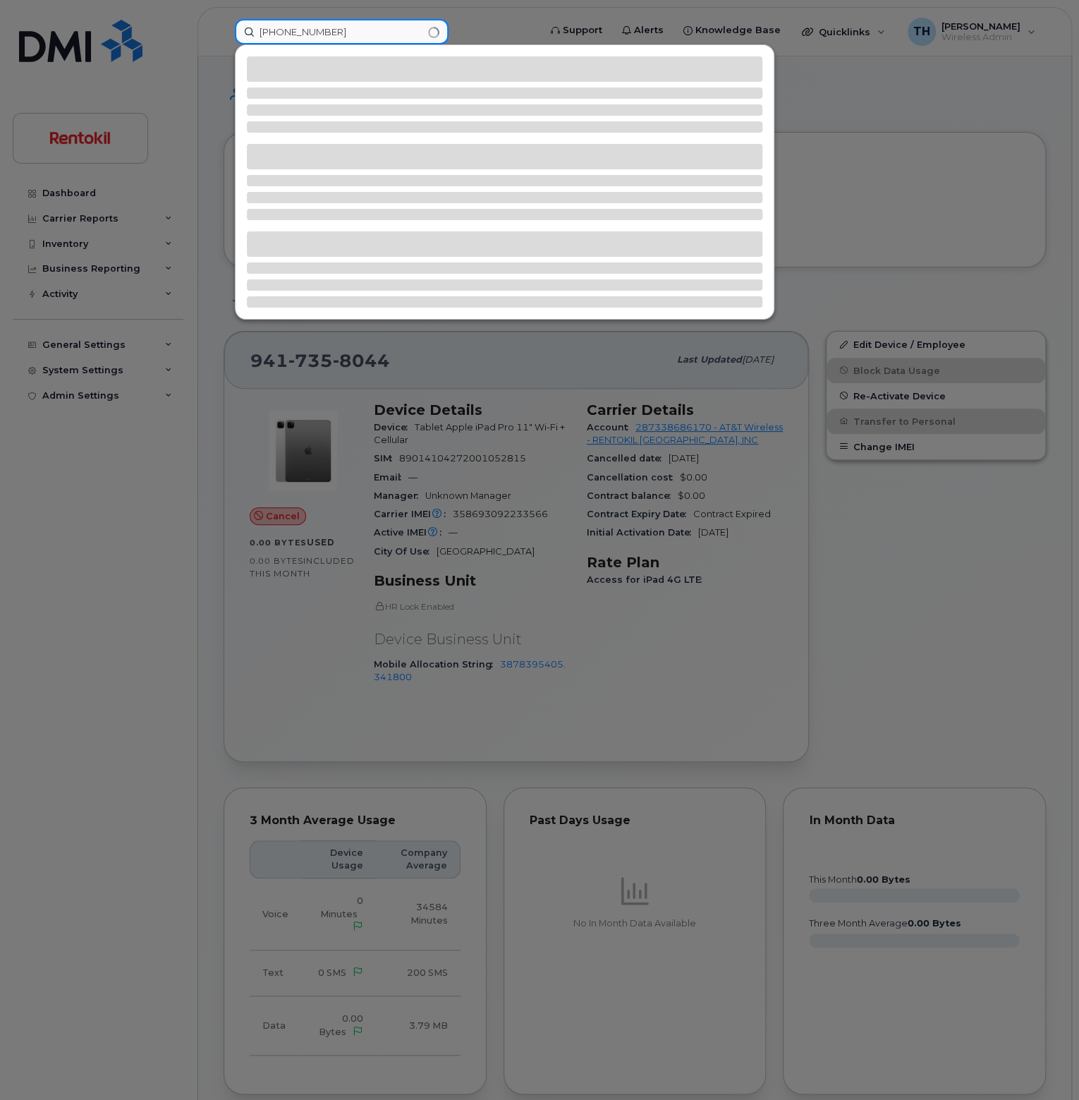
click at [347, 33] on input "863 676-7727" at bounding box center [342, 31] width 214 height 25
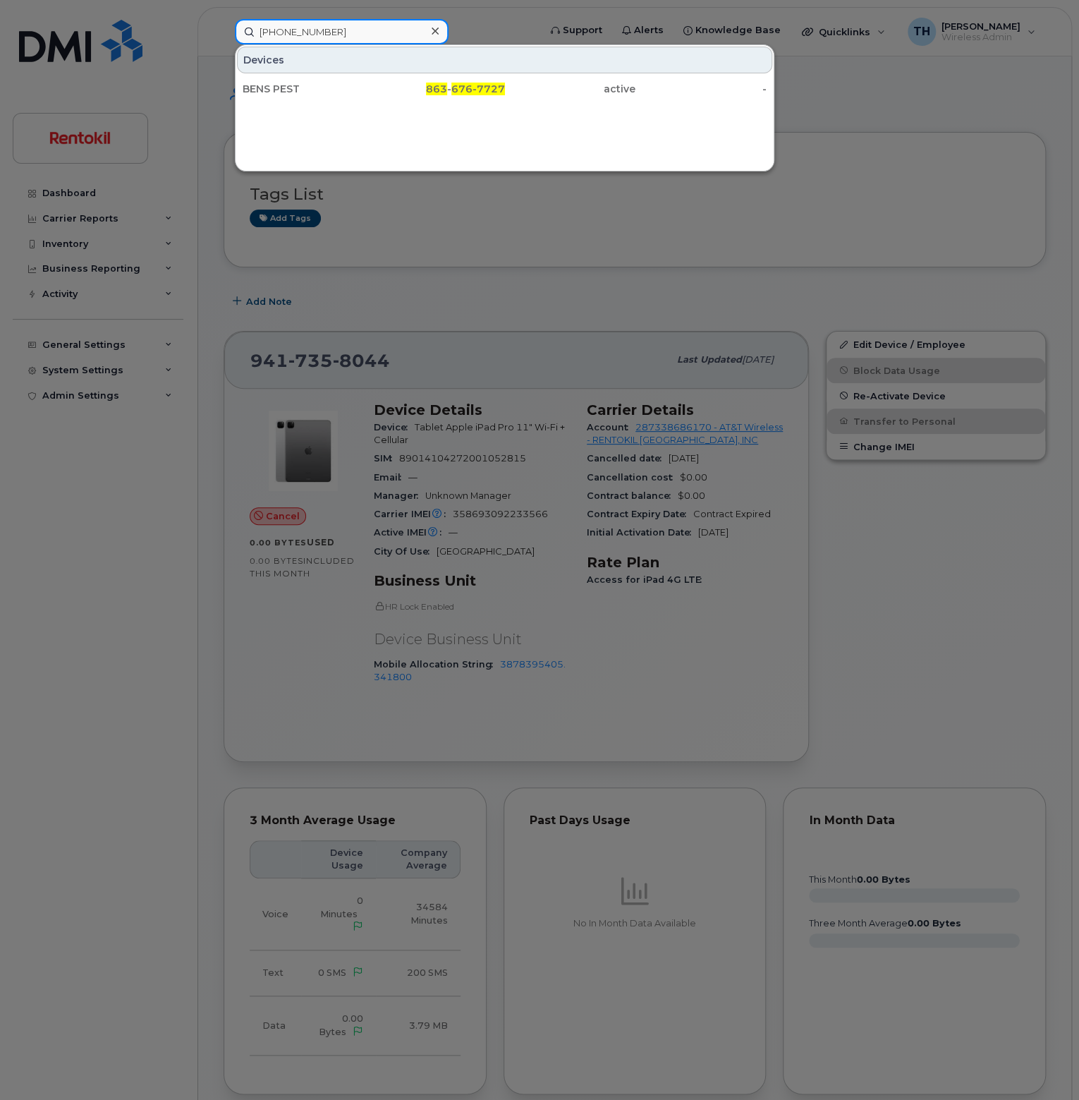
click at [279, 37] on input "863 676-7727" at bounding box center [342, 31] width 214 height 25
paste input "941 260-7495"
click at [387, 32] on input "941 260-7495" at bounding box center [342, 31] width 214 height 25
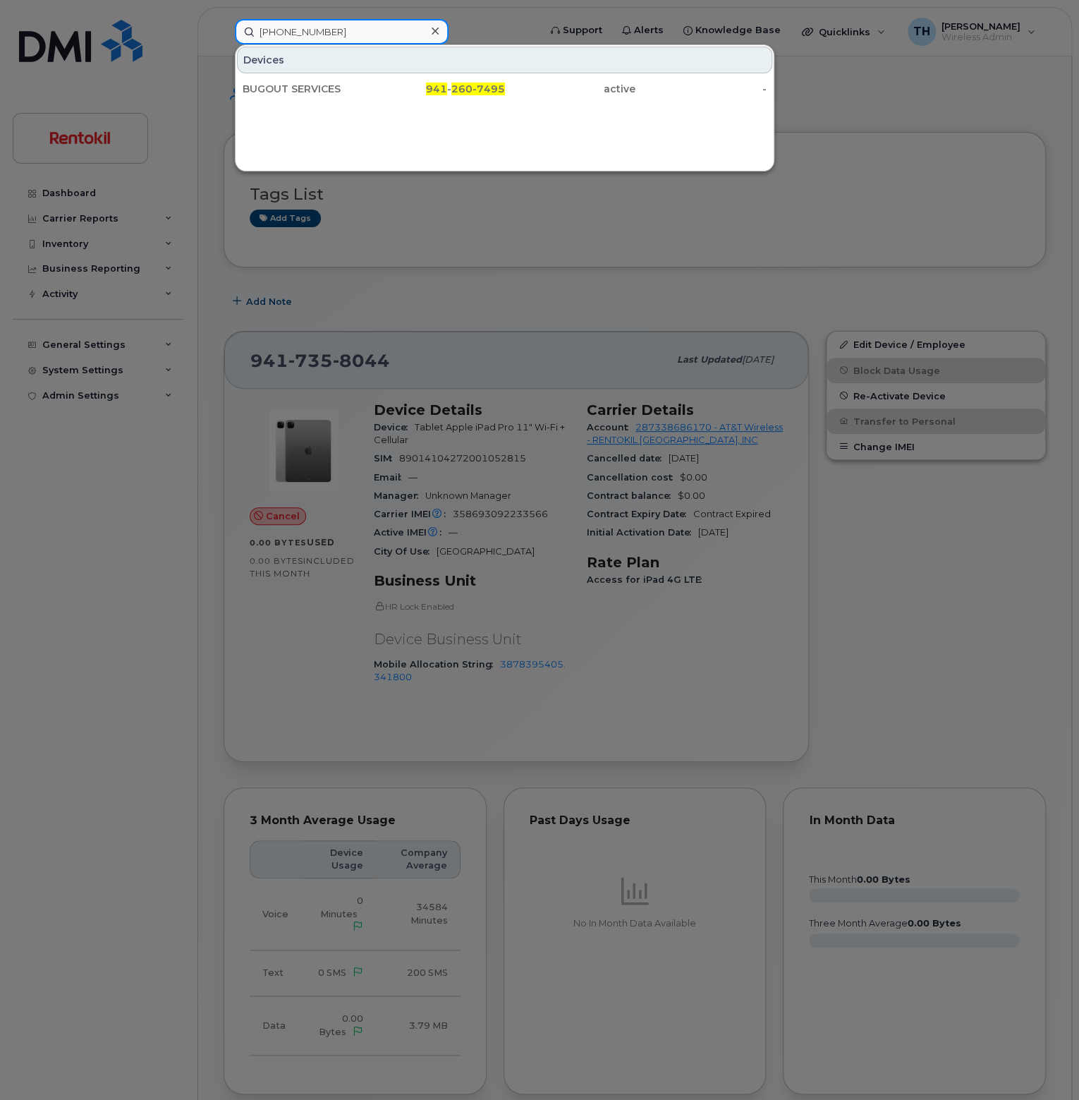
click at [387, 31] on input "941 260-7495" at bounding box center [342, 31] width 214 height 25
paste input "76-5151"
type input "941 276-5151"
click at [387, 87] on div "941 - 276-5151" at bounding box center [439, 89] width 131 height 14
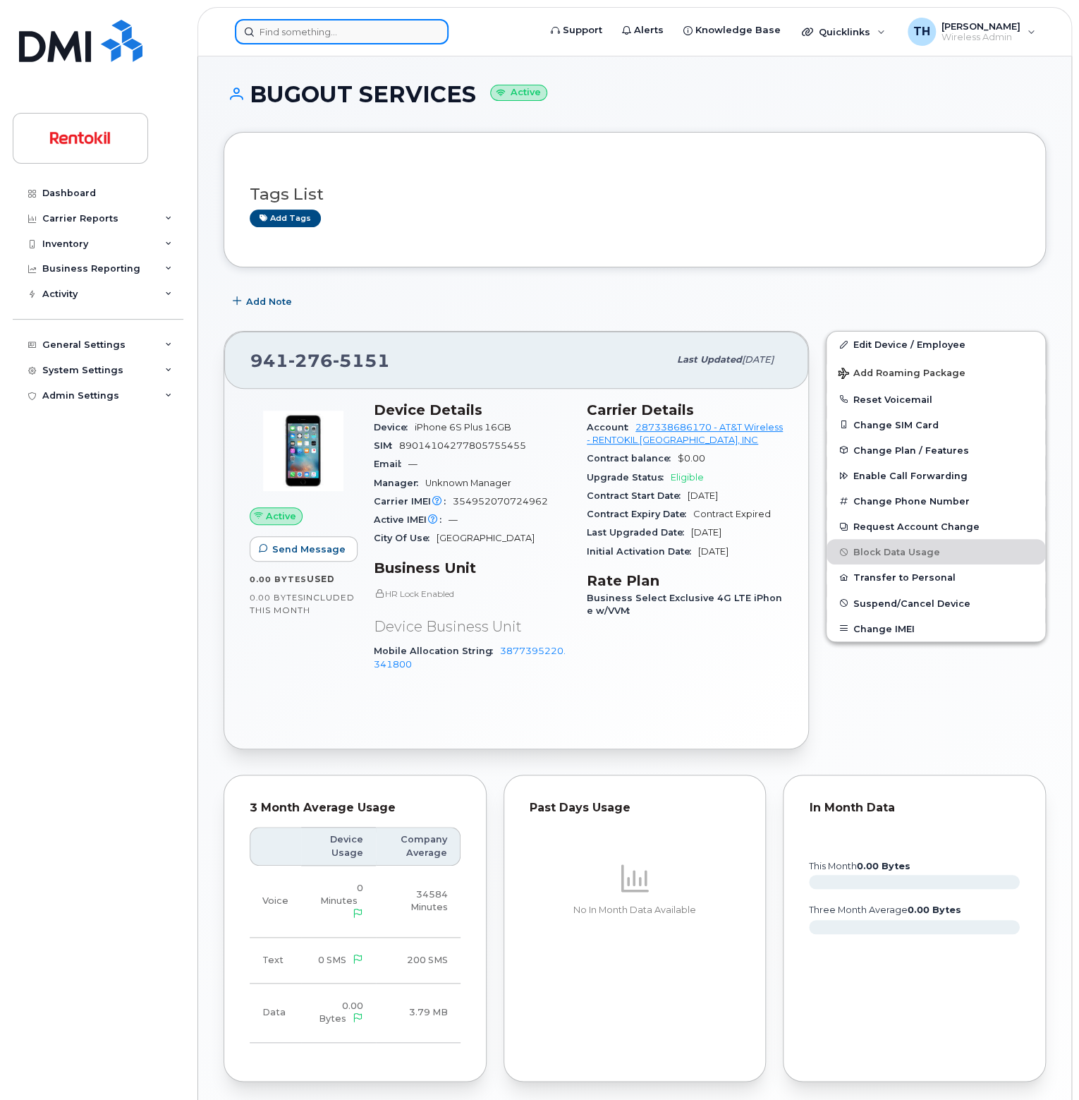
click at [325, 33] on input at bounding box center [342, 31] width 214 height 25
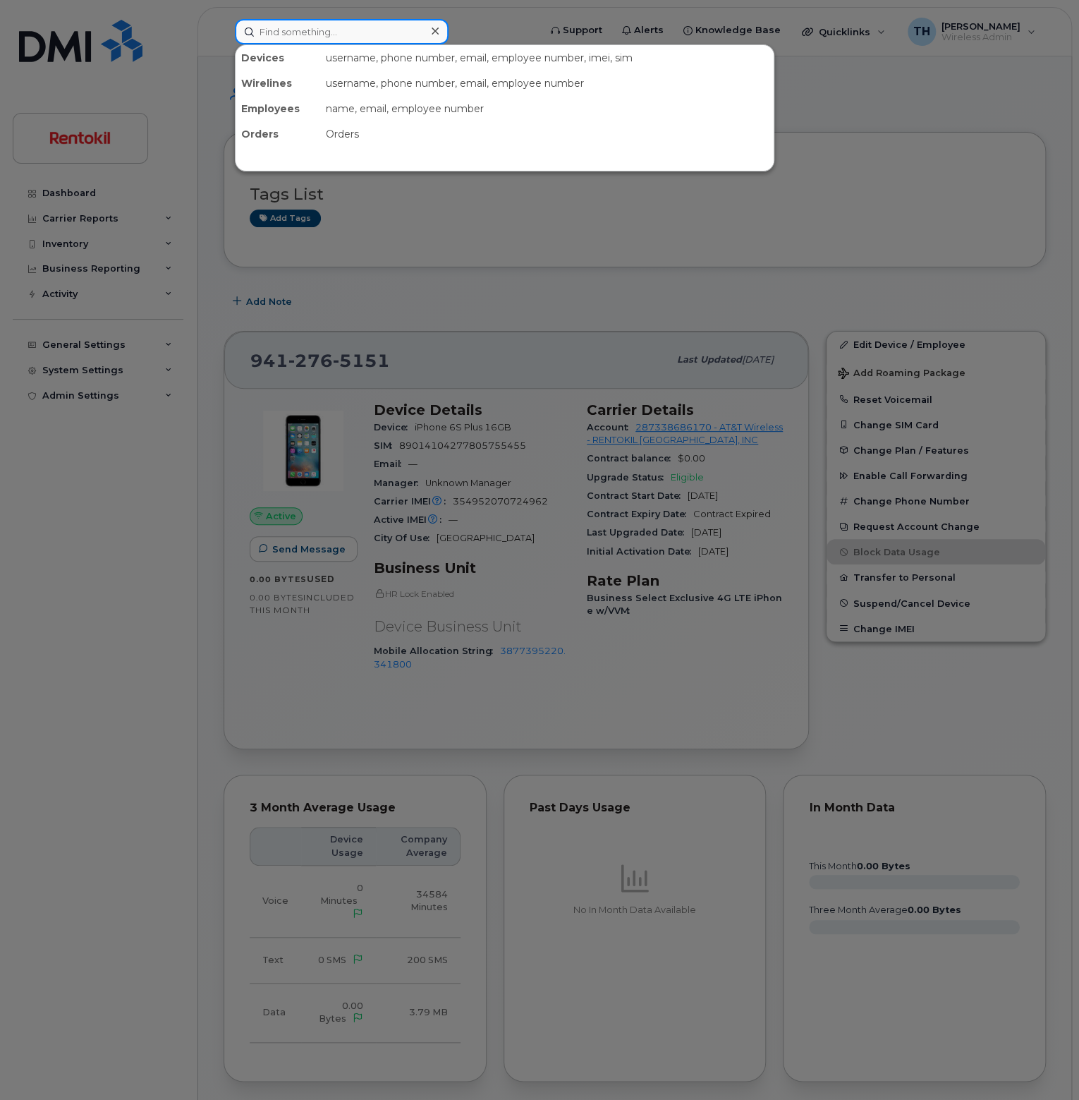
paste input "941 744-2390"
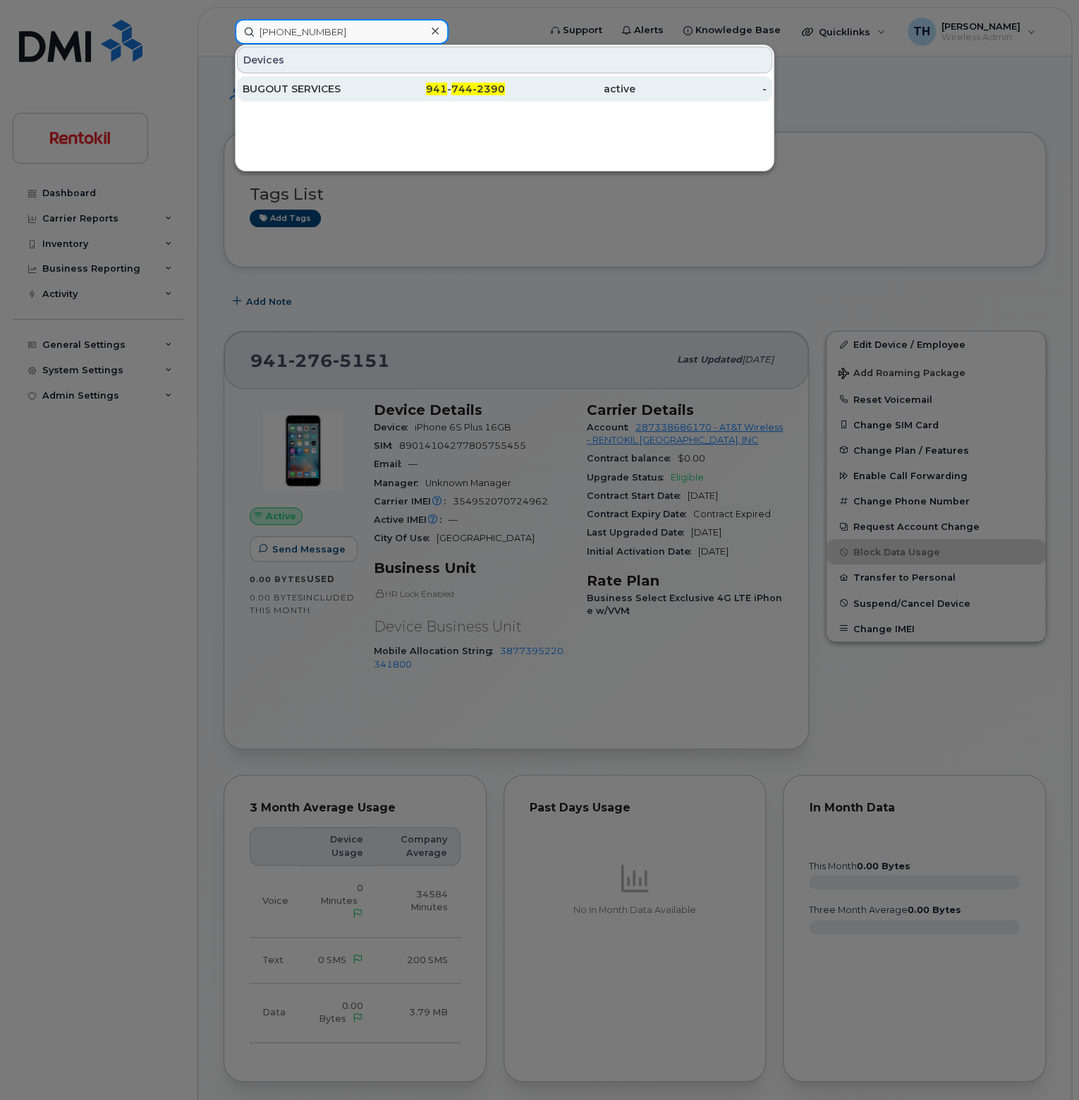
type input "941 744-2390"
click at [367, 97] on div "BUGOUT SERVICES" at bounding box center [308, 88] width 131 height 25
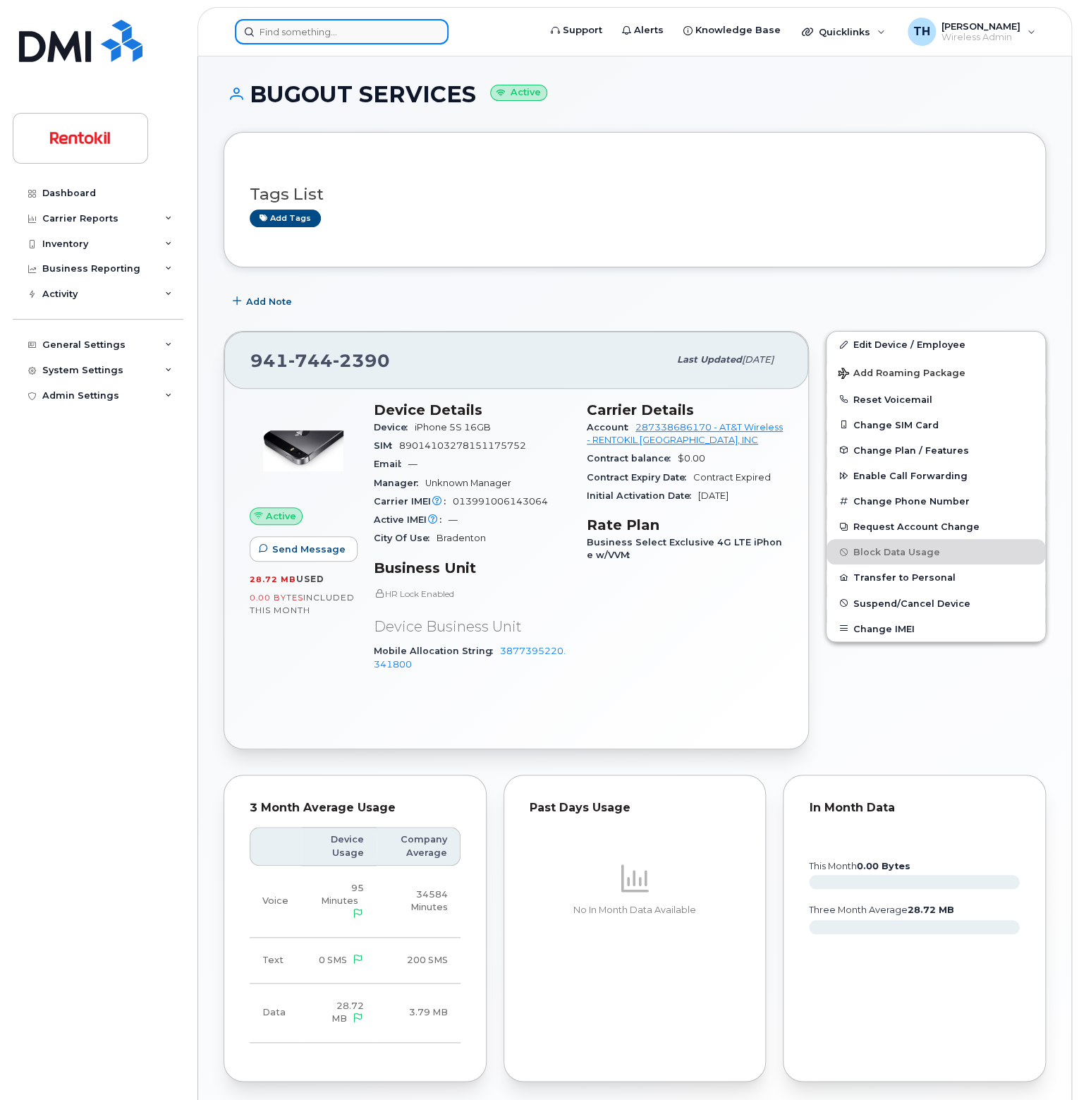
click at [277, 19] on input at bounding box center [342, 31] width 214 height 25
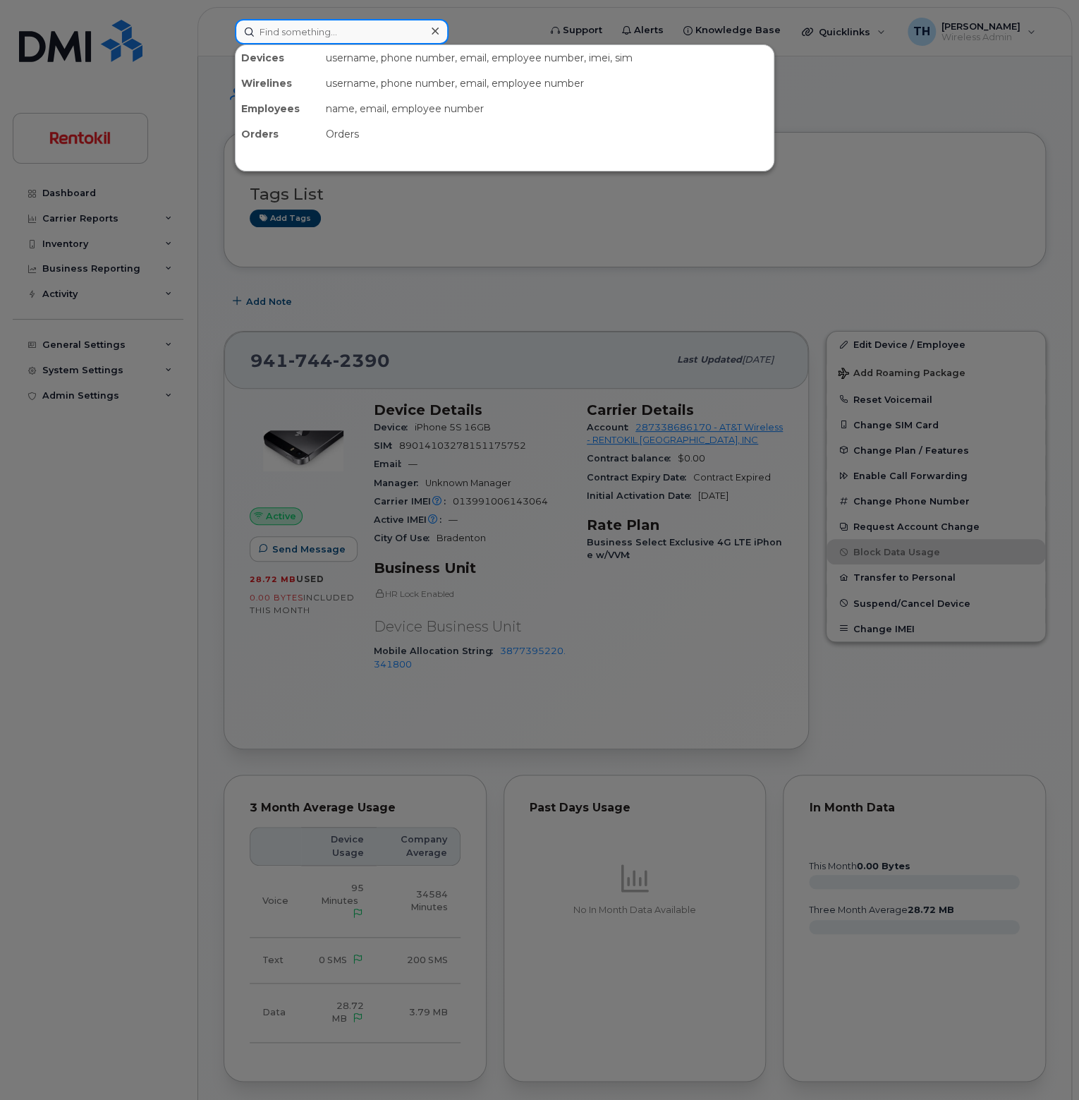
click at [282, 28] on input at bounding box center [342, 31] width 214 height 25
paste input "941 952-8437"
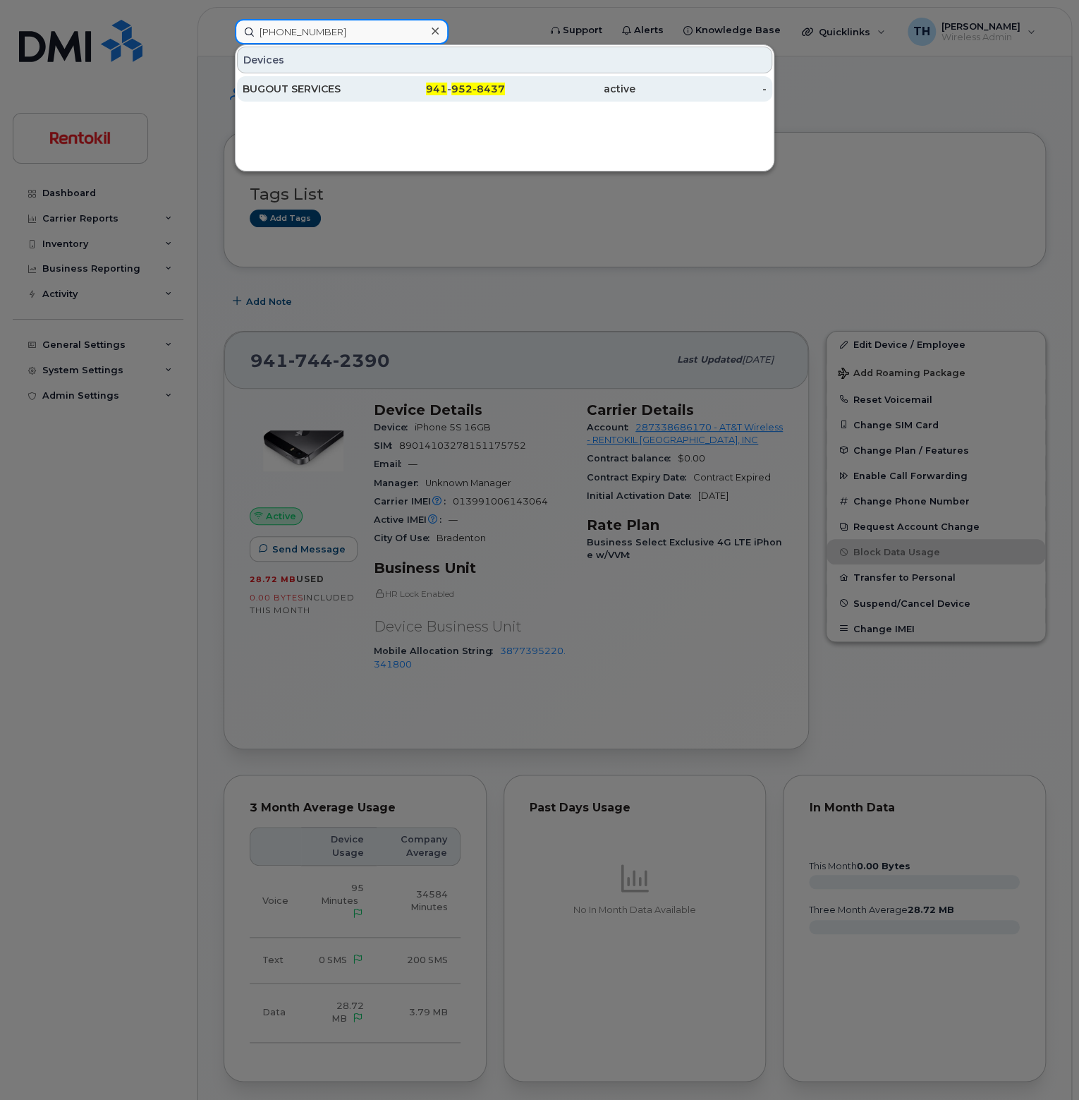
type input "941 952-8437"
click at [344, 89] on div "BUGOUT SERVICES" at bounding box center [308, 89] width 131 height 14
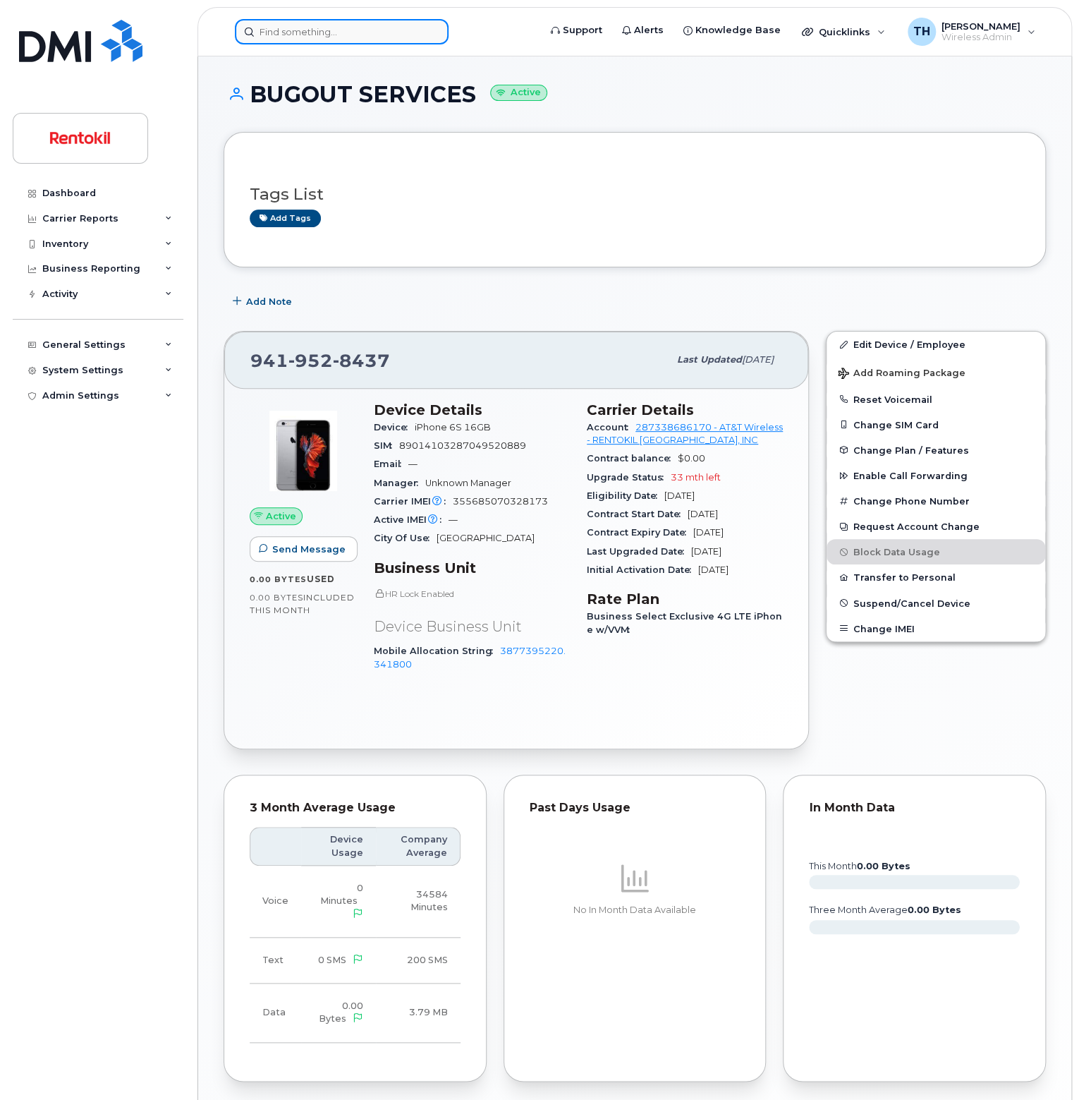
click at [298, 32] on input at bounding box center [342, 31] width 214 height 25
paste input "904 314-1535"
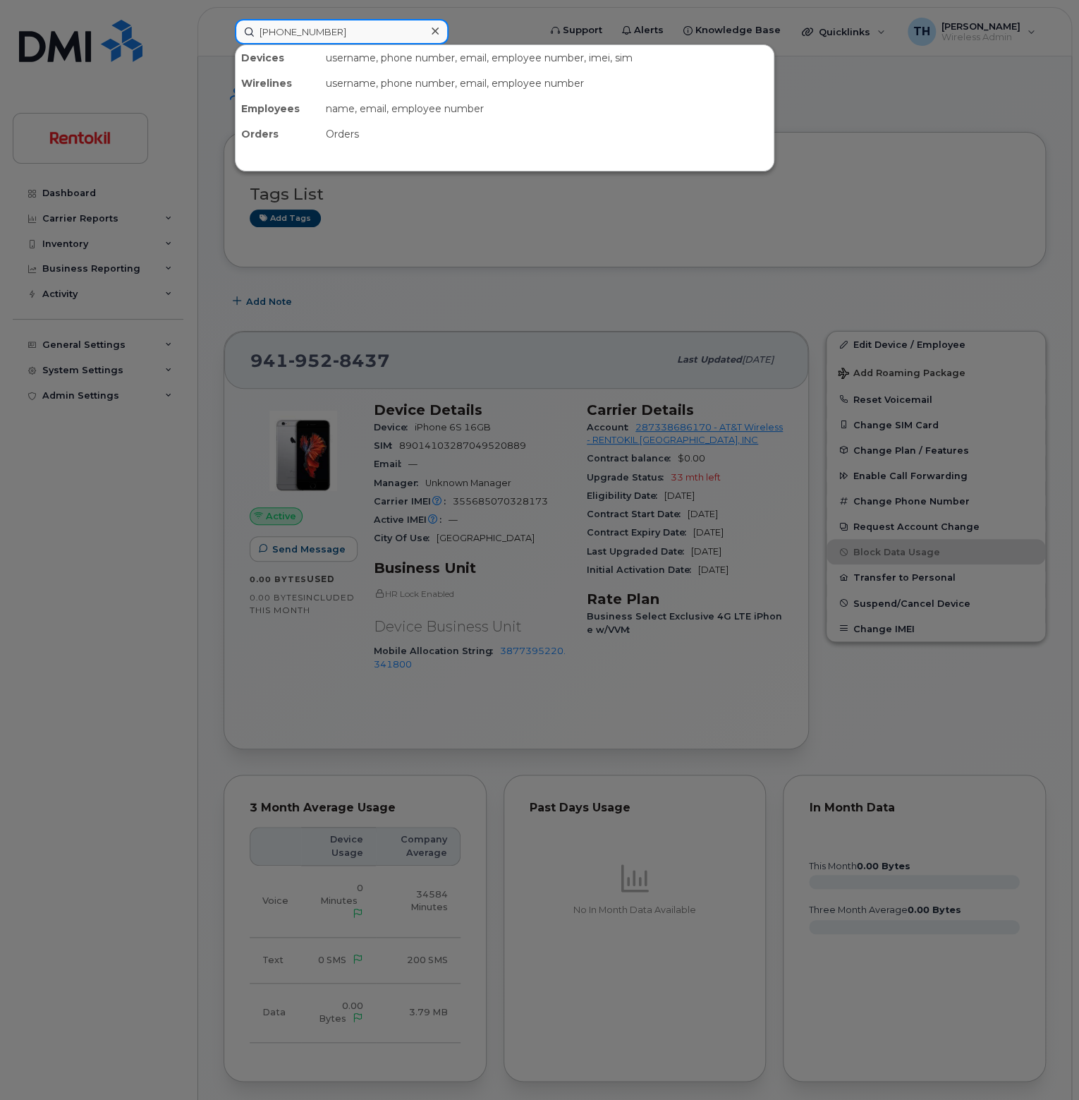
click at [350, 28] on input "904 314-1535" at bounding box center [342, 31] width 214 height 25
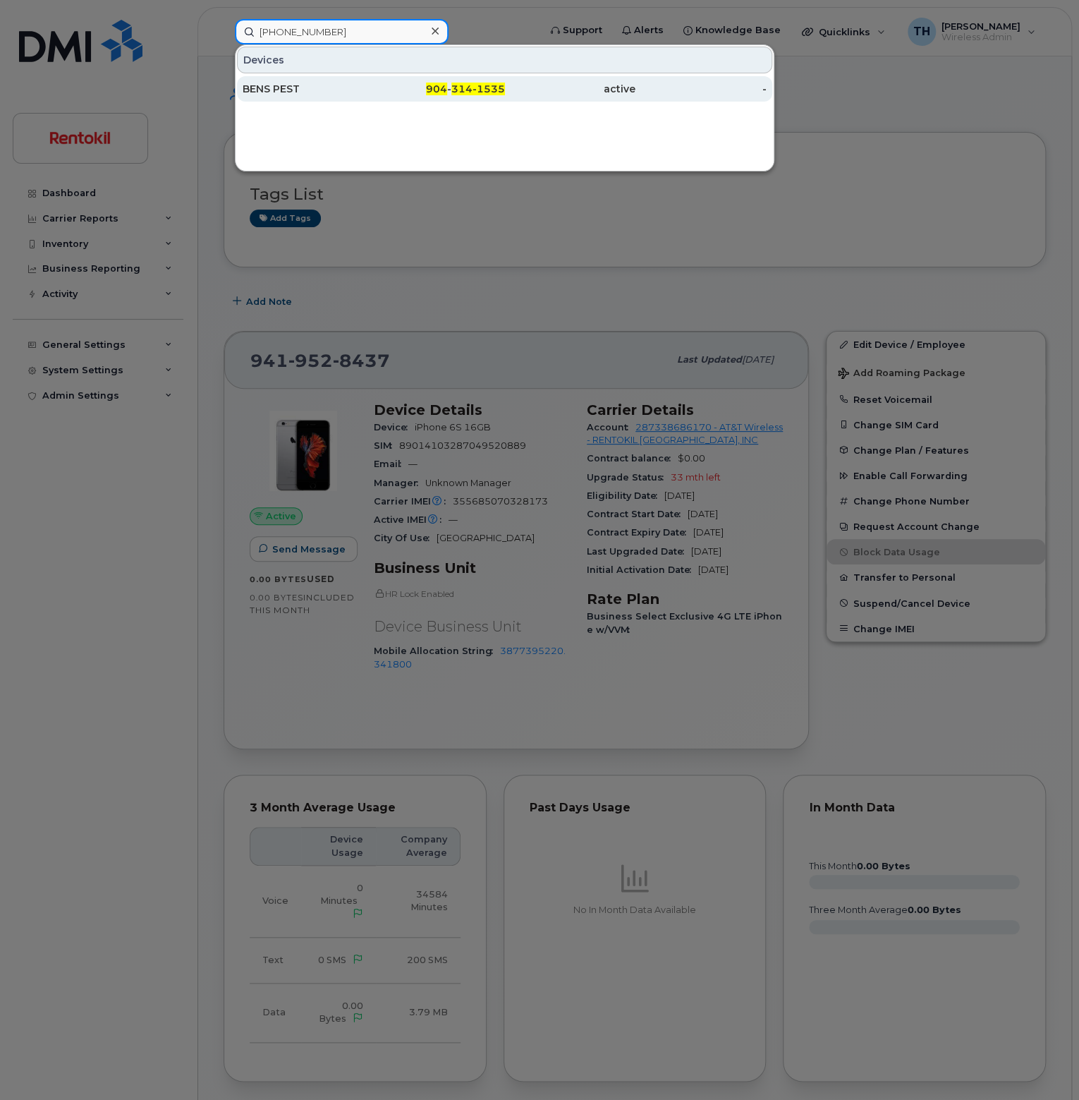
type input "904 314-1535"
click at [375, 84] on div "904 - 314-1535" at bounding box center [439, 89] width 131 height 14
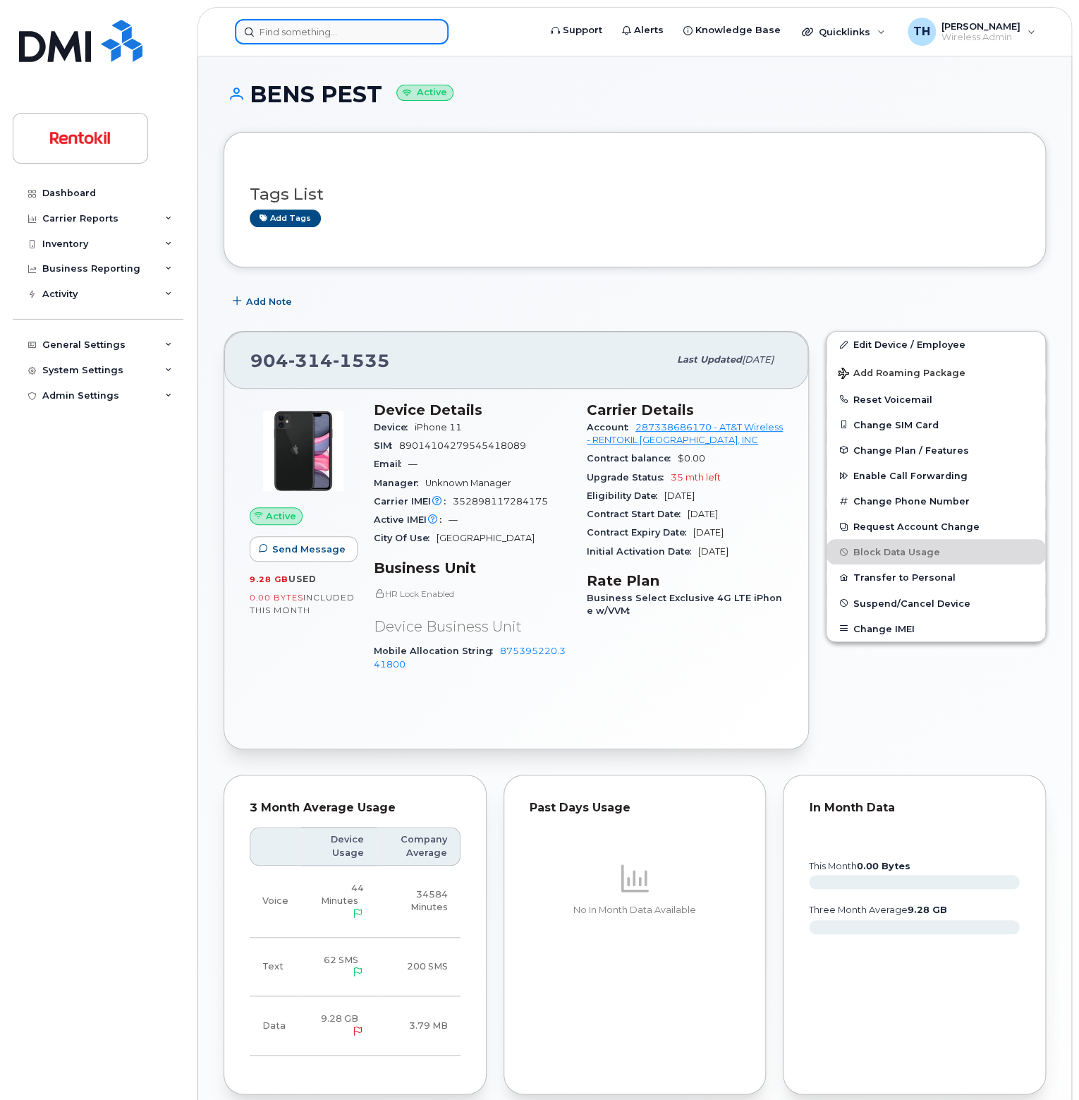
click at [286, 41] on input at bounding box center [342, 31] width 214 height 25
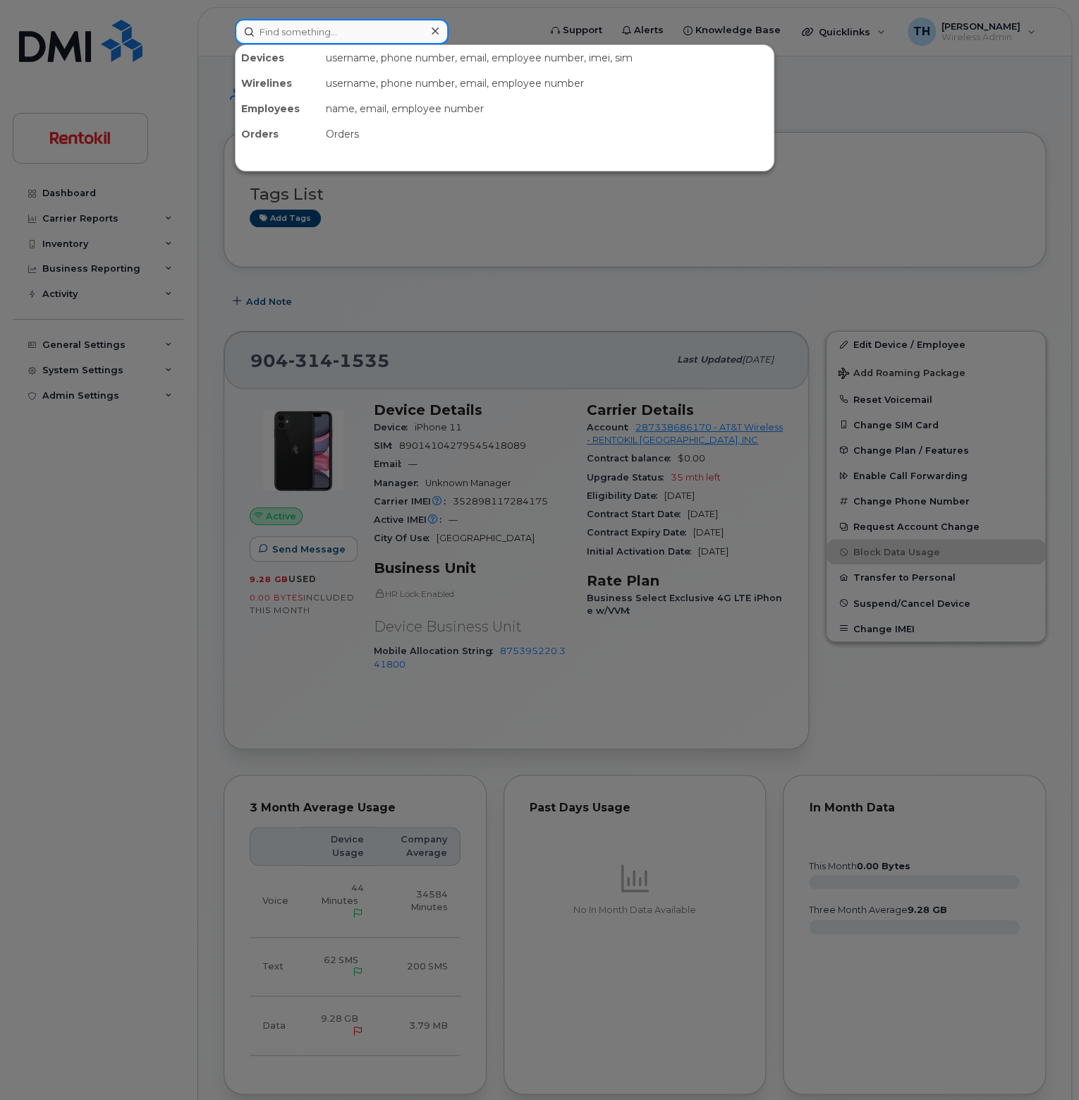
paste input "904 720-0404"
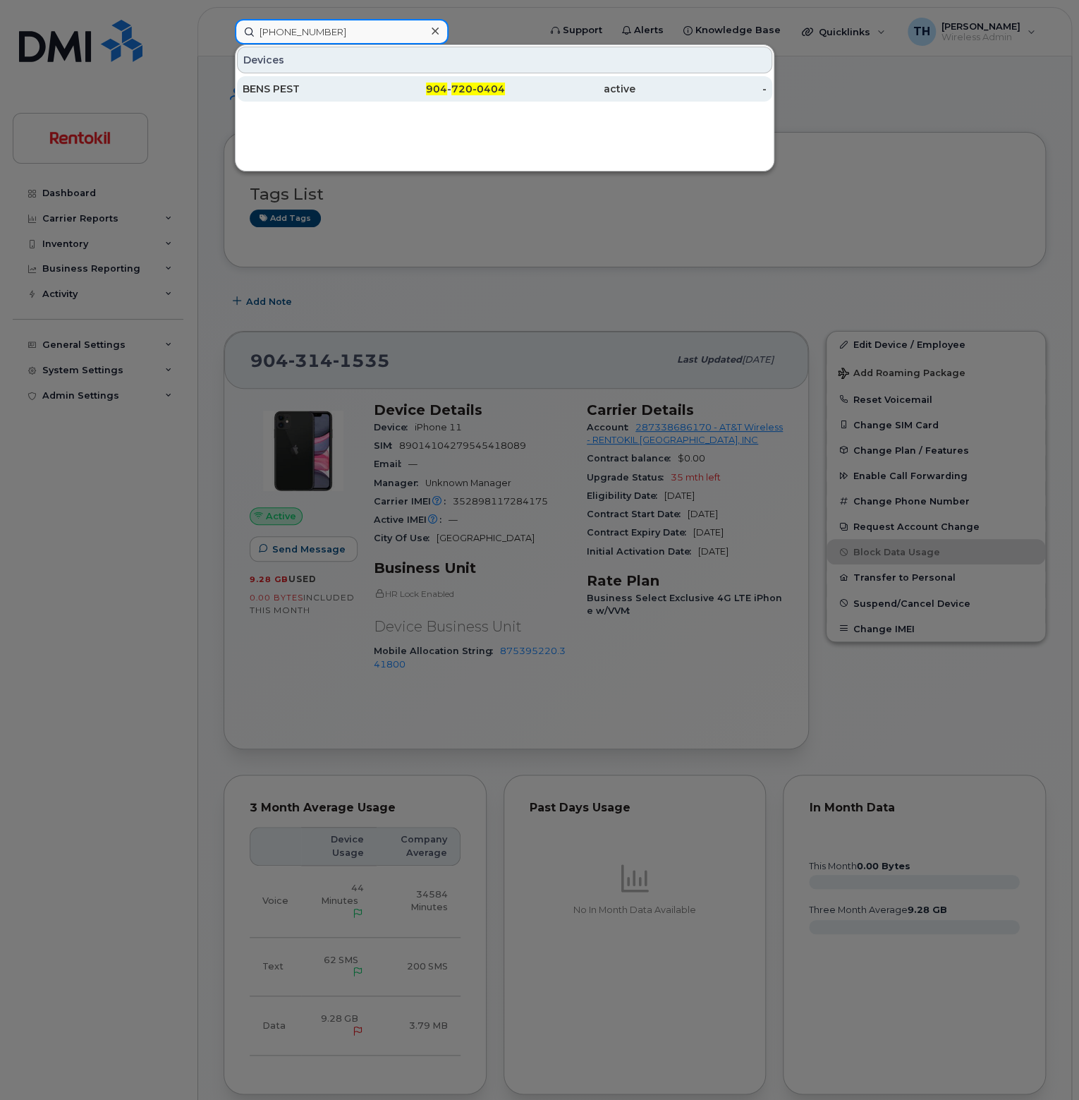
type input "904 720-0404"
click at [317, 83] on div "BENS PEST" at bounding box center [308, 89] width 131 height 14
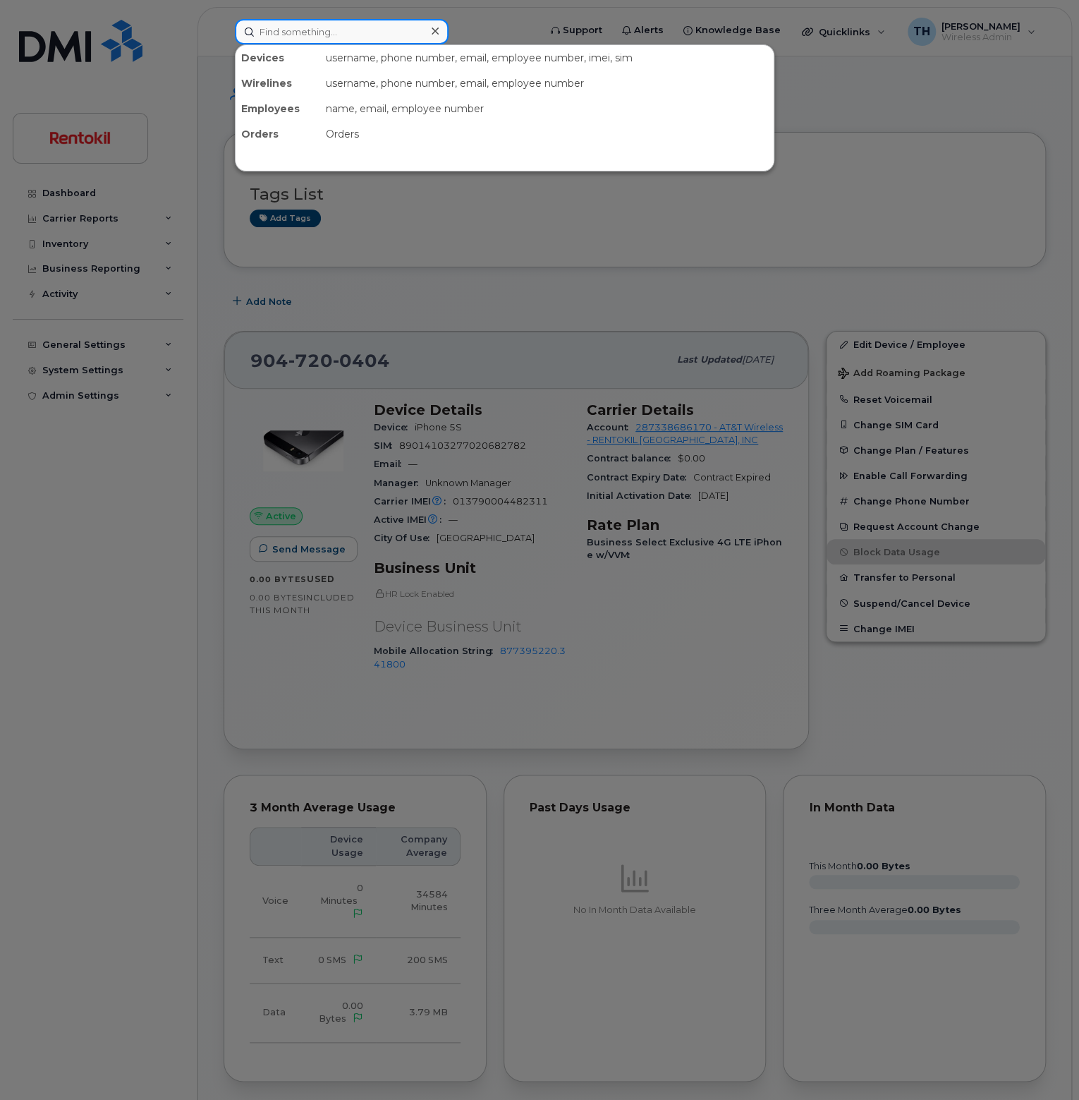
click at [275, 35] on input at bounding box center [342, 31] width 214 height 25
paste input "[PHONE_NUMBER]"
click at [353, 27] on input "904 720-0404" at bounding box center [342, 31] width 214 height 25
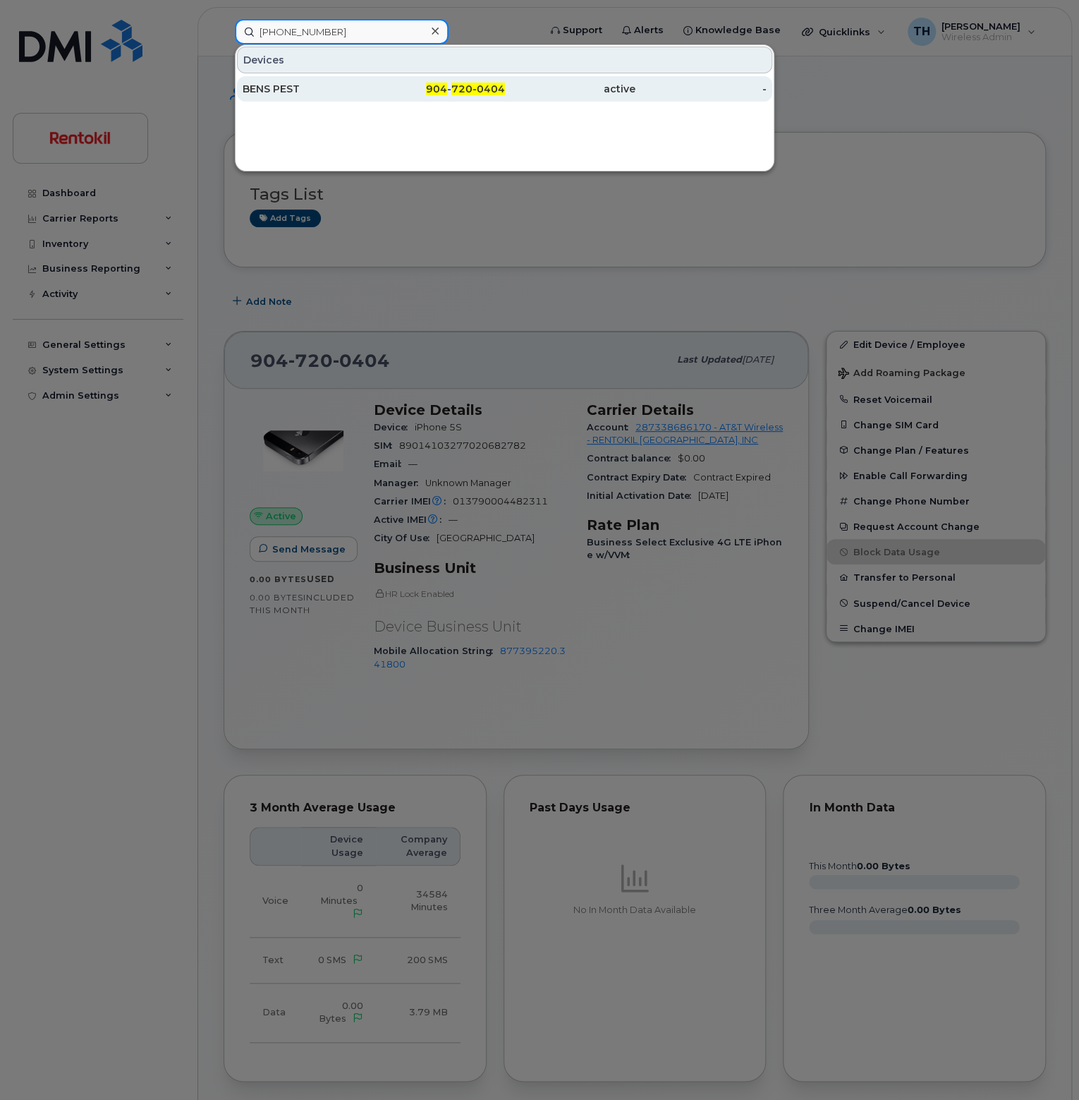
type input "904 720-0404"
click at [367, 82] on div "BENS PEST" at bounding box center [308, 89] width 131 height 14
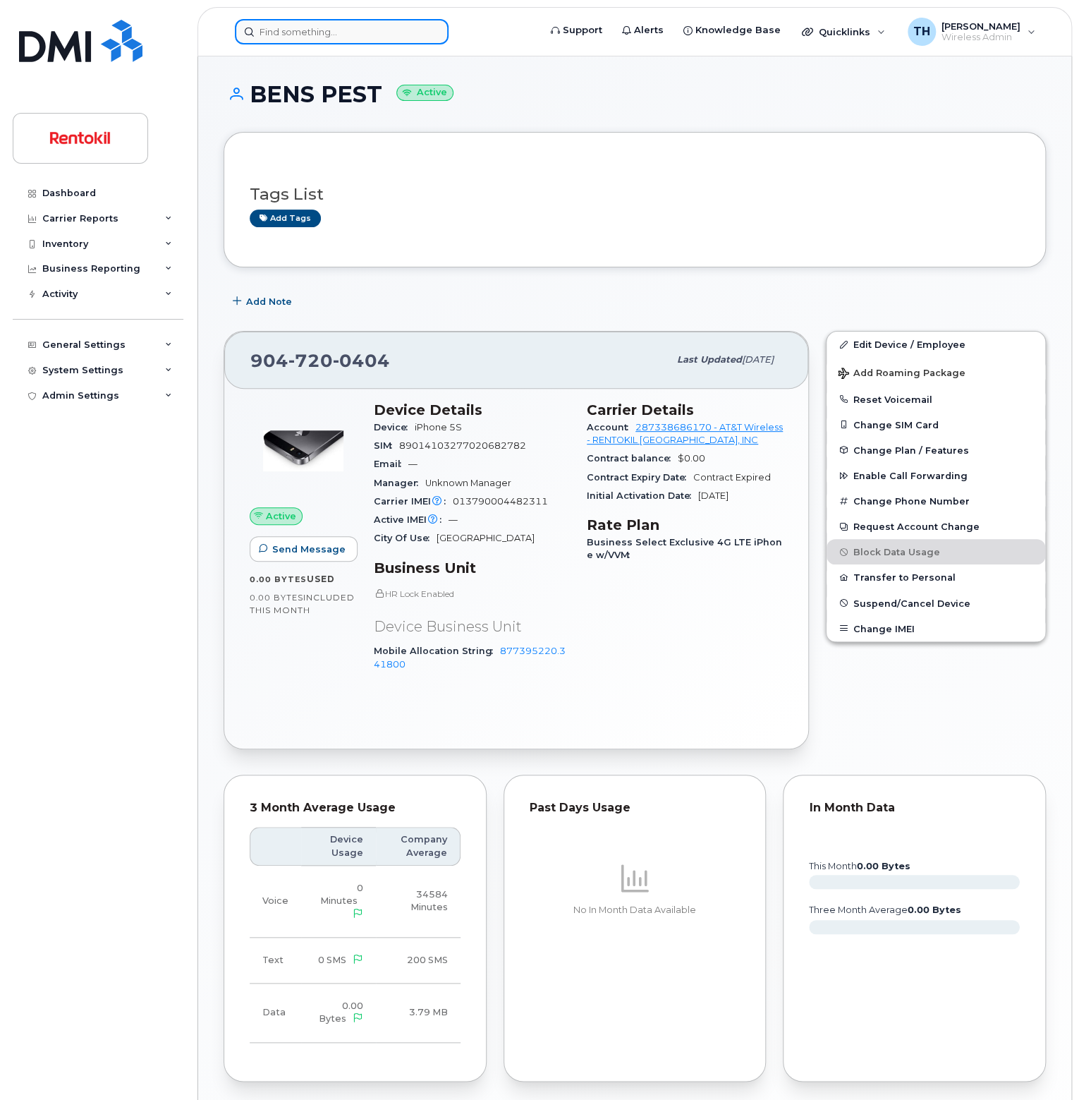
click at [312, 22] on input at bounding box center [342, 31] width 214 height 25
paste input "[PHONE_NUMBER]"
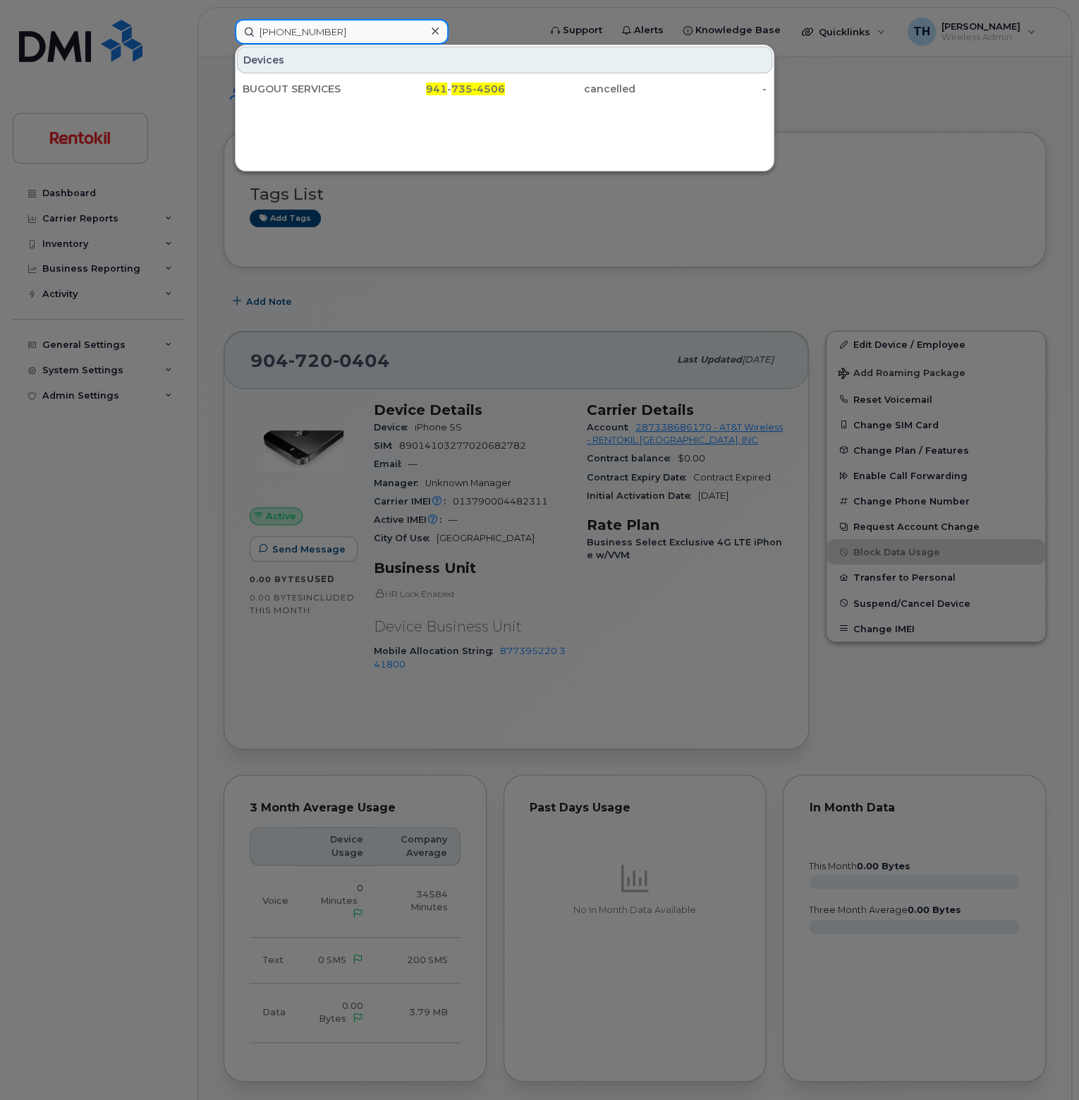
click at [309, 22] on input "[PHONE_NUMBER]" at bounding box center [342, 31] width 214 height 25
click at [303, 38] on input "[PHONE_NUMBER]" at bounding box center [342, 31] width 214 height 25
paste input "330-7920"
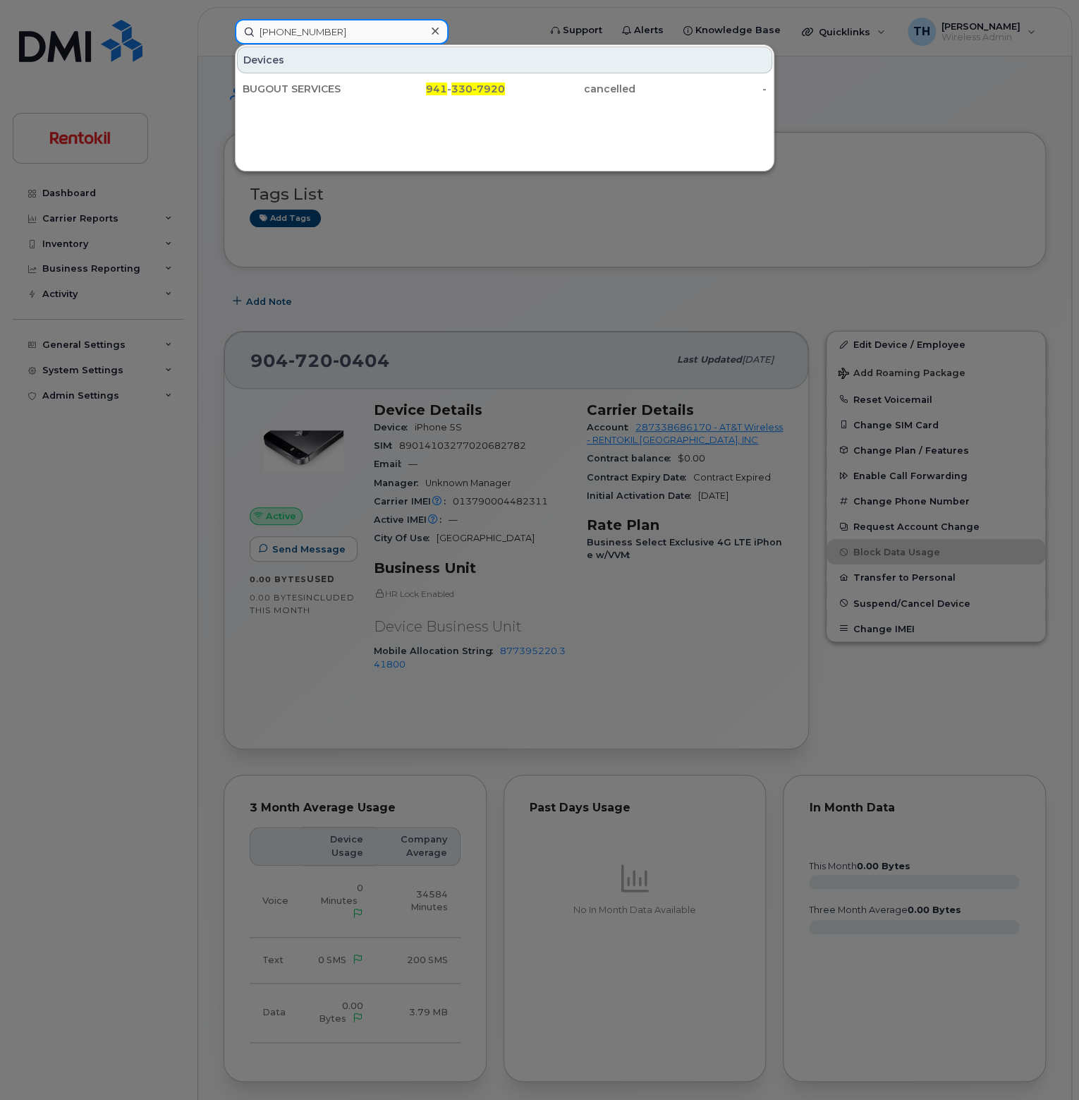
click at [375, 25] on input "[PHONE_NUMBER]" at bounding box center [342, 31] width 214 height 25
paste input "402-4897"
type input "[PHONE_NUMBER]"
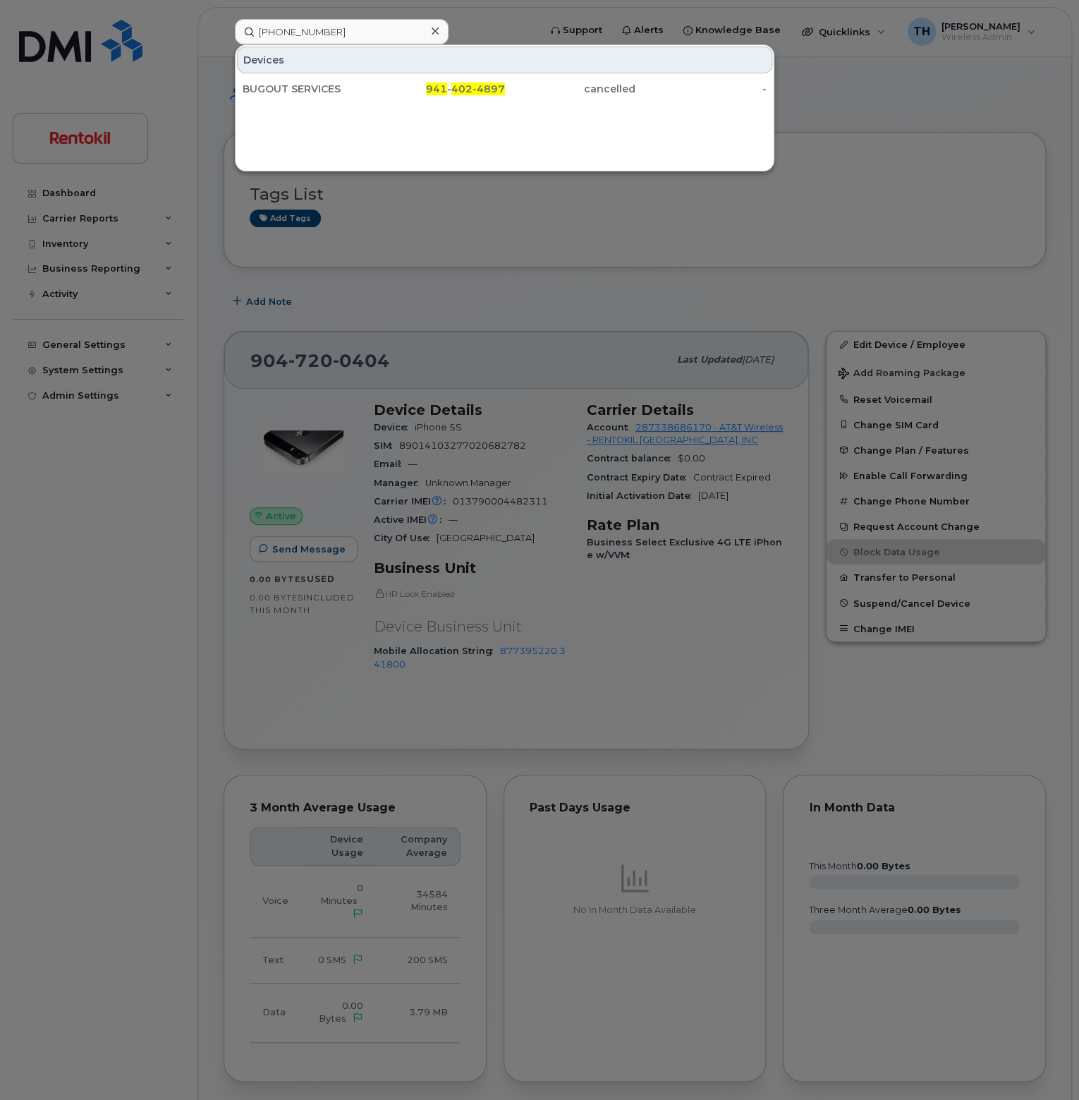
drag, startPoint x: 152, startPoint y: 856, endPoint x: 180, endPoint y: 860, distance: 27.8
click at [152, 856] on div at bounding box center [539, 550] width 1079 height 1100
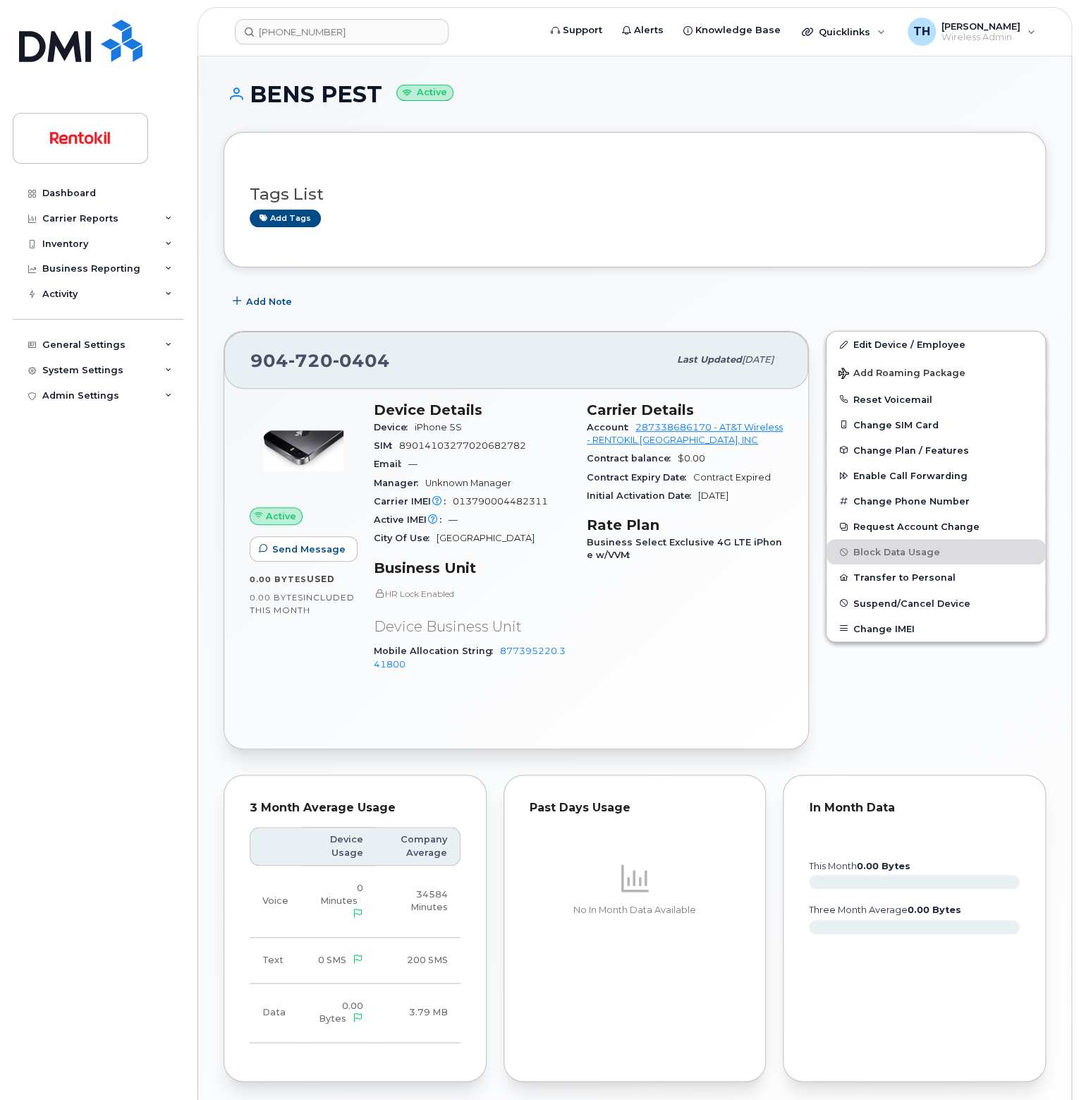
scroll to position [344, 0]
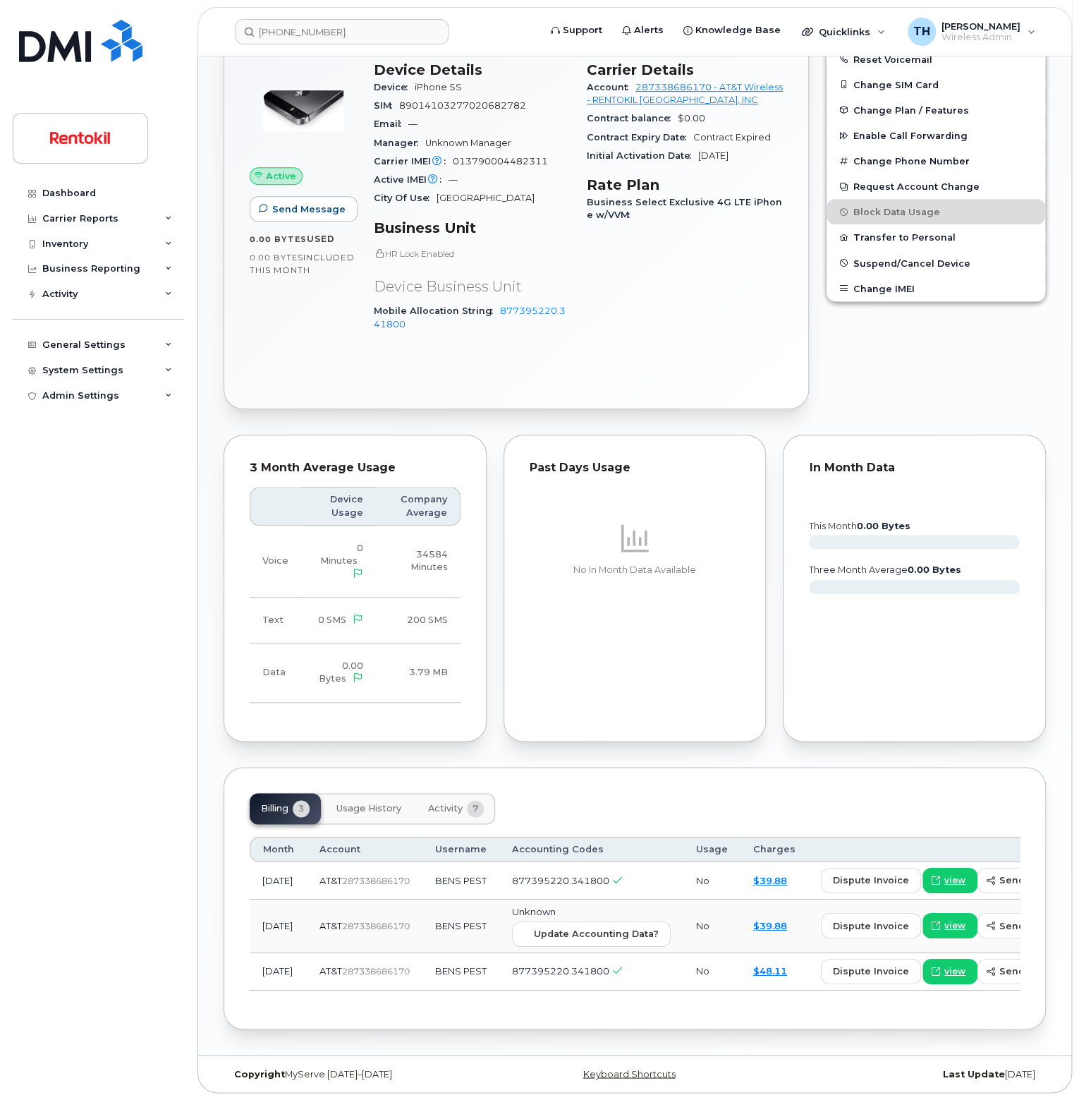
click at [378, 986] on td "AT&T  287338686170" at bounding box center [365, 971] width 116 height 37
